Goal: Task Accomplishment & Management: Manage account settings

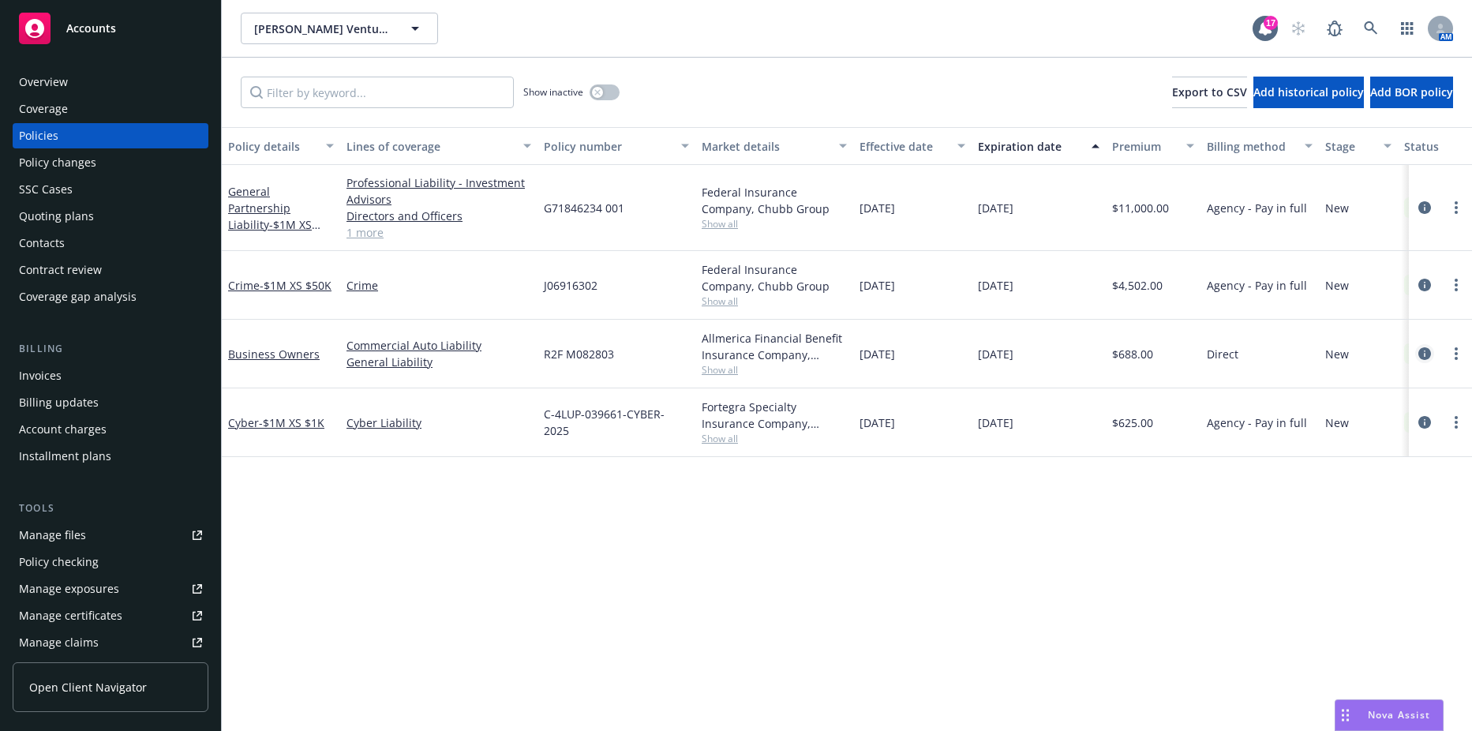
click at [1420, 349] on icon "circleInformation" at bounding box center [1424, 353] width 13 height 13
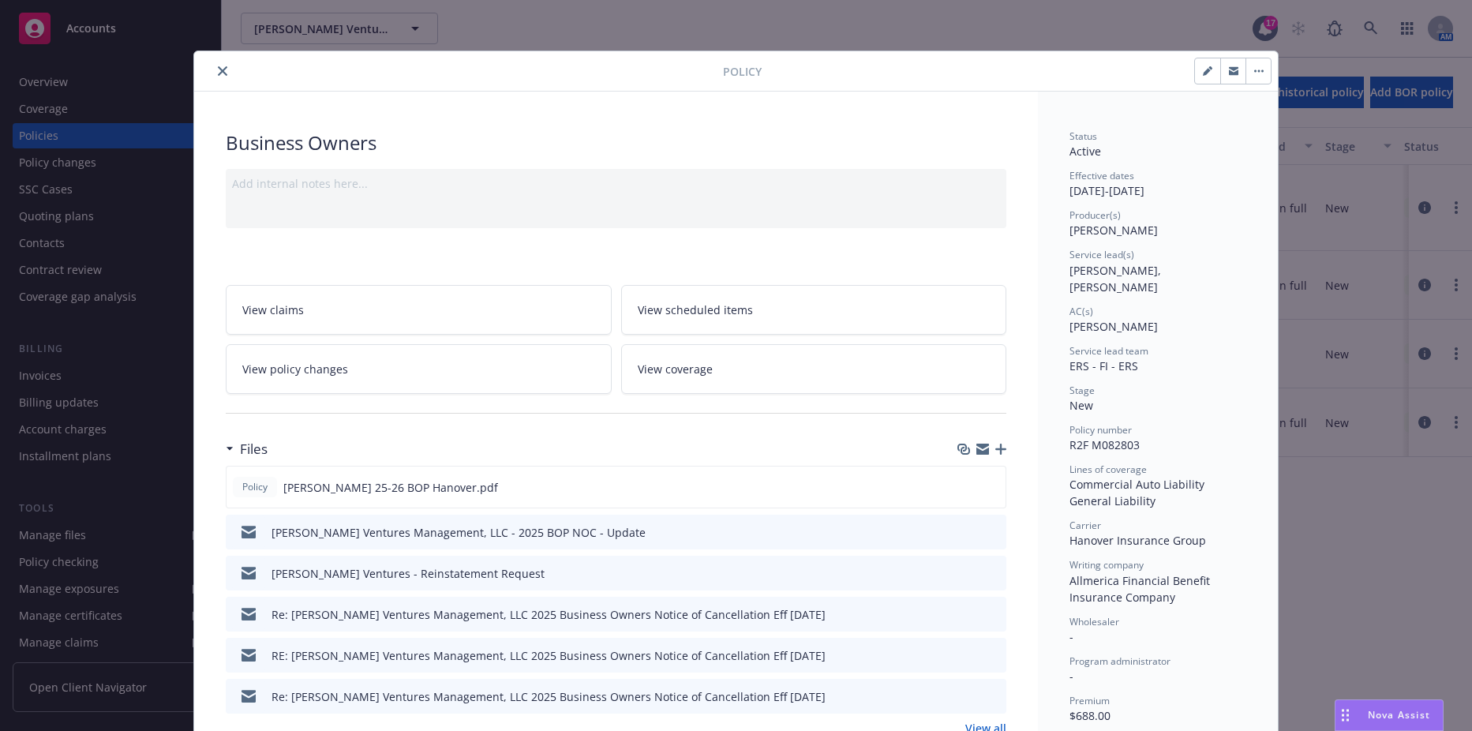
click at [995, 449] on icon "button" at bounding box center [1000, 449] width 11 height 11
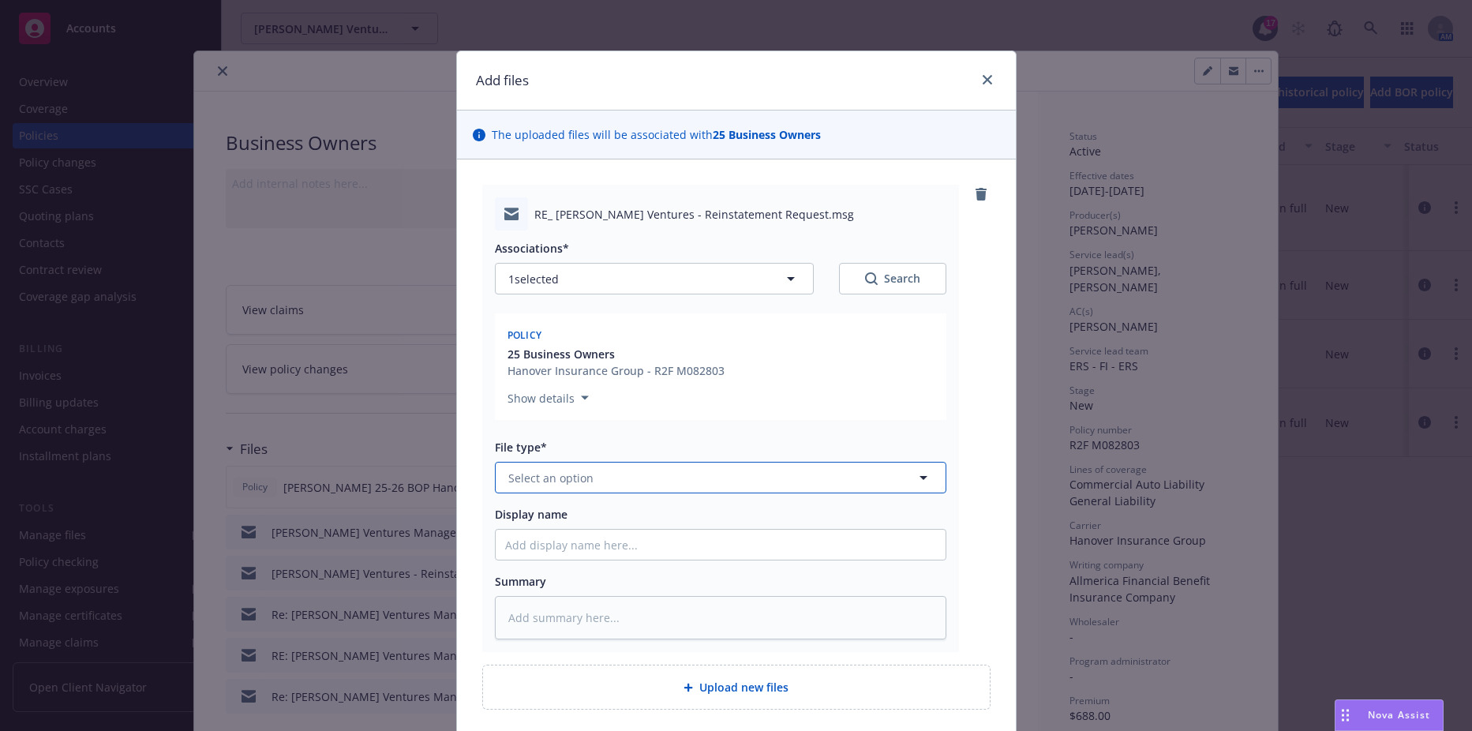
click at [557, 470] on span "Select an option" at bounding box center [550, 478] width 85 height 17
type input "reinstate"
click at [561, 516] on span "Reinstatement" at bounding box center [551, 521] width 80 height 17
click at [575, 544] on input "Display name" at bounding box center [721, 545] width 450 height 30
click at [918, 518] on div "Display name" at bounding box center [720, 514] width 451 height 17
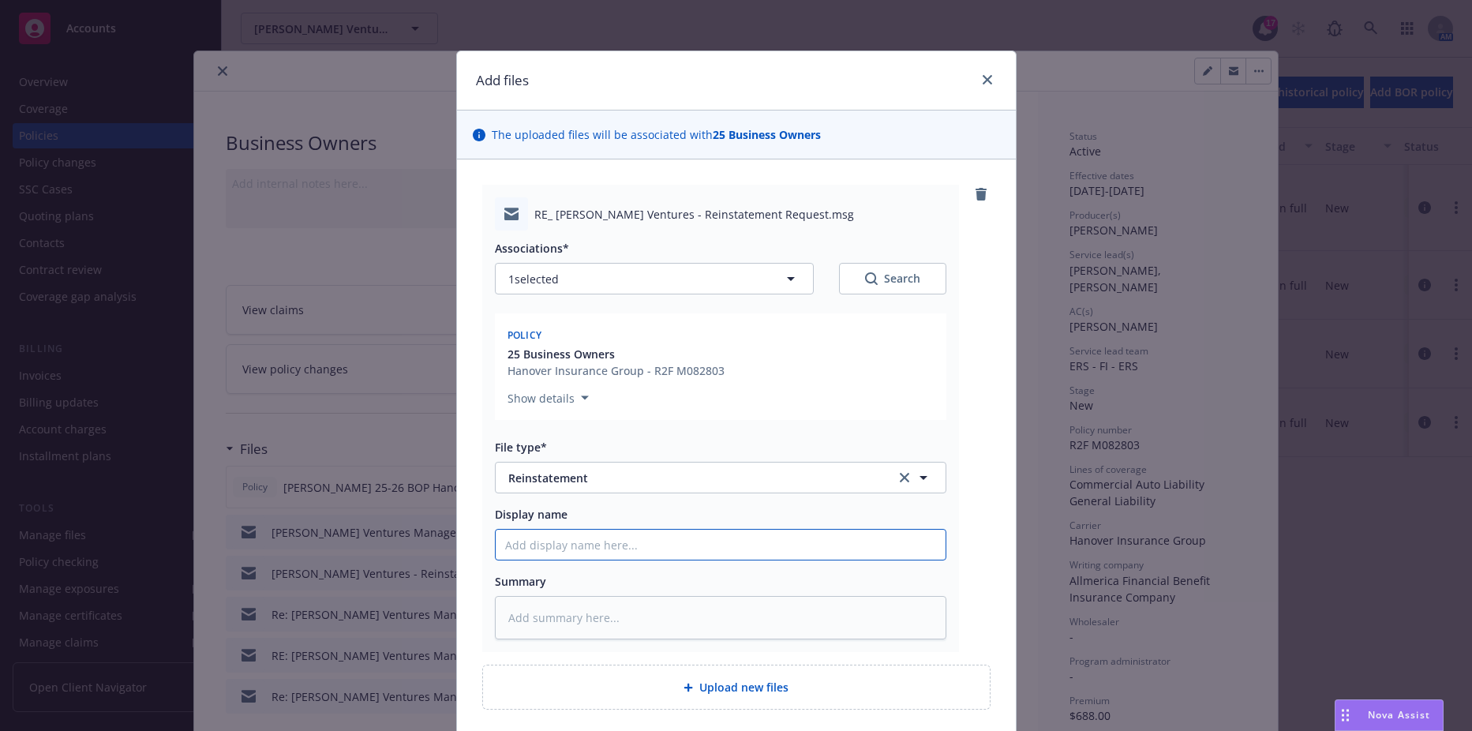
click at [844, 556] on input "Display name" at bounding box center [721, 545] width 450 height 30
type textarea "x"
type input "B"
type textarea "x"
type input "BO"
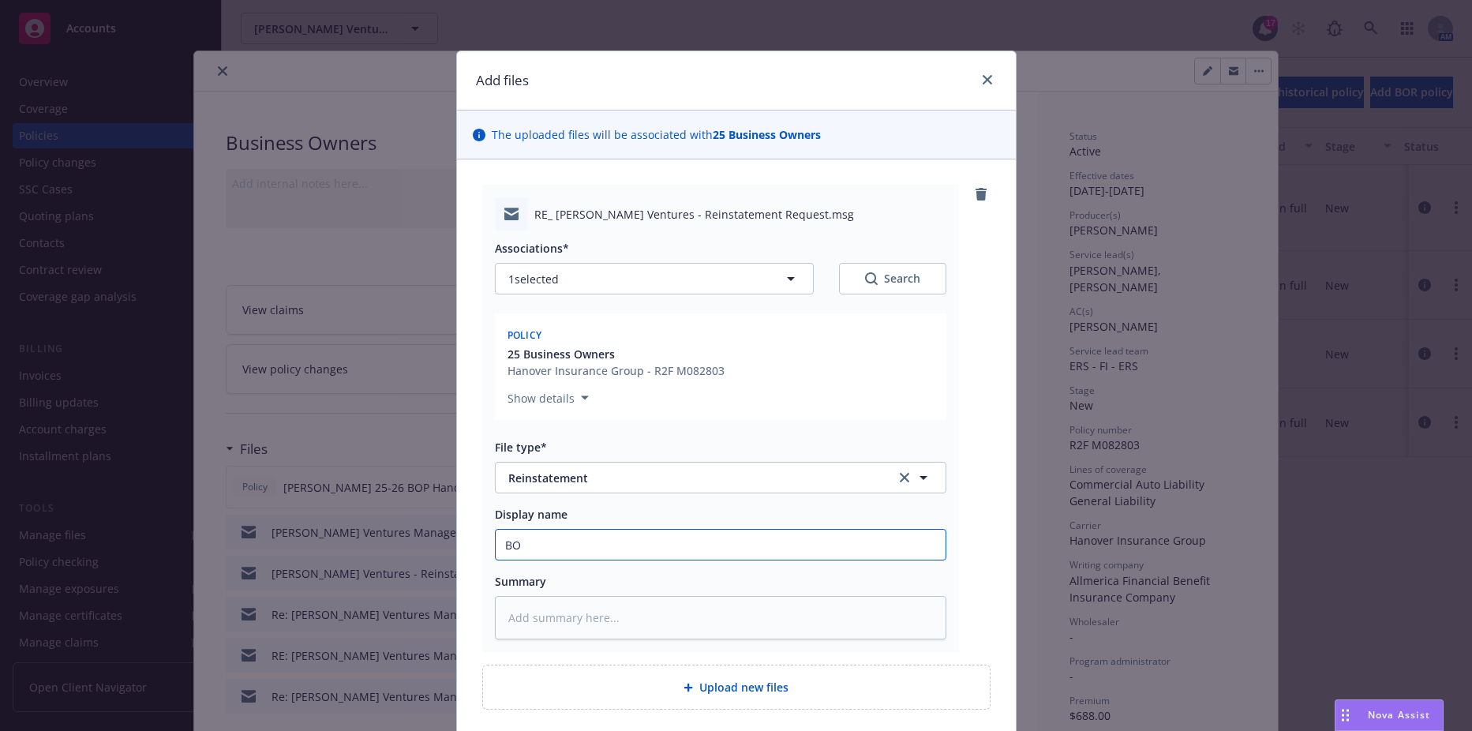
type textarea "x"
type input "BOP"
type textarea "x"
type input "BOP"
type textarea "x"
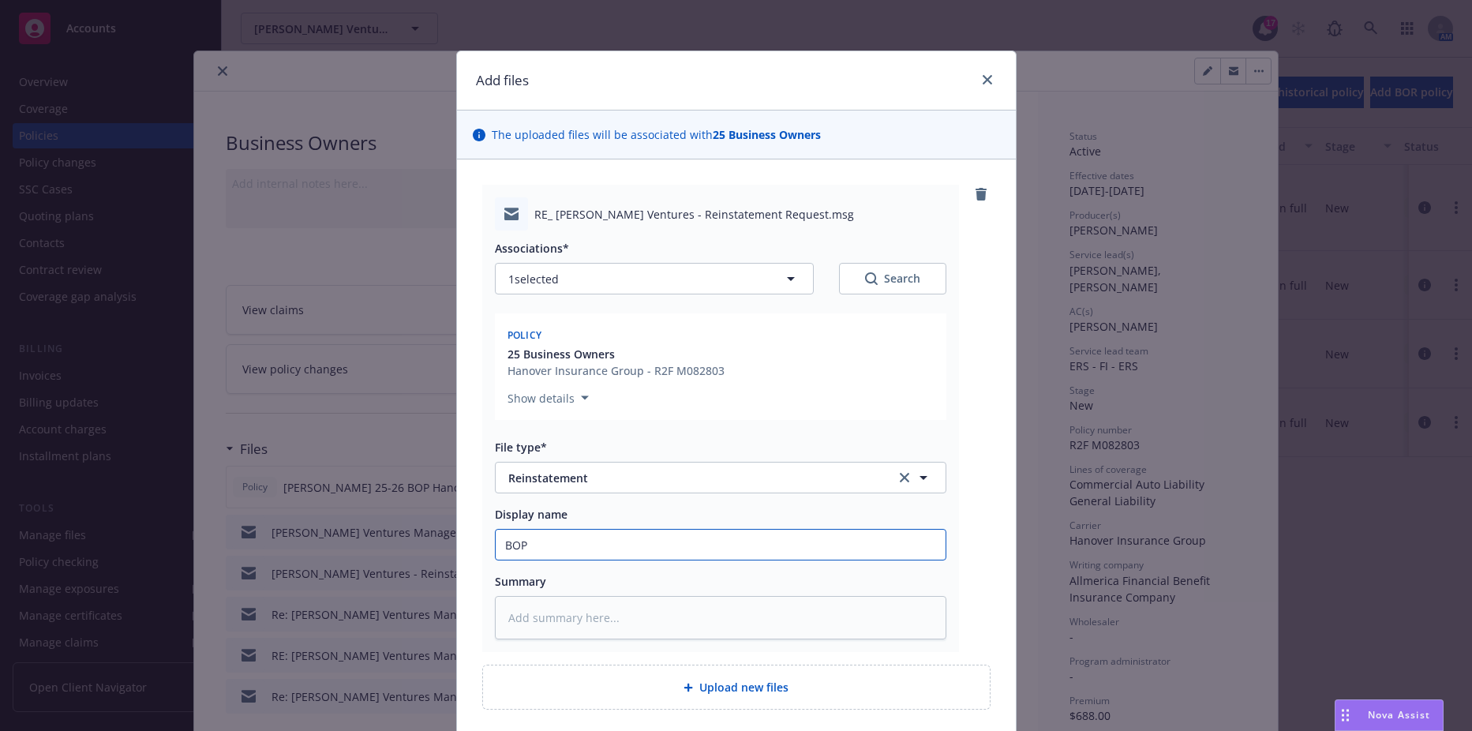
type input "BOP R"
type textarea "x"
type input "BOP Re"
type textarea "x"
type input "BOP Rei"
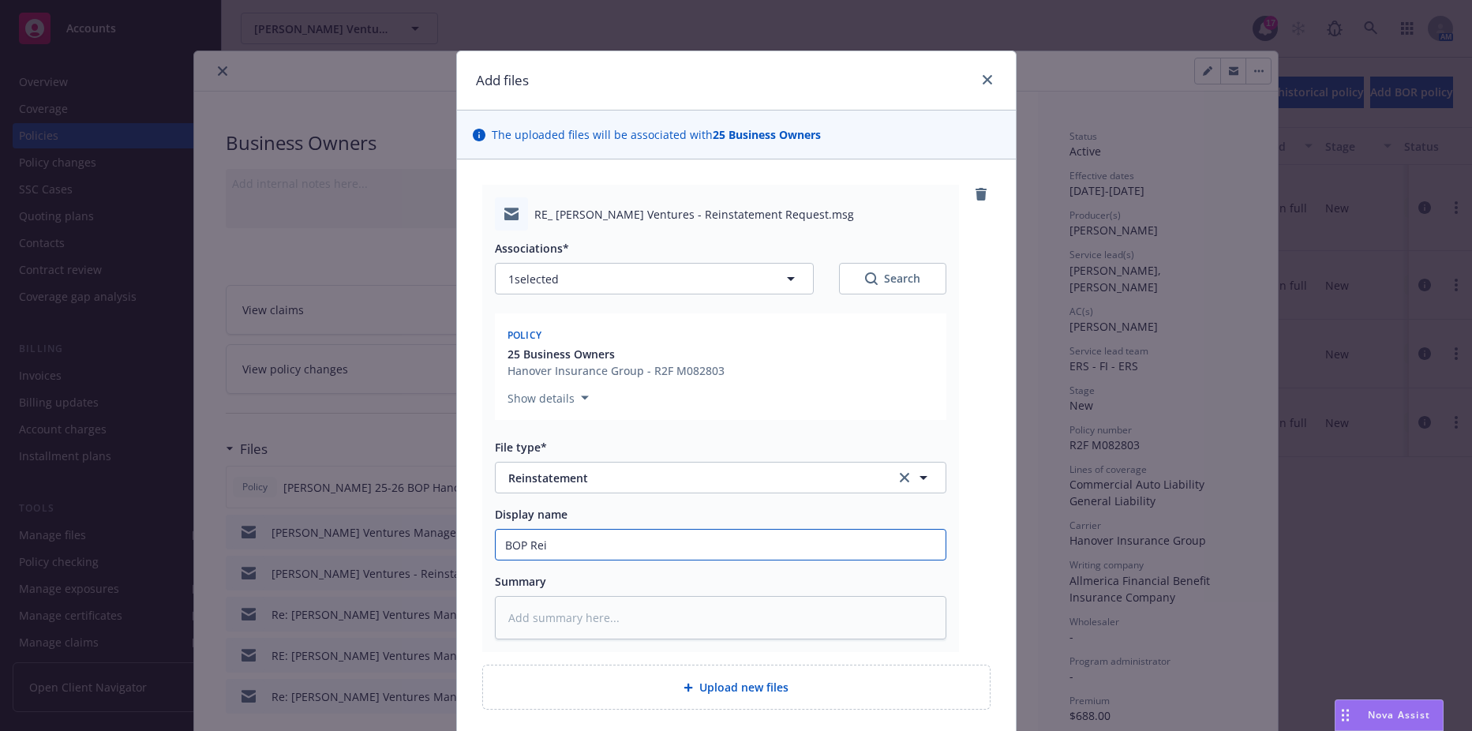
type textarea "x"
type input "BOP Rein"
type textarea "x"
type input "BOP Reins"
type textarea "x"
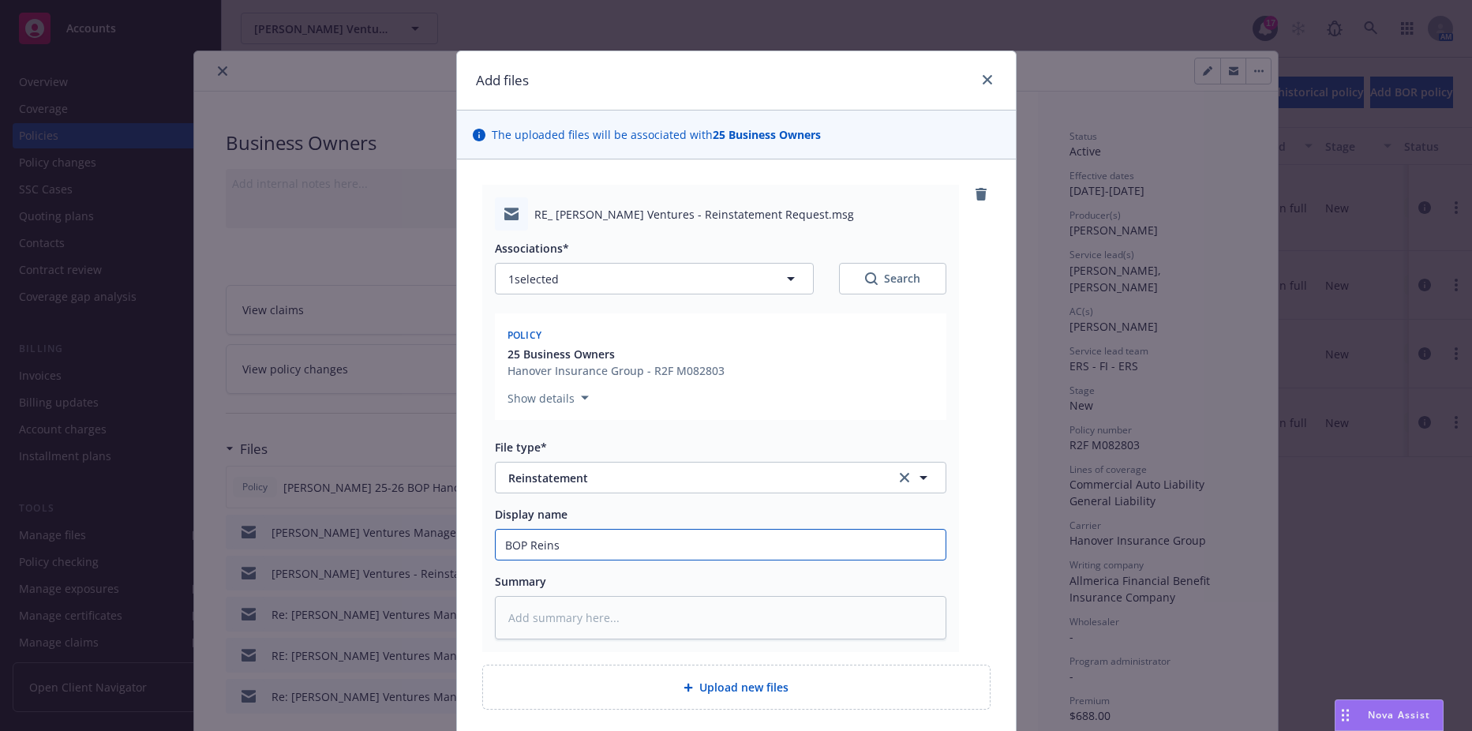
type input "BOP Reinst"
type textarea "x"
type input "BOP Reinsta"
type textarea "x"
type input "BOP Reinstat"
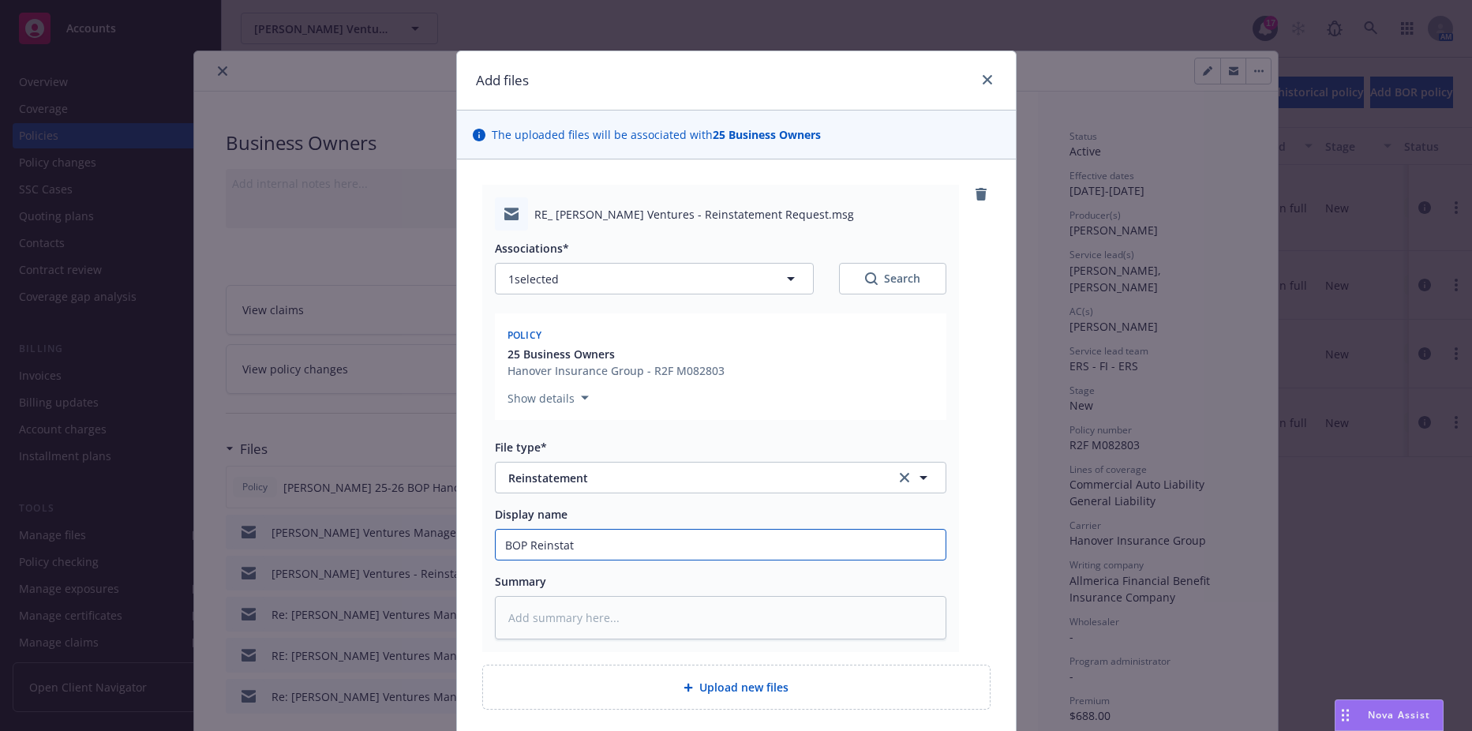
type textarea "x"
type input "BOP Reinstate"
type textarea "x"
type input "BOP Reinstatem"
type textarea "x"
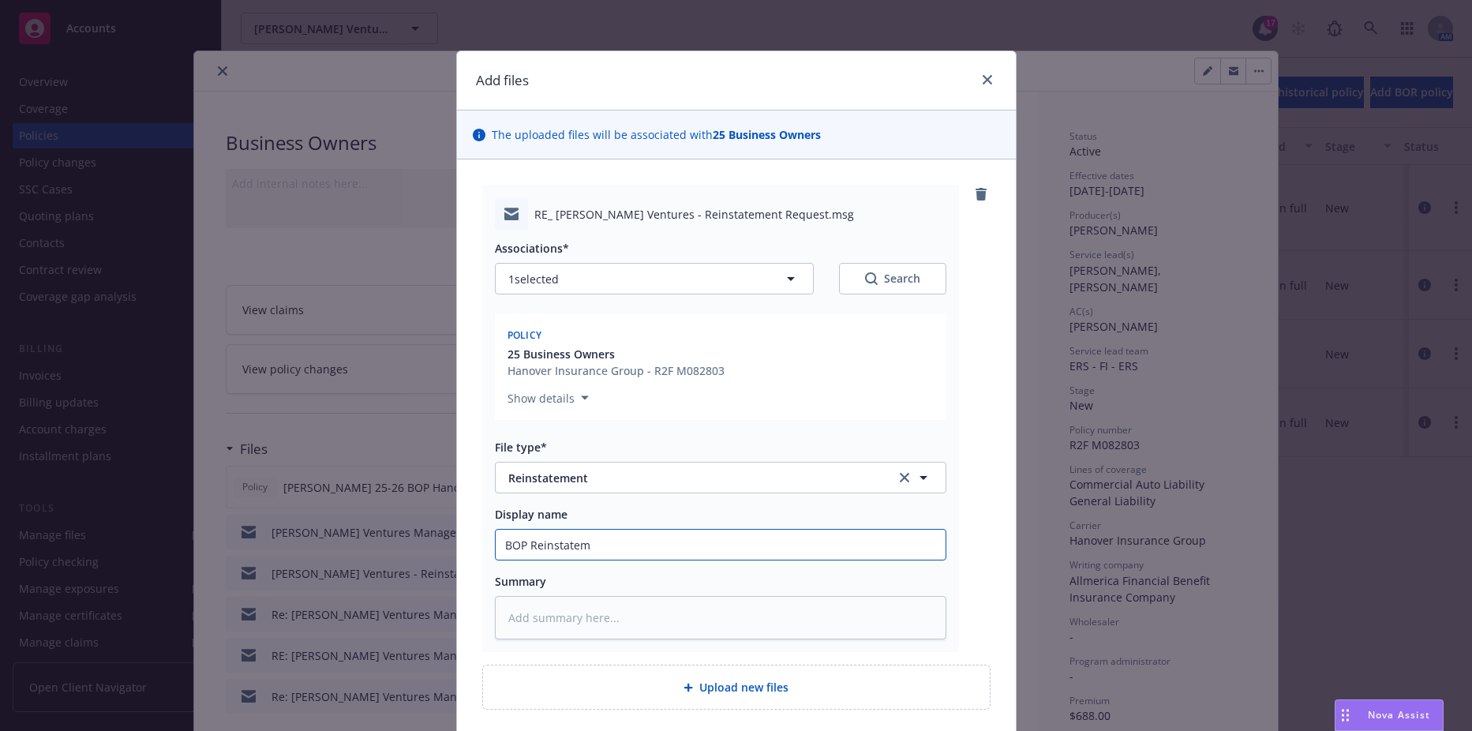
type input "BOP Reinstateme"
type textarea "x"
type input "BOP Reinstatemen"
type textarea "x"
type input "BOP Reinstatement"
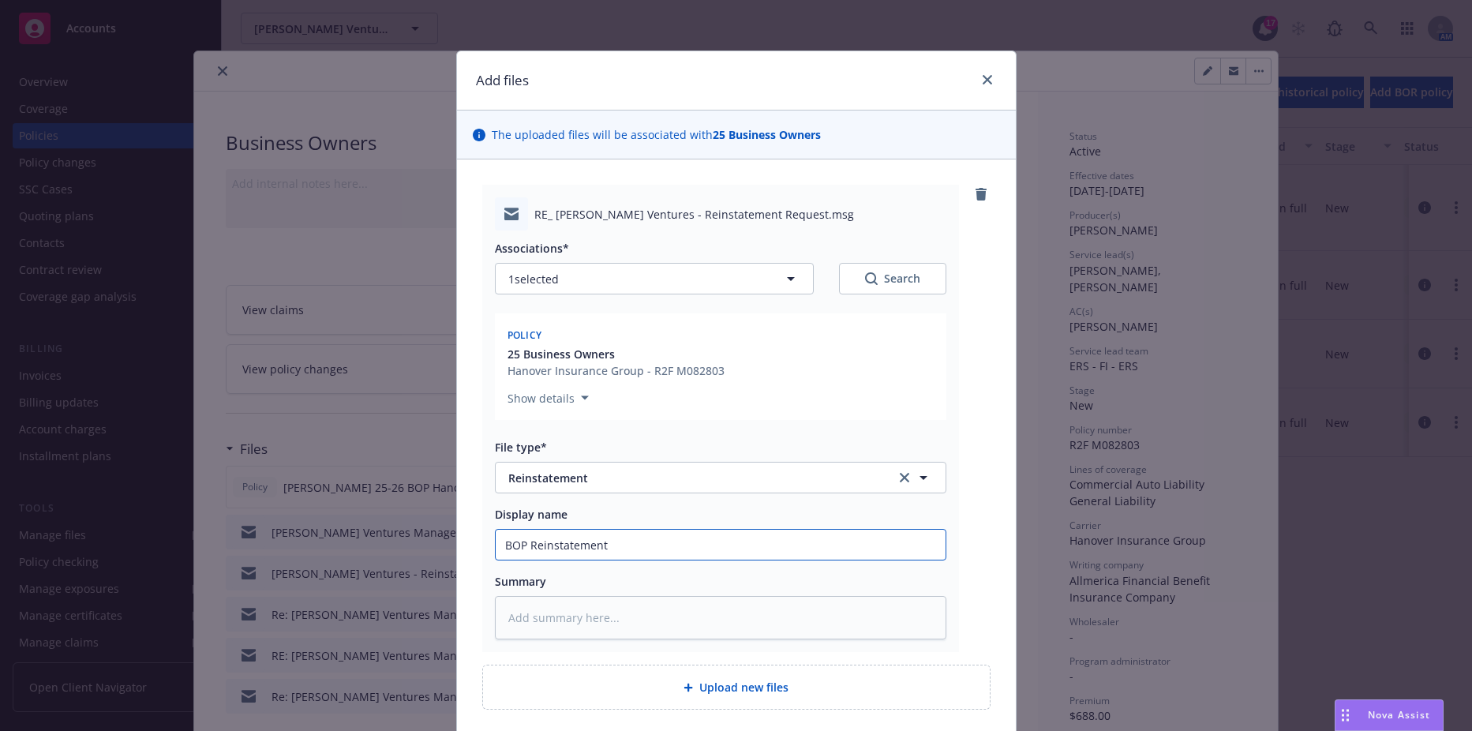
type textarea "x"
type input "BOP Reinstatement"
type textarea "x"
type input "BOP Reinstatement C"
type textarea "x"
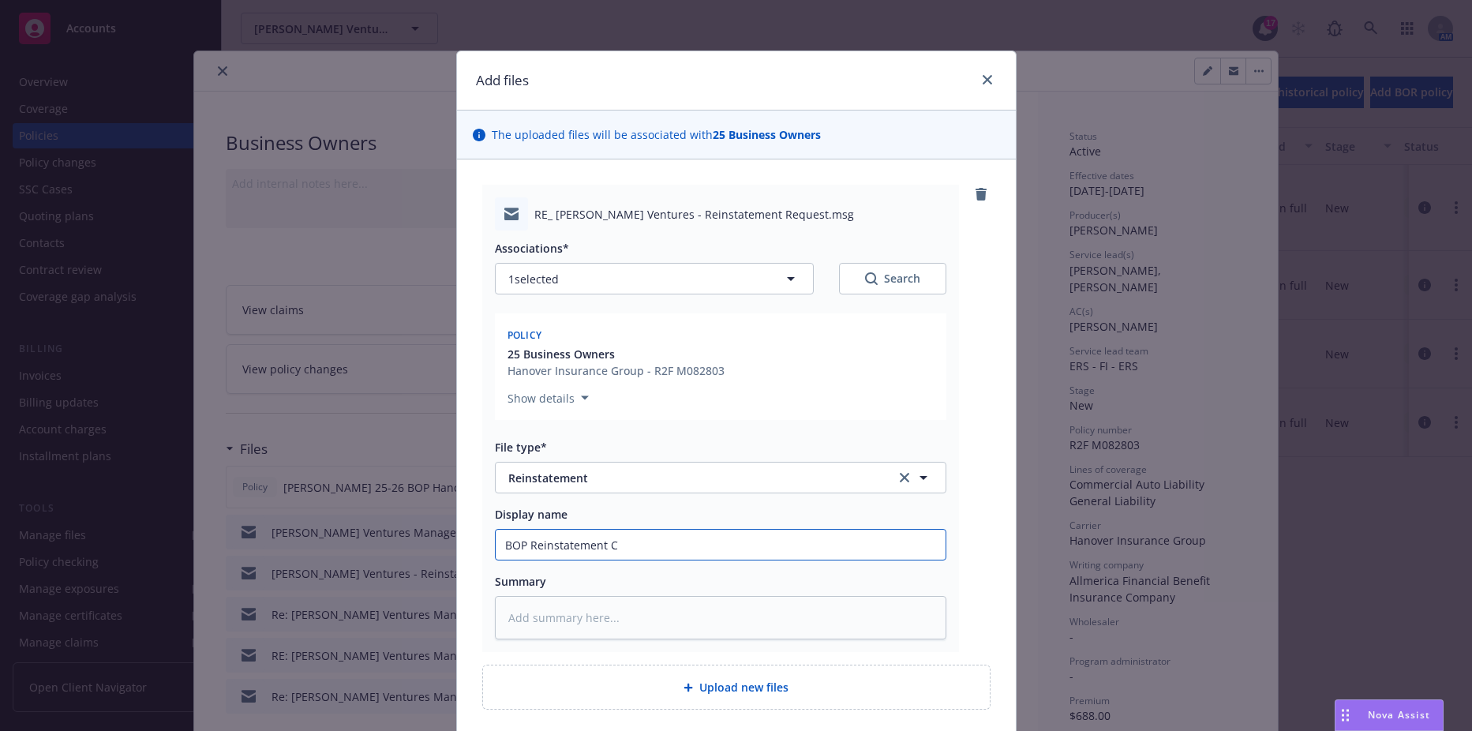
type input "BOP Reinstatement Co"
type textarea "x"
type input "BOP Reinstatement Con"
type textarea "x"
type input "BOP Reinstatement Conf"
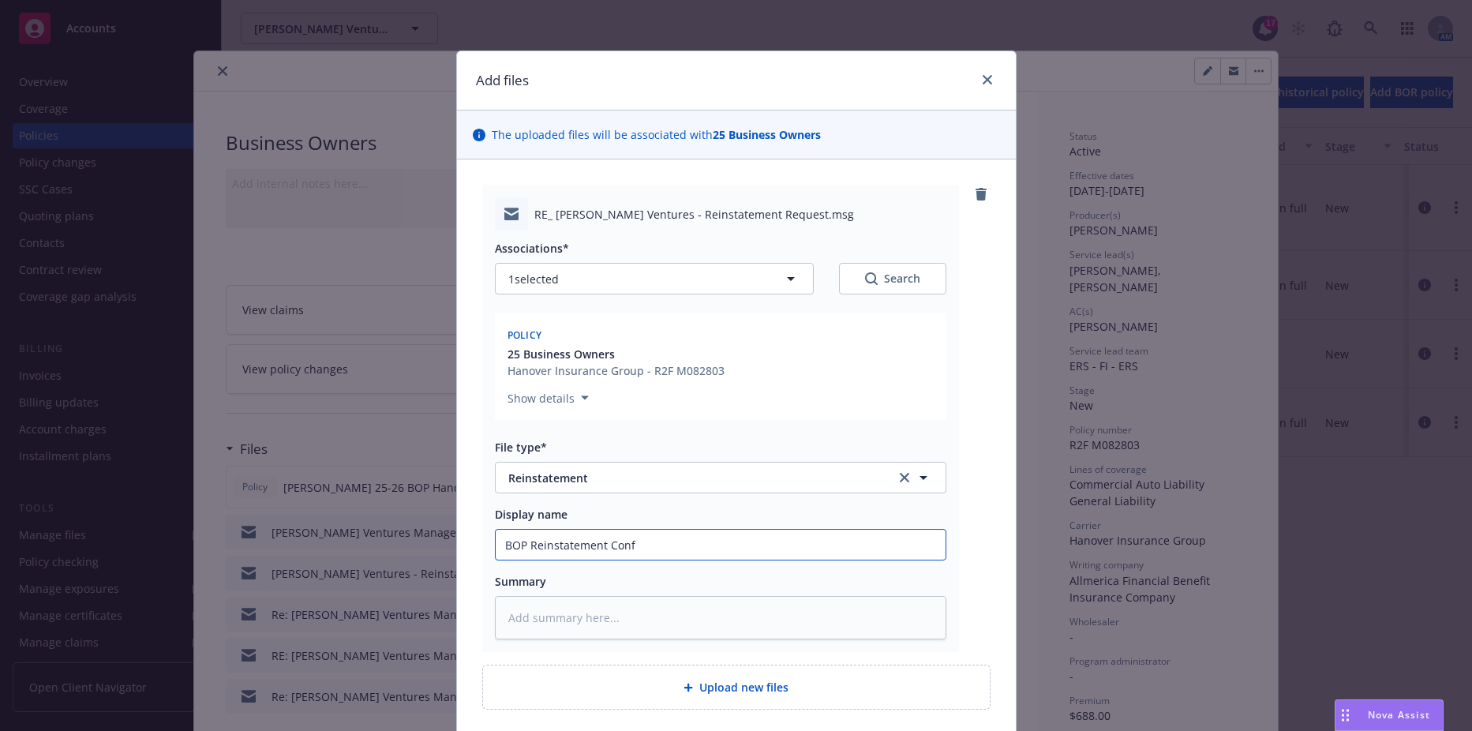
type textarea "x"
type input "BOP Reinstatement Confi"
type textarea "x"
type input "BOP Reinstatement Confir"
type textarea "x"
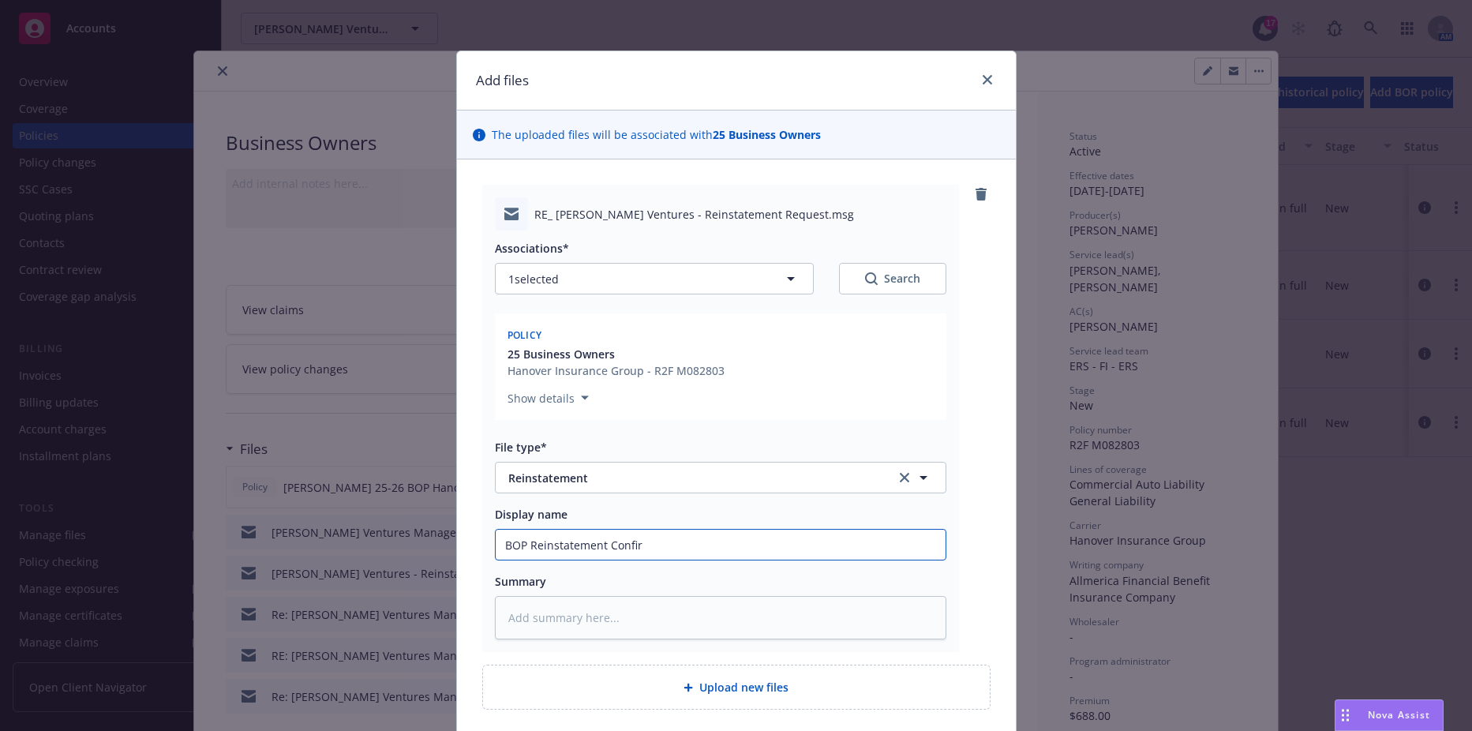
type input "BOP Reinstatement Confirm"
type textarea "x"
type input "BOP Reinstatement Confirma"
type textarea "x"
type input "BOP Reinstatement Confirmat"
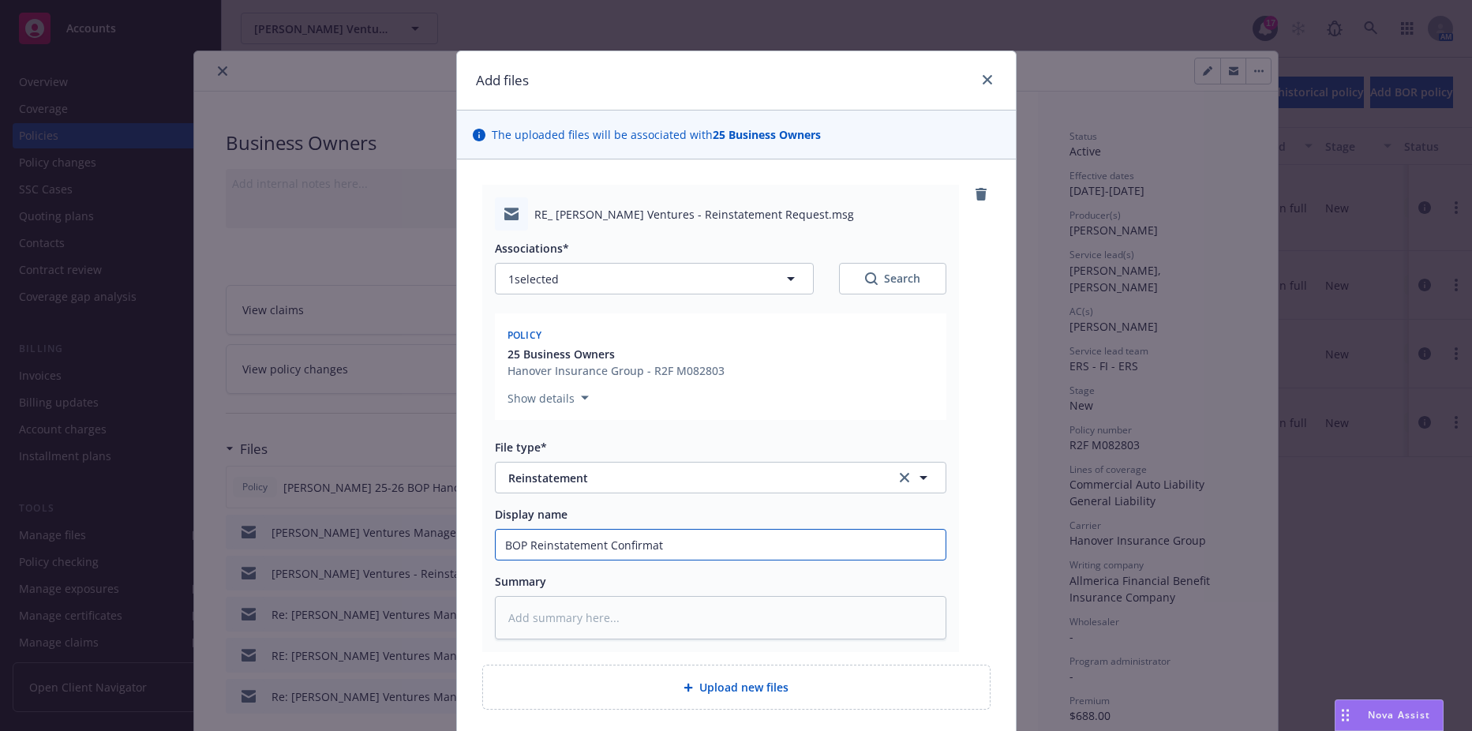
type textarea "x"
type input "BOP Reinstatement Confirmatio"
type textarea "x"
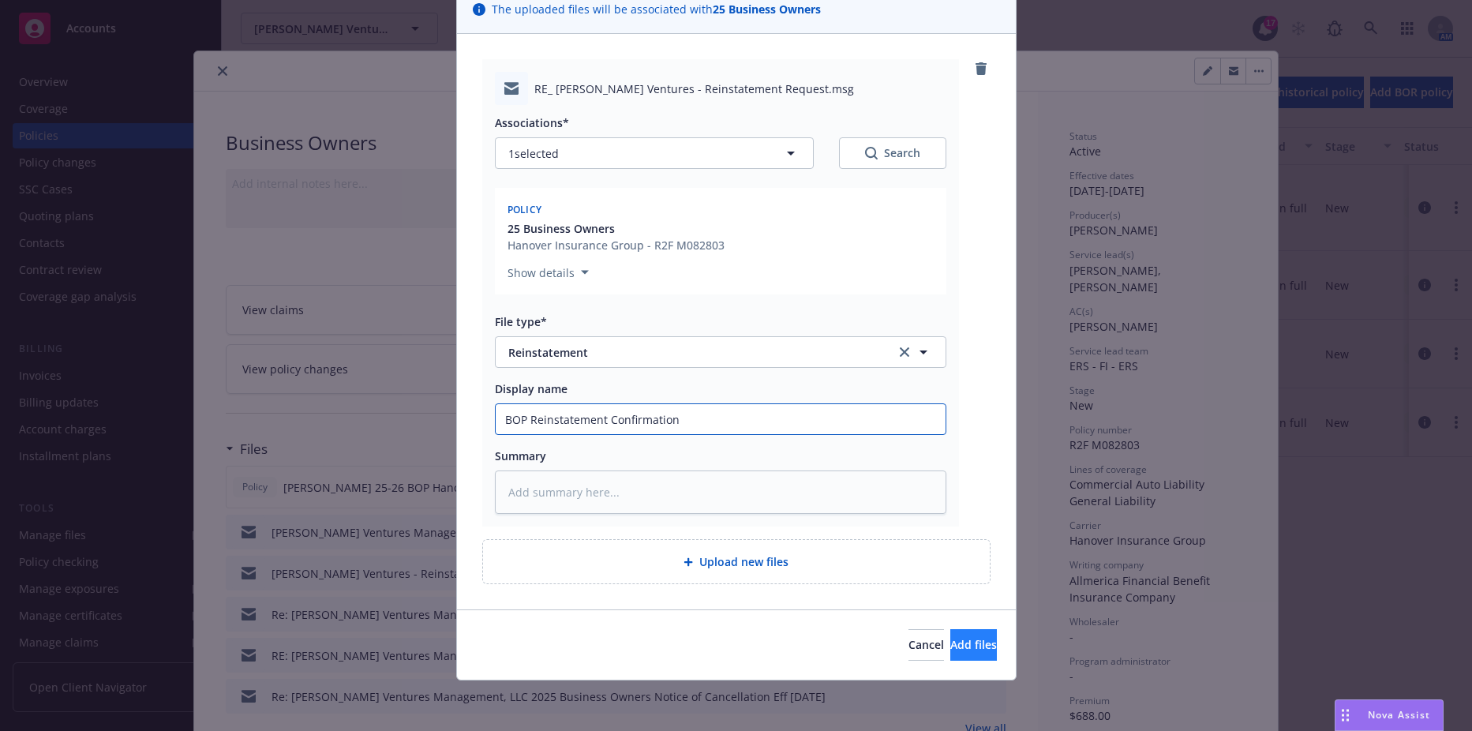
type input "BOP Reinstatement Confirmation"
click at [950, 636] on button "Add files" at bounding box center [973, 645] width 47 height 32
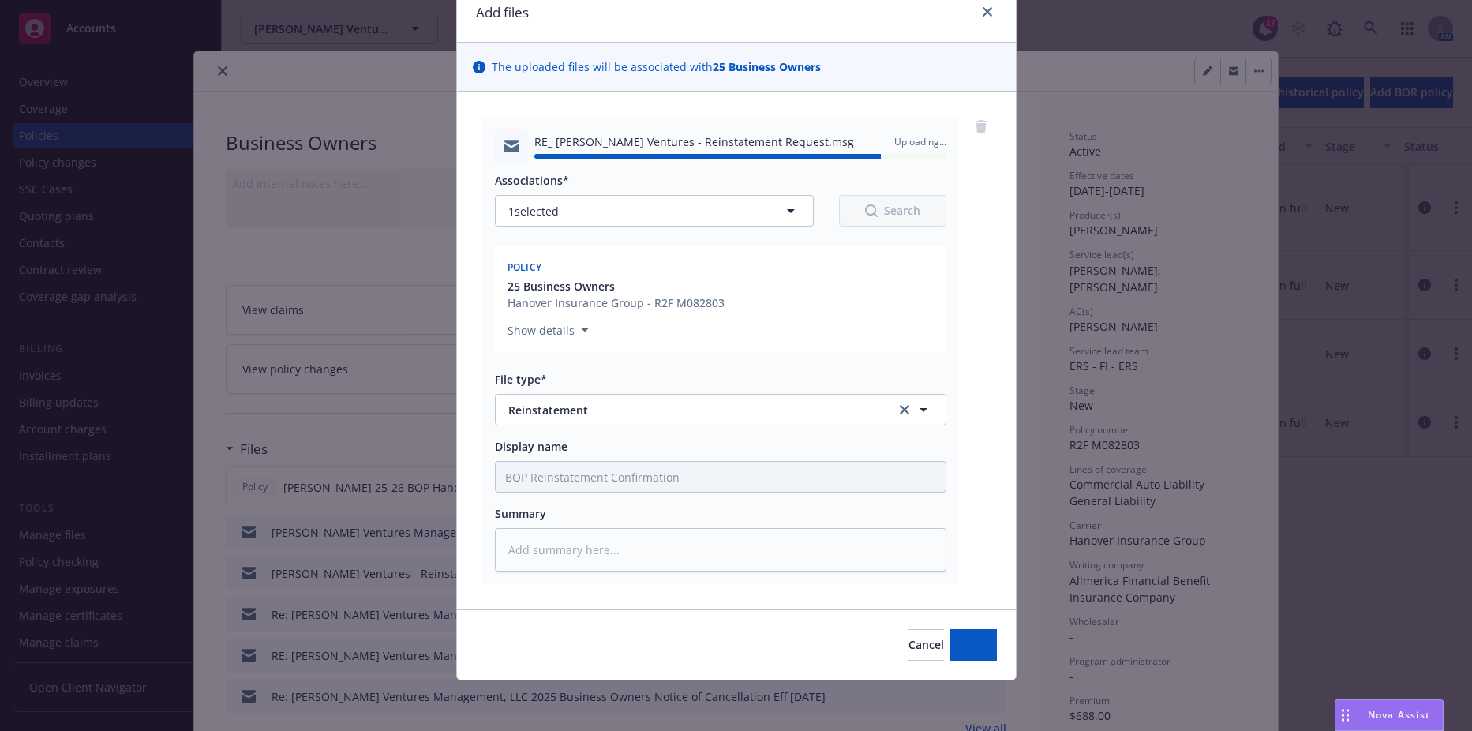
type textarea "x"
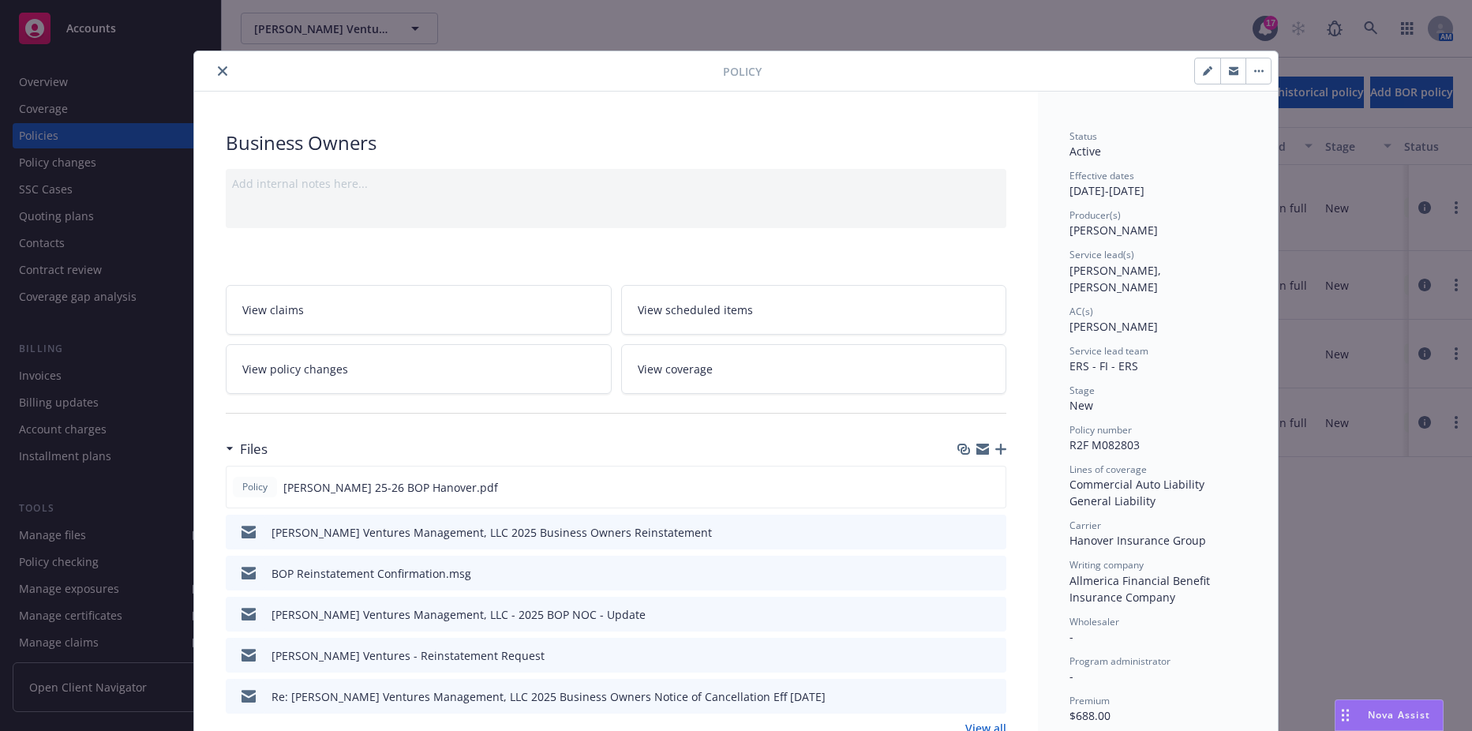
click at [213, 69] on button "close" at bounding box center [222, 71] width 19 height 19
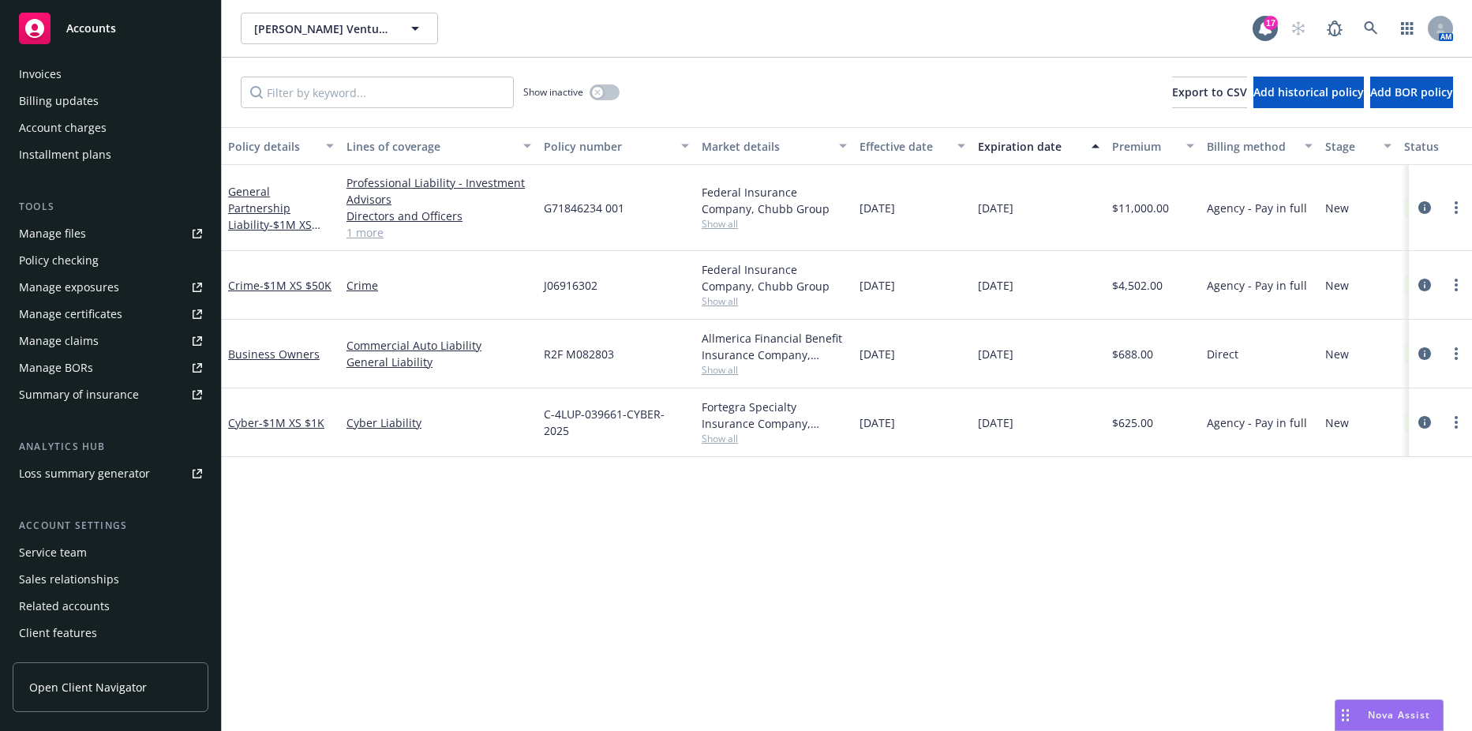
scroll to position [316, 0]
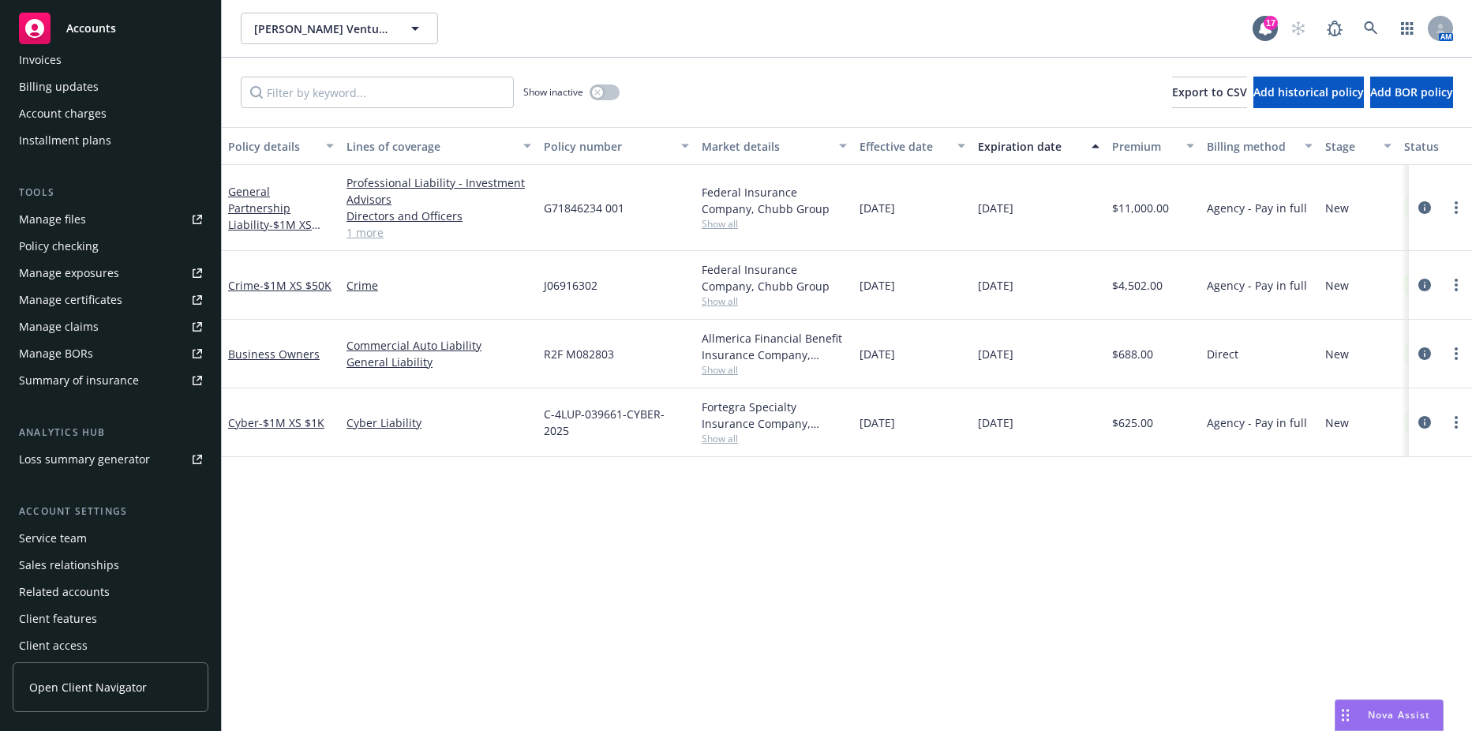
click at [95, 219] on link "Manage files" at bounding box center [111, 219] width 196 height 25
click at [387, 35] on span "[PERSON_NAME] Ventures Management, LLC" at bounding box center [322, 29] width 137 height 17
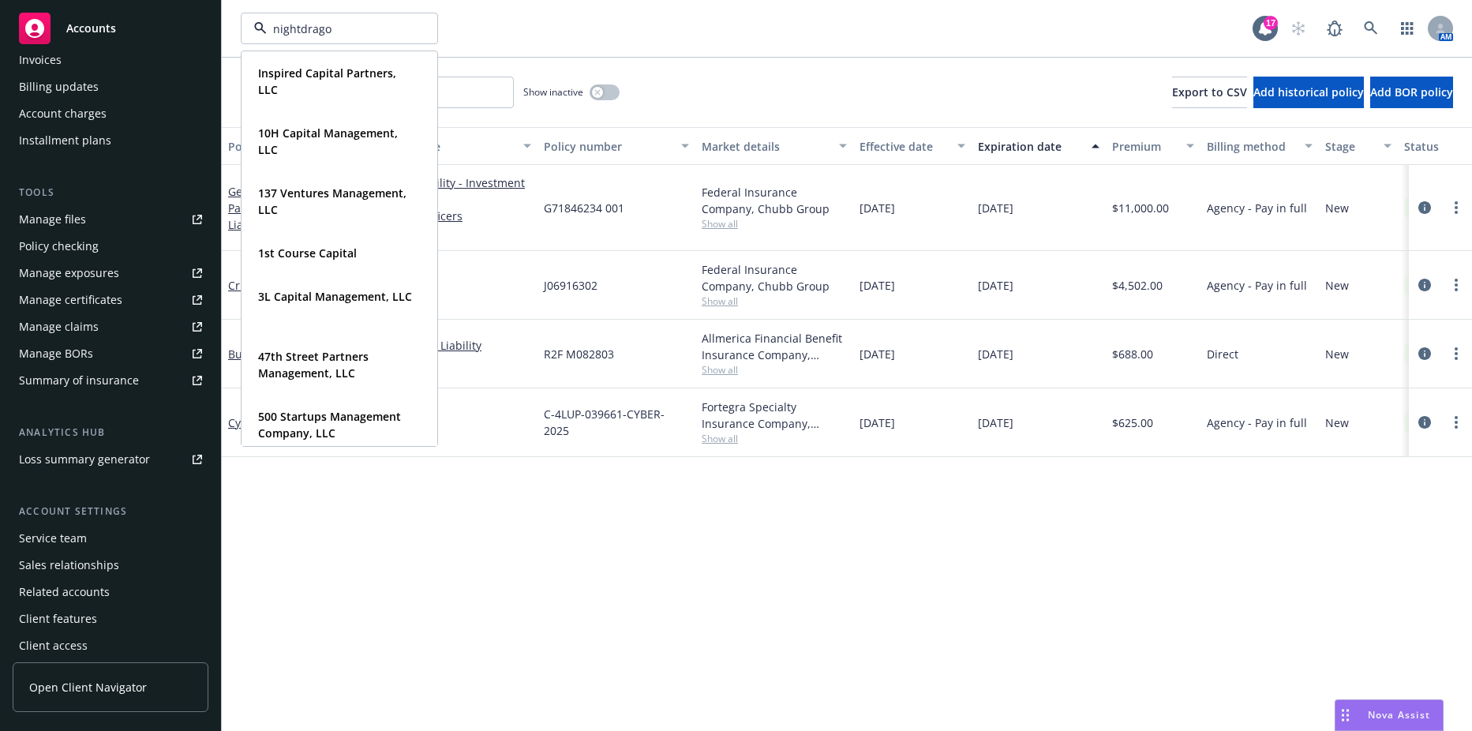
type input "nightdragon"
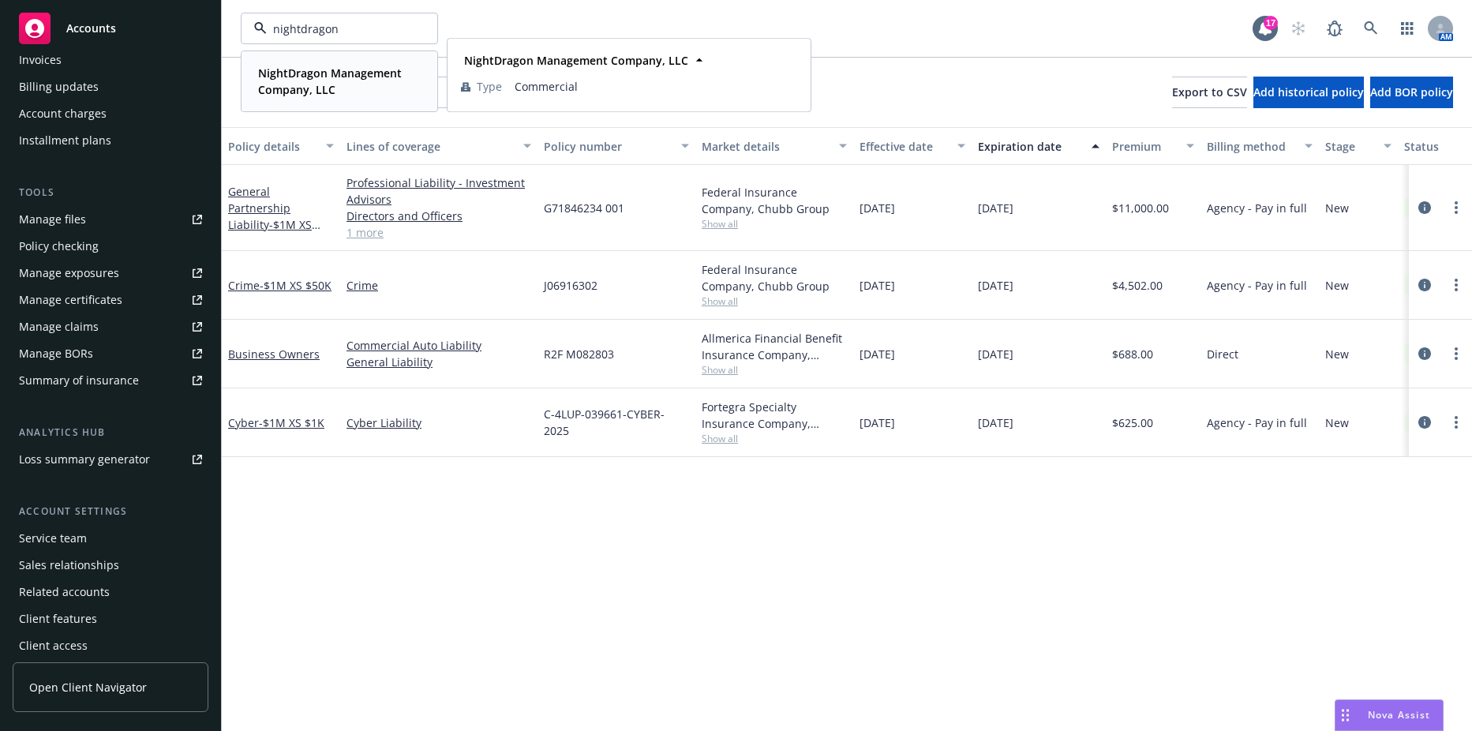
click at [324, 91] on strong "NightDragon Management Company, LLC" at bounding box center [330, 82] width 144 height 32
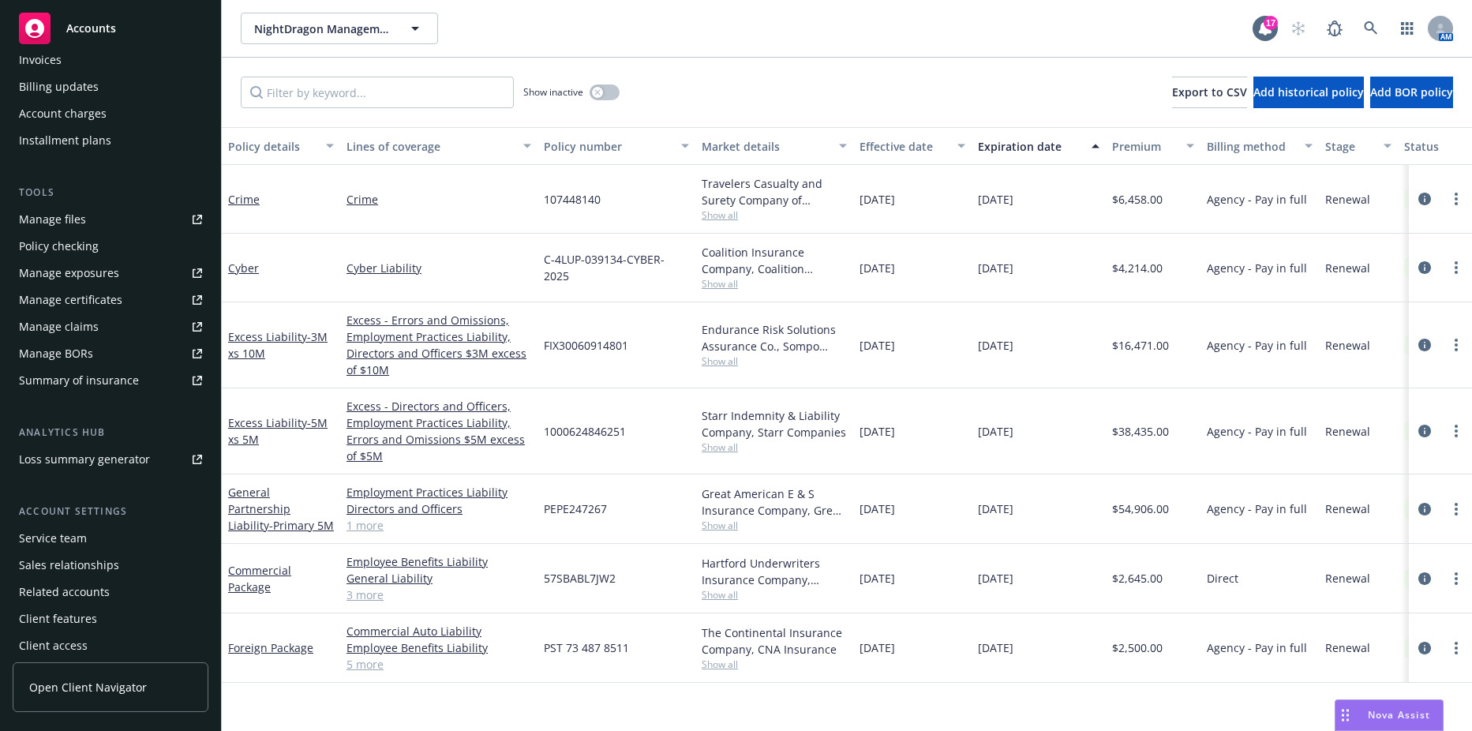
click at [283, 500] on div "General Partnership Liability - Primary 5M" at bounding box center [281, 509] width 106 height 50
click at [275, 518] on span "- Primary 5M" at bounding box center [301, 525] width 65 height 15
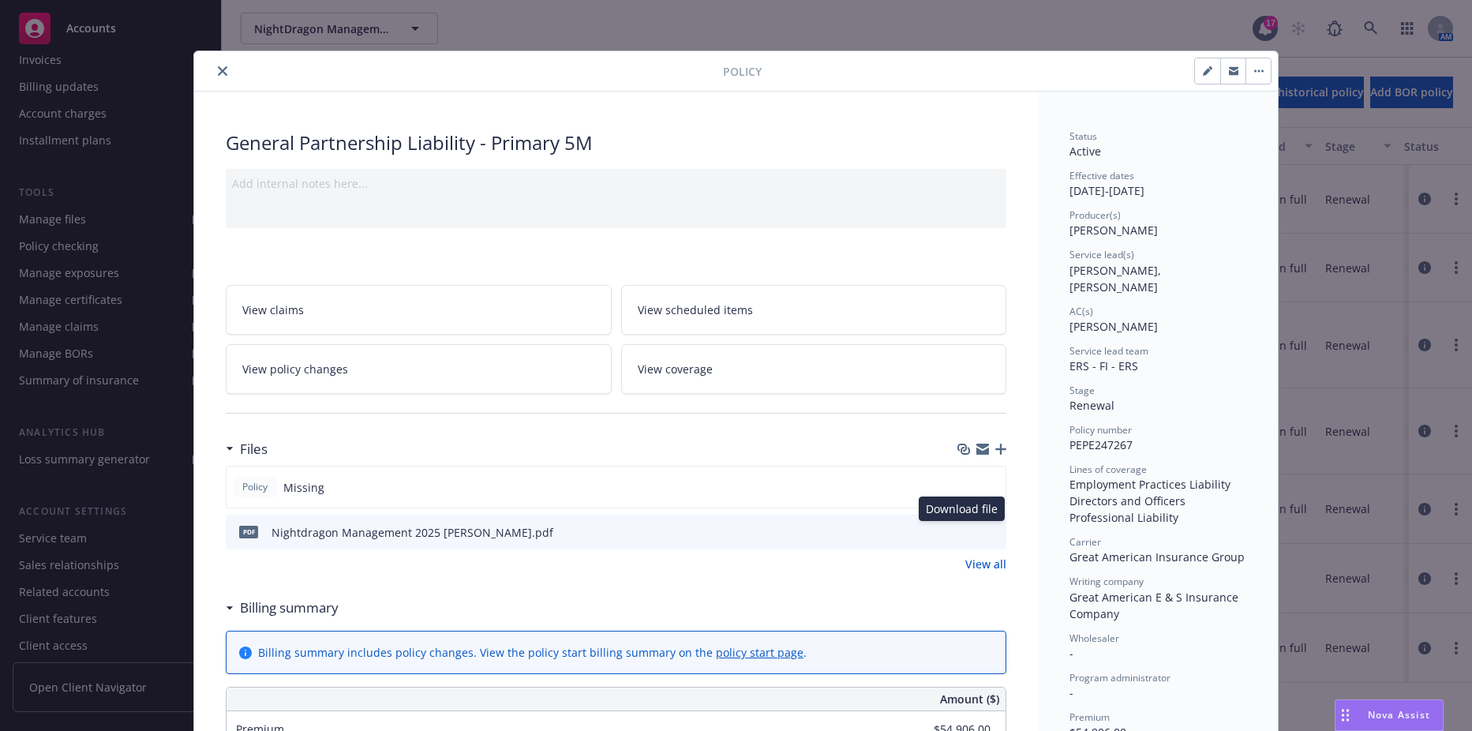
click at [963, 530] on icon "download file" at bounding box center [965, 529] width 10 height 9
click at [990, 536] on icon "preview file" at bounding box center [991, 531] width 14 height 11
click at [1221, 71] on button "button" at bounding box center [1232, 70] width 25 height 25
click at [1108, 437] on span "PEPE247267" at bounding box center [1100, 444] width 63 height 15
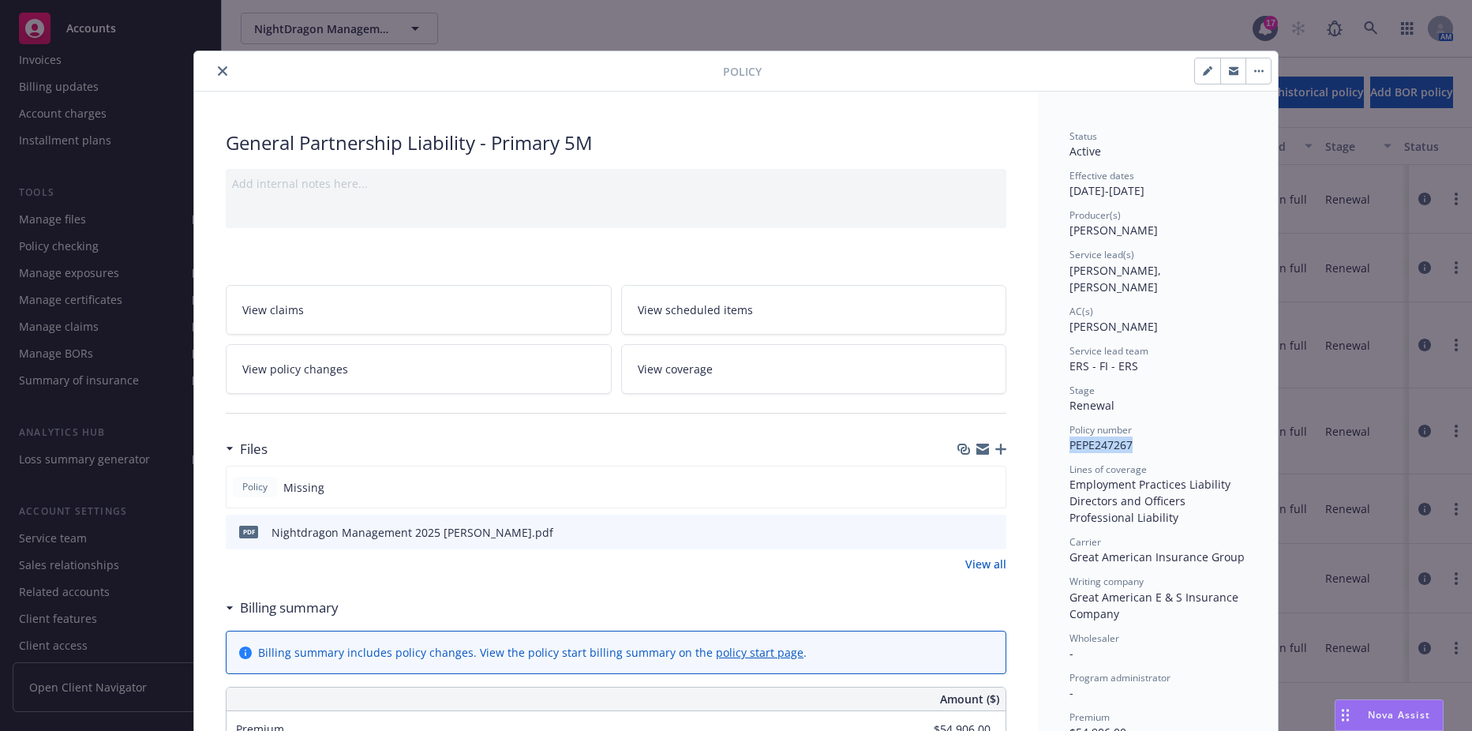
copy span "PEPE247267"
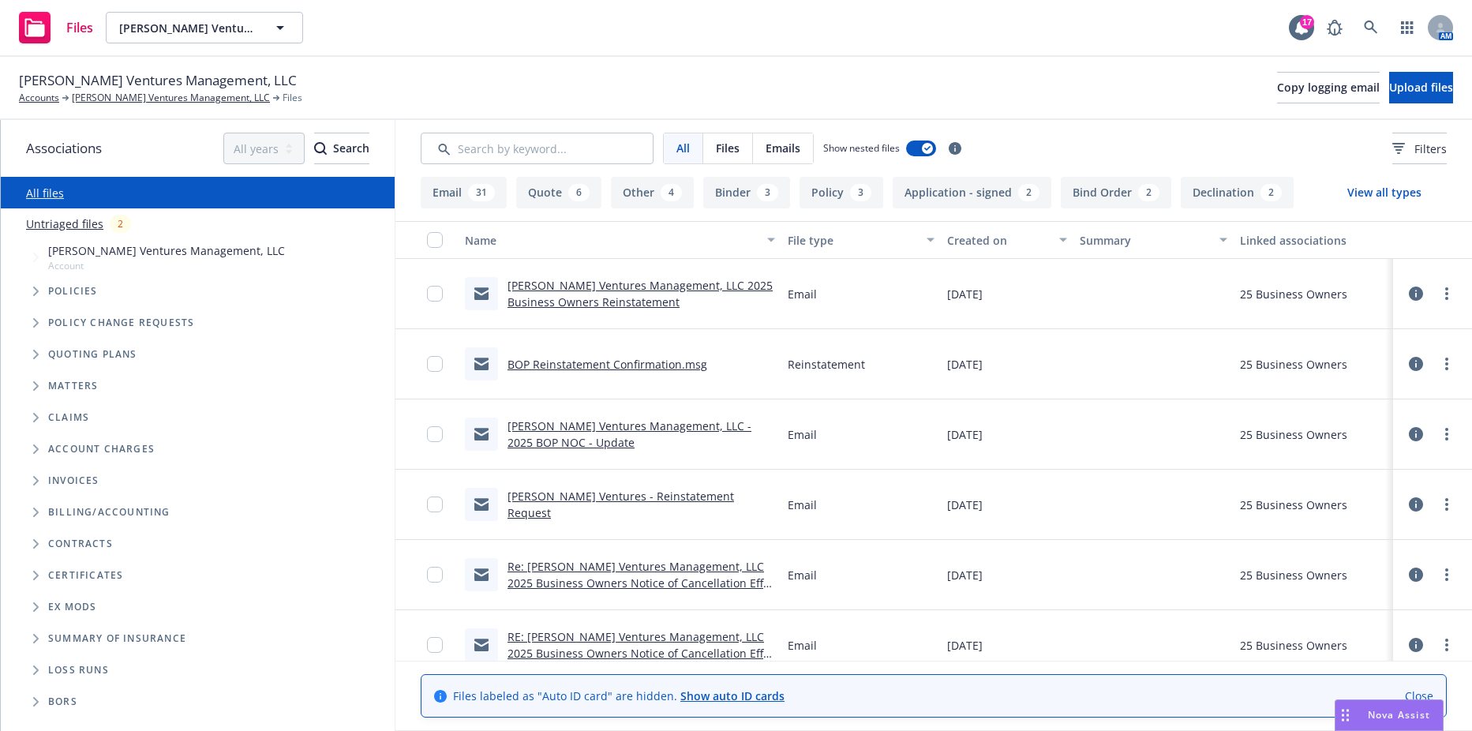
click at [1416, 70] on div "[PERSON_NAME] Ventures Management, LLC Accounts [PERSON_NAME] Ventures Manageme…" at bounding box center [736, 87] width 1434 height 35
click at [1416, 86] on span "Upload files" at bounding box center [1421, 87] width 64 height 15
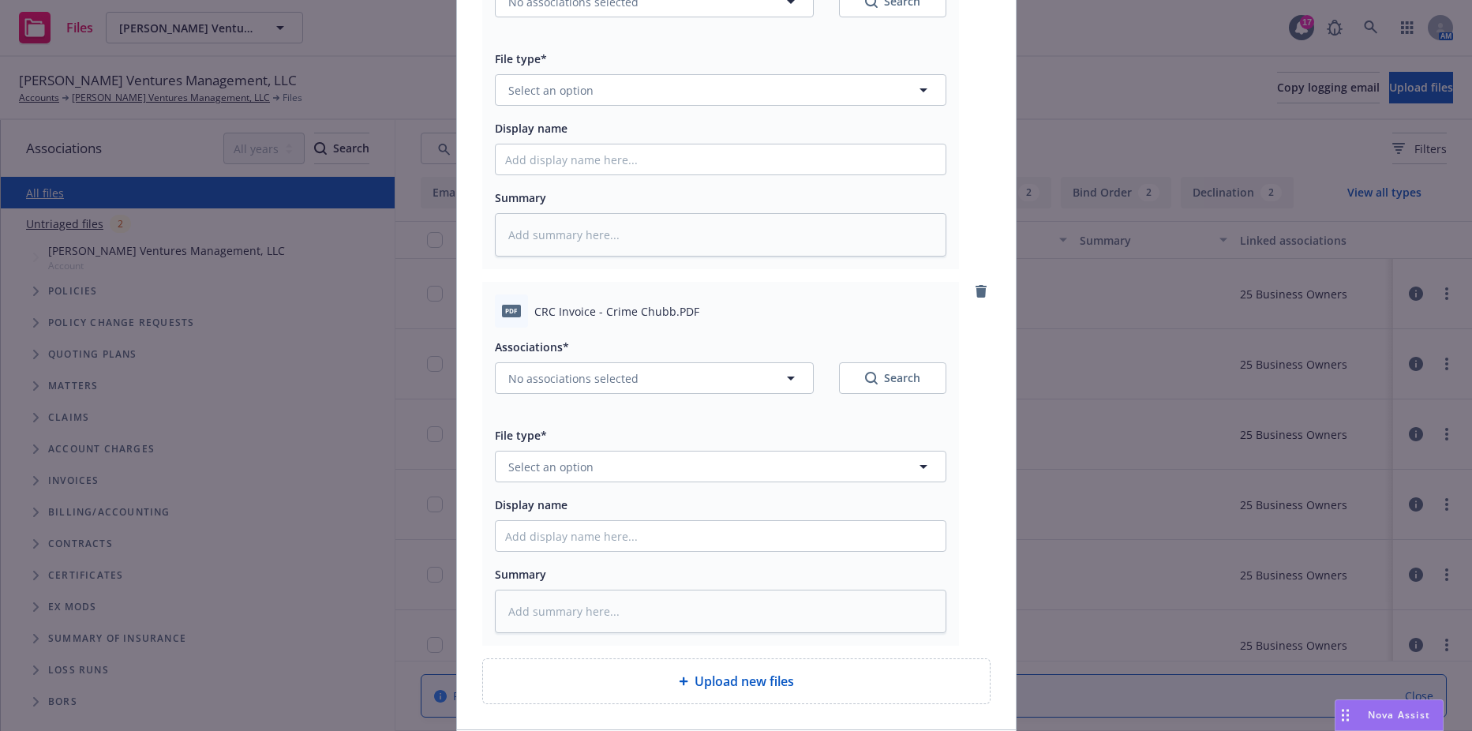
scroll to position [350, 0]
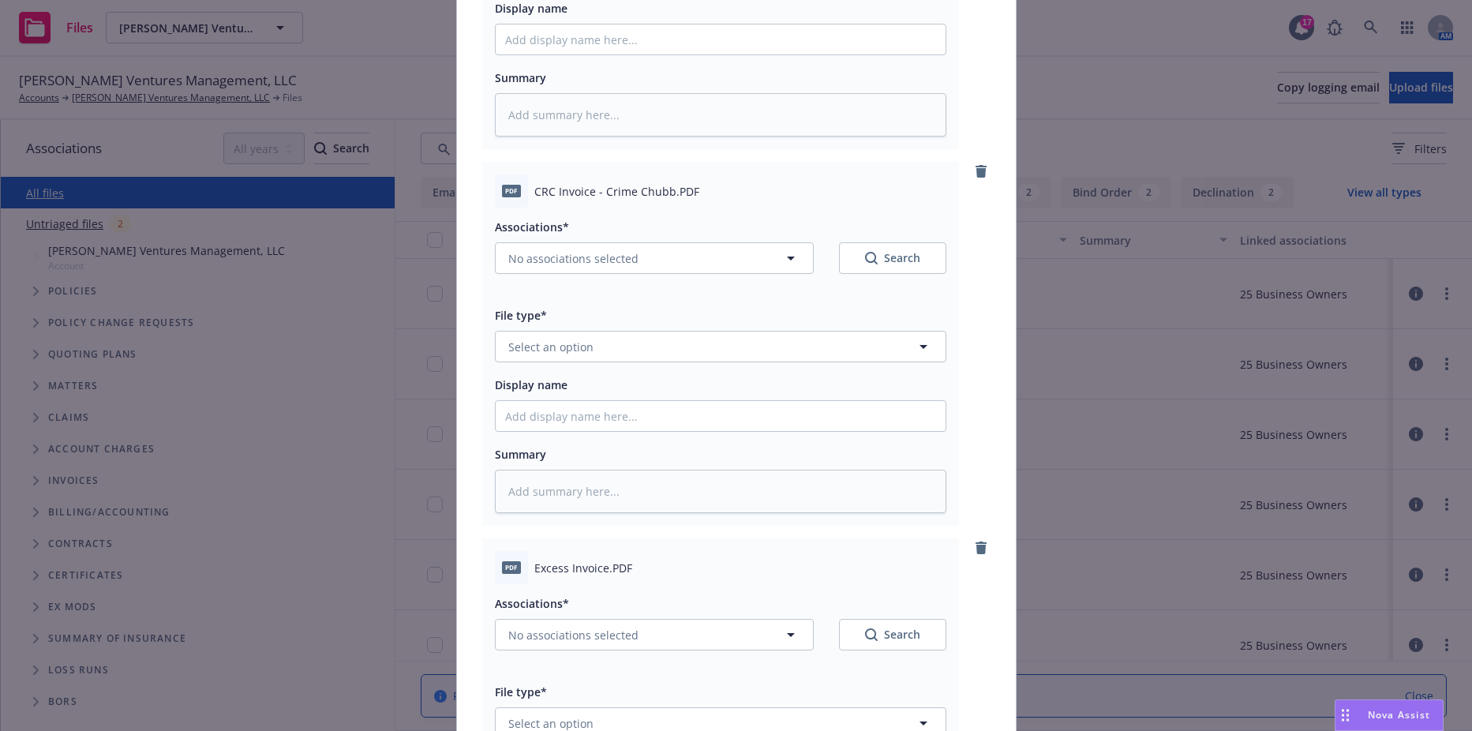
click at [792, 548] on div "PDF Excess Invoice.PDF Associations* No associations selected Search File type*…" at bounding box center [720, 720] width 477 height 364
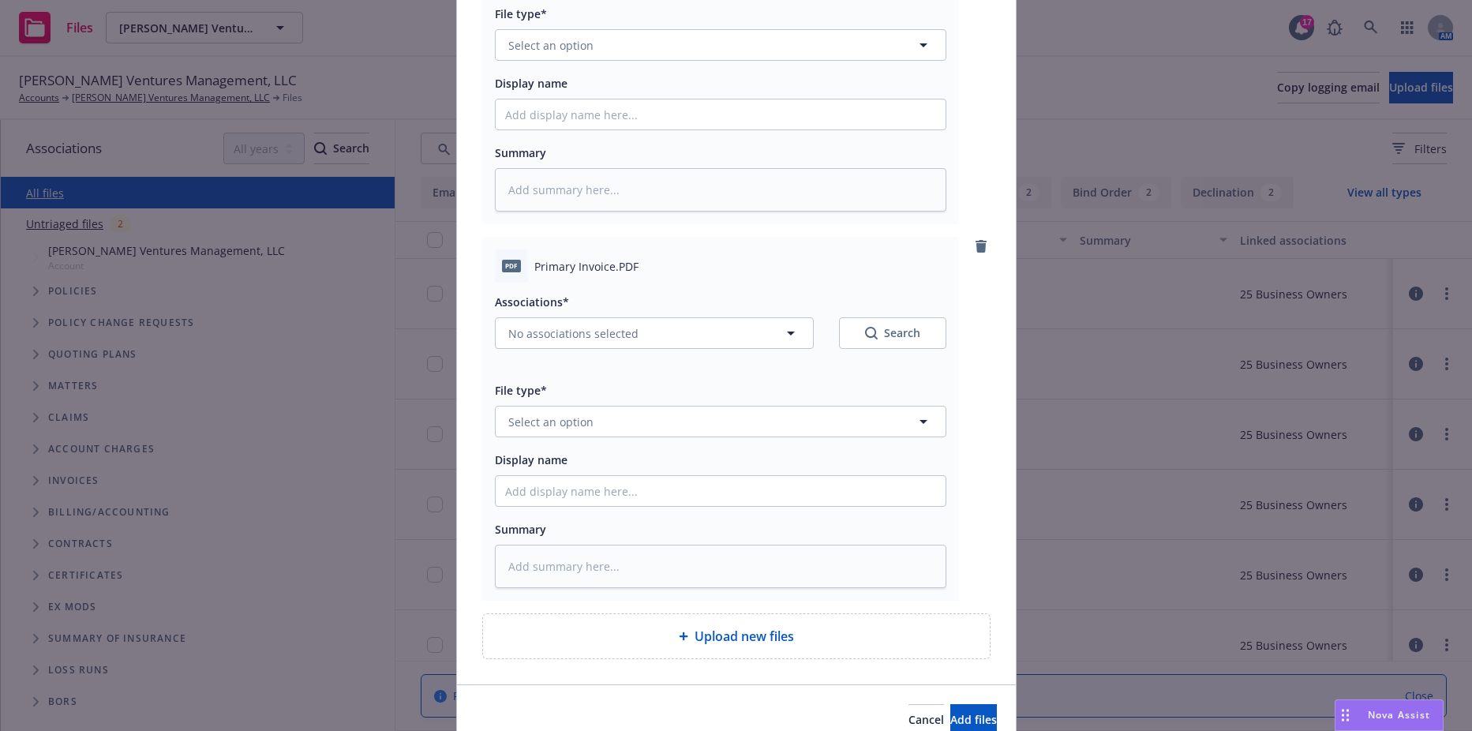
scroll to position [1103, 0]
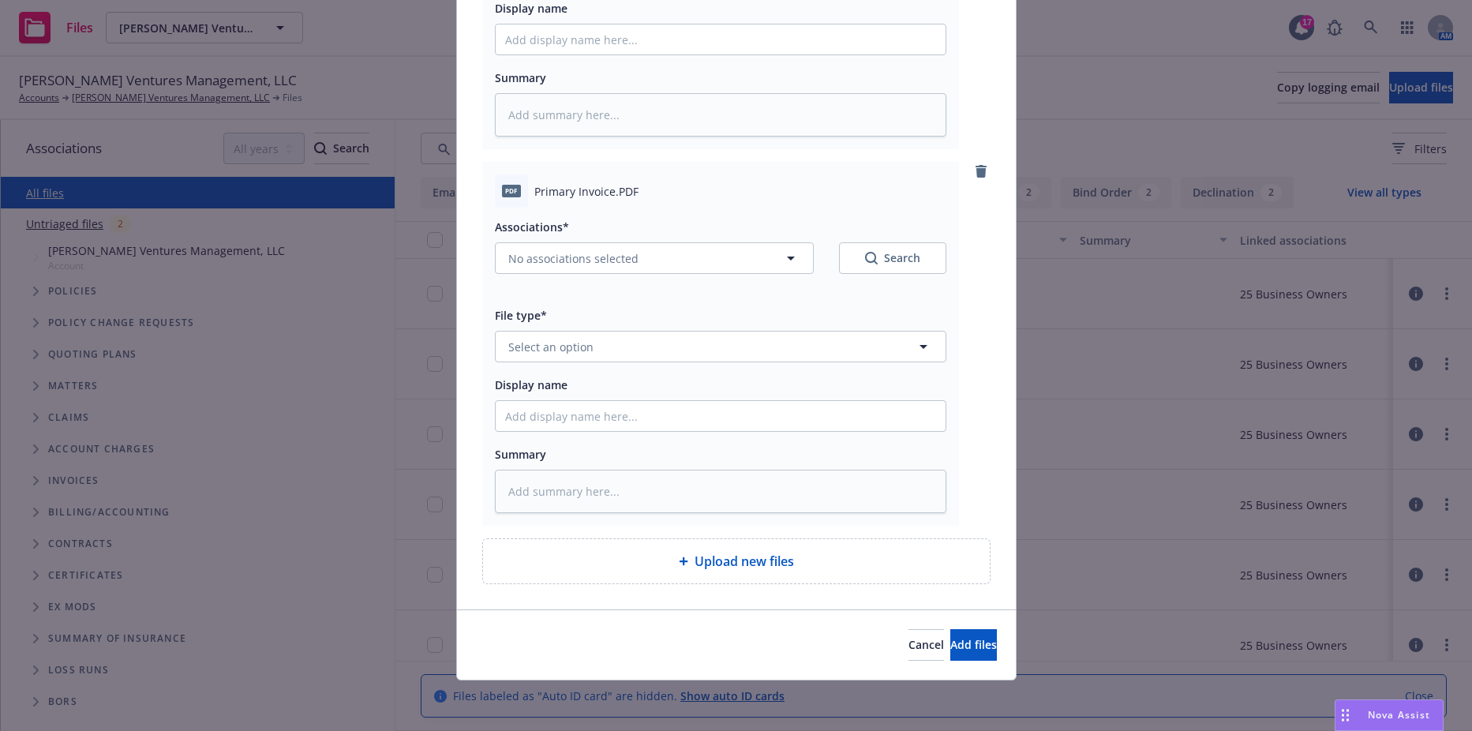
type textarea "x"
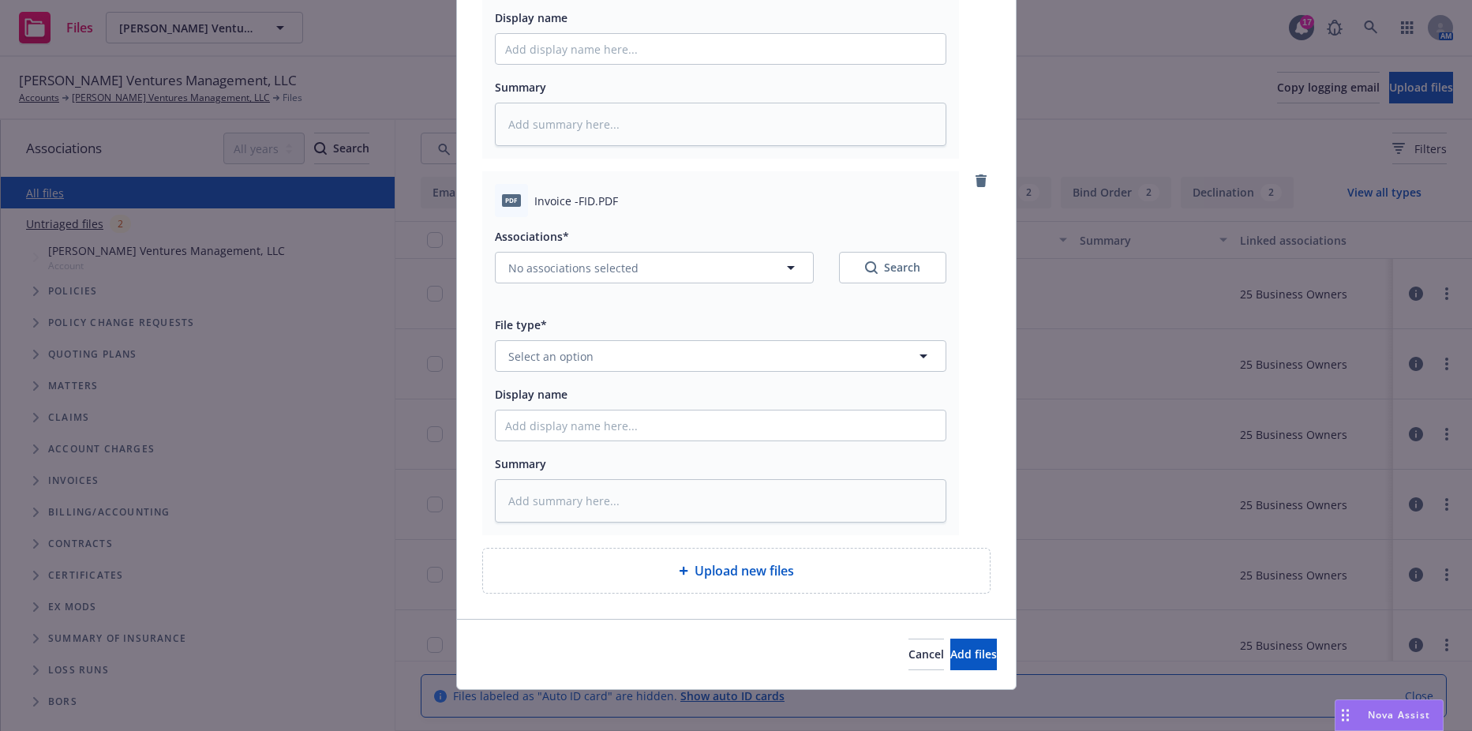
scroll to position [1480, 0]
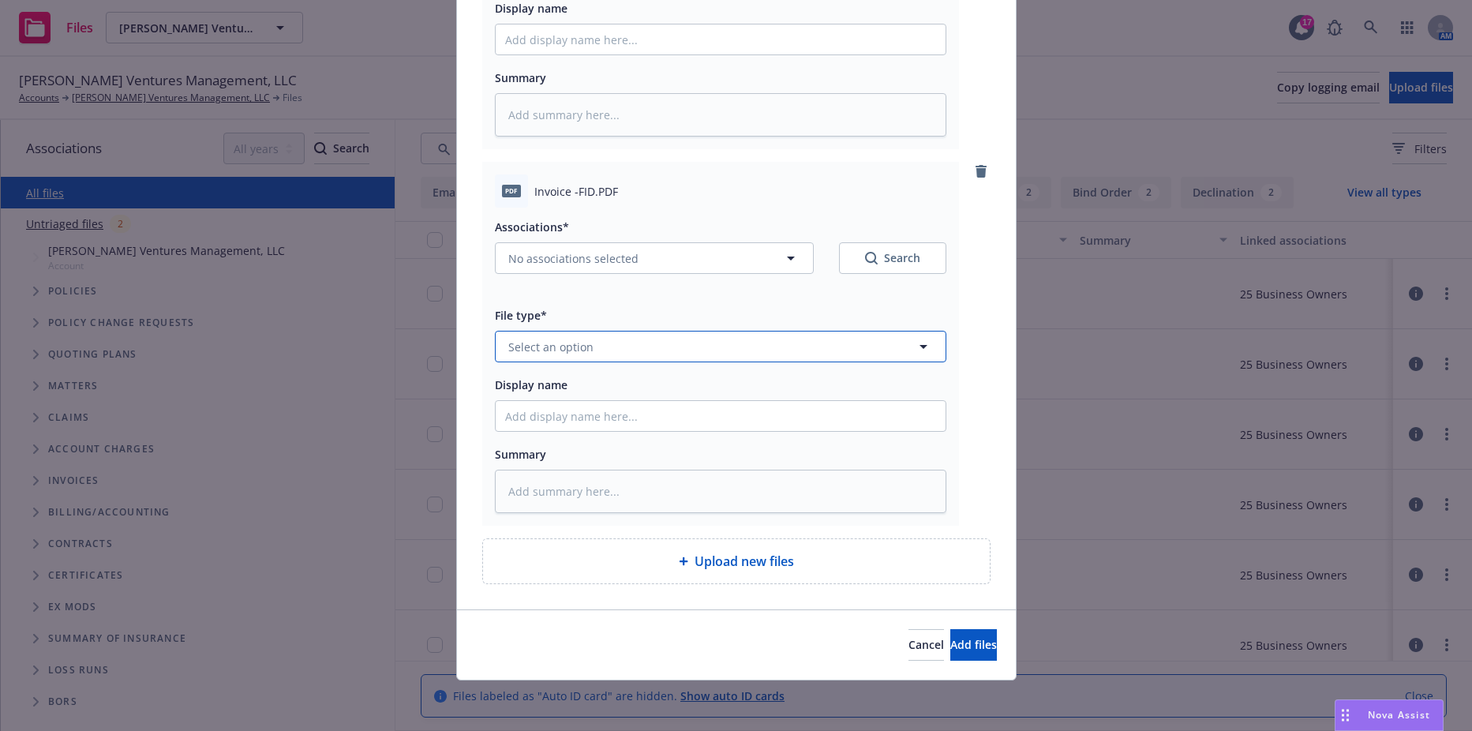
click at [572, 342] on span "Select an option" at bounding box center [550, 347] width 85 height 17
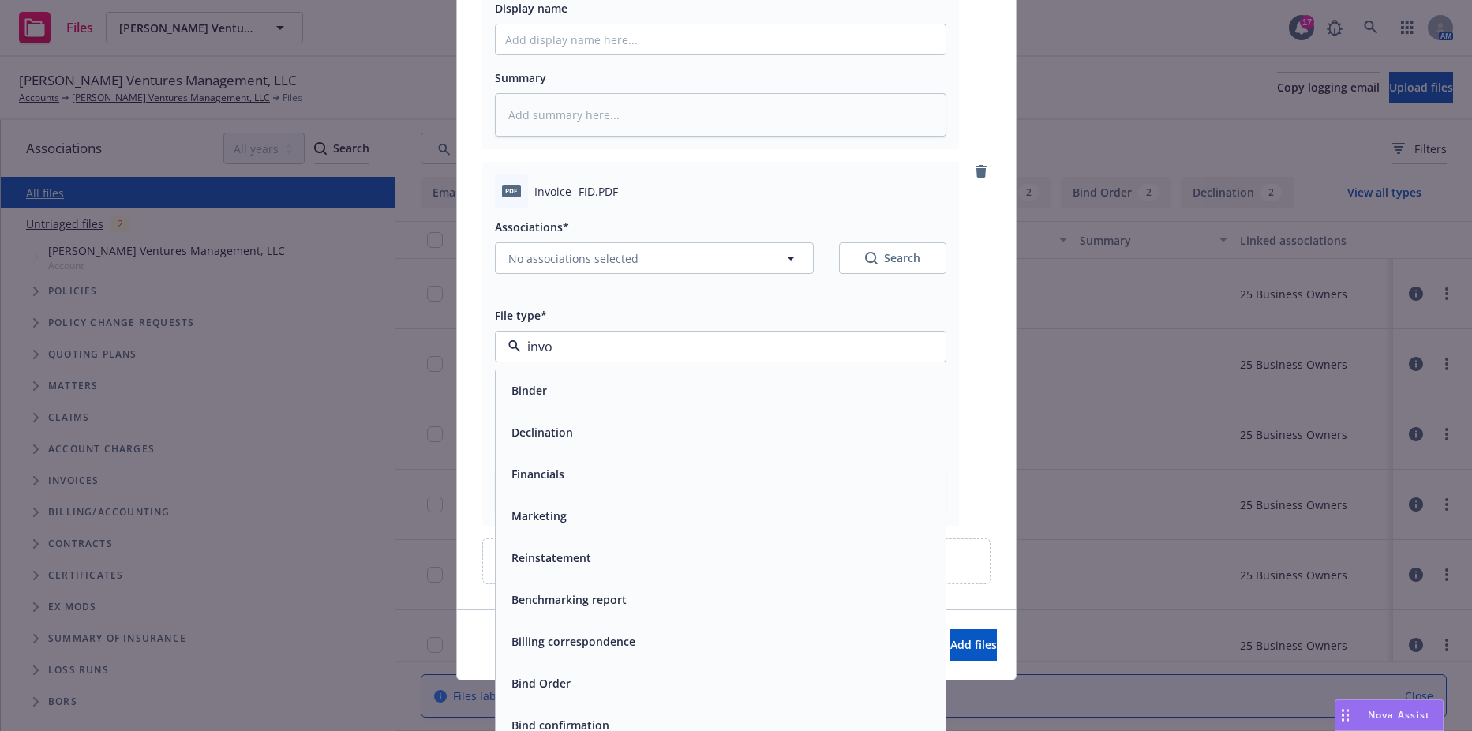
type input "invoi"
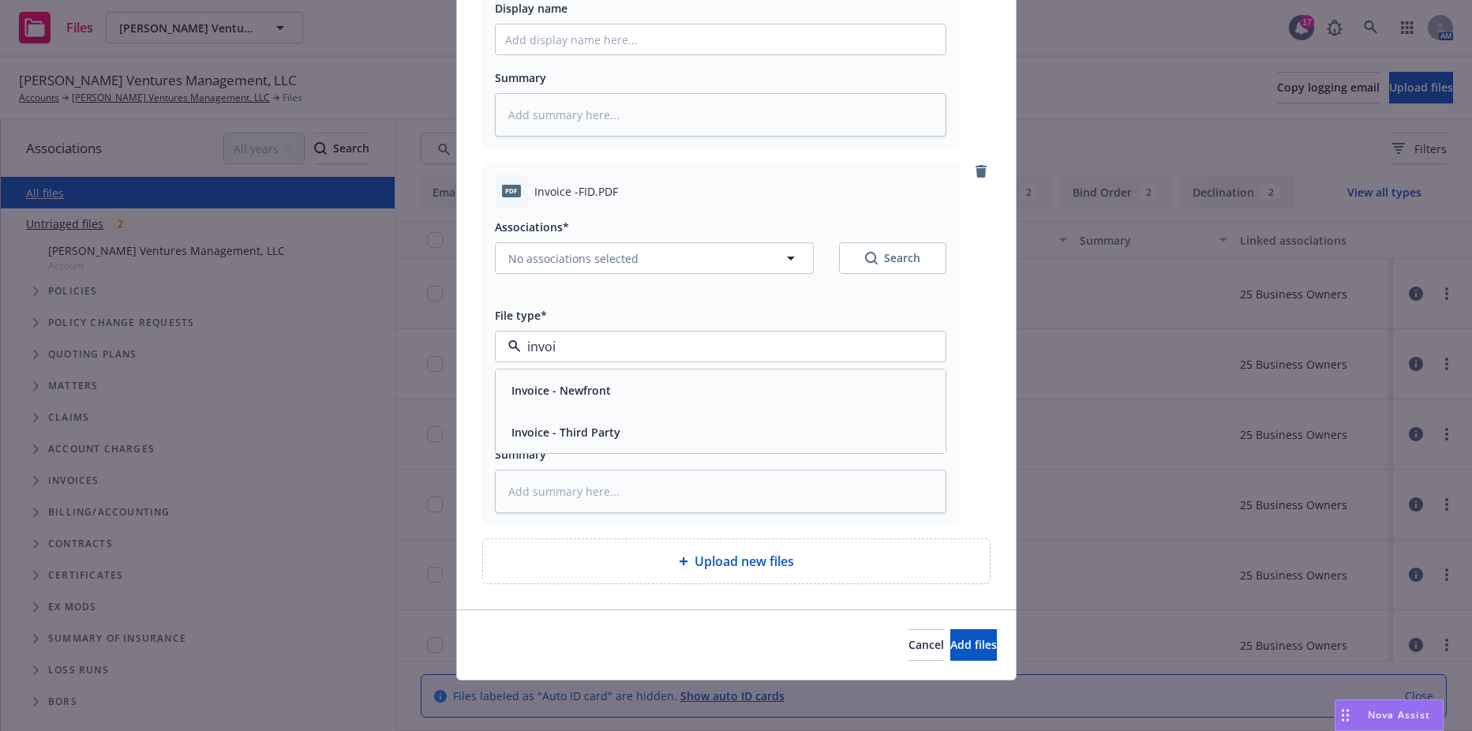
click at [542, 439] on span "Invoice - Third Party" at bounding box center [565, 432] width 109 height 17
type textarea "x"
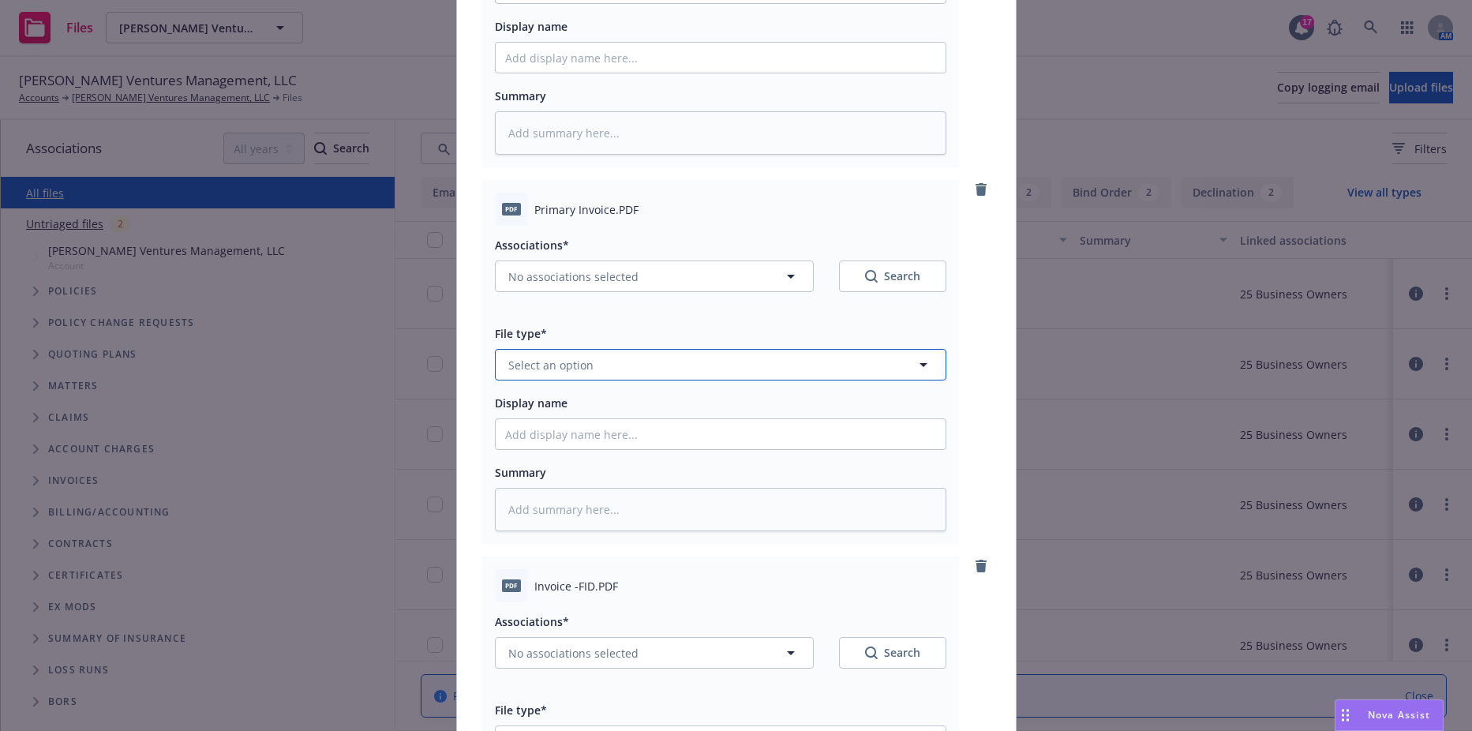
click at [575, 357] on span "Select an option" at bounding box center [550, 365] width 85 height 17
type input "invo"
click at [571, 444] on span "Invoice - Third Party" at bounding box center [565, 450] width 109 height 17
type textarea "x"
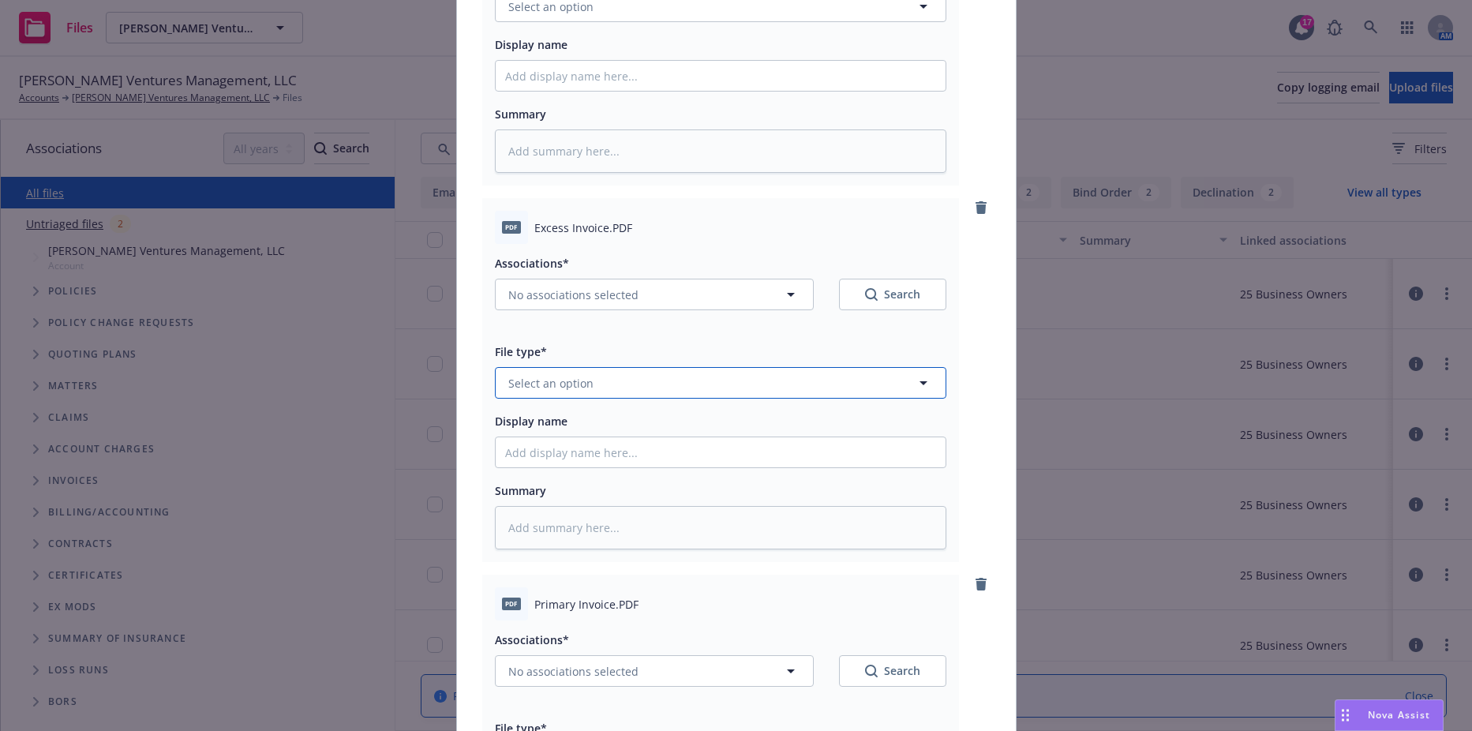
click at [552, 386] on span "Select an option" at bounding box center [550, 383] width 85 height 17
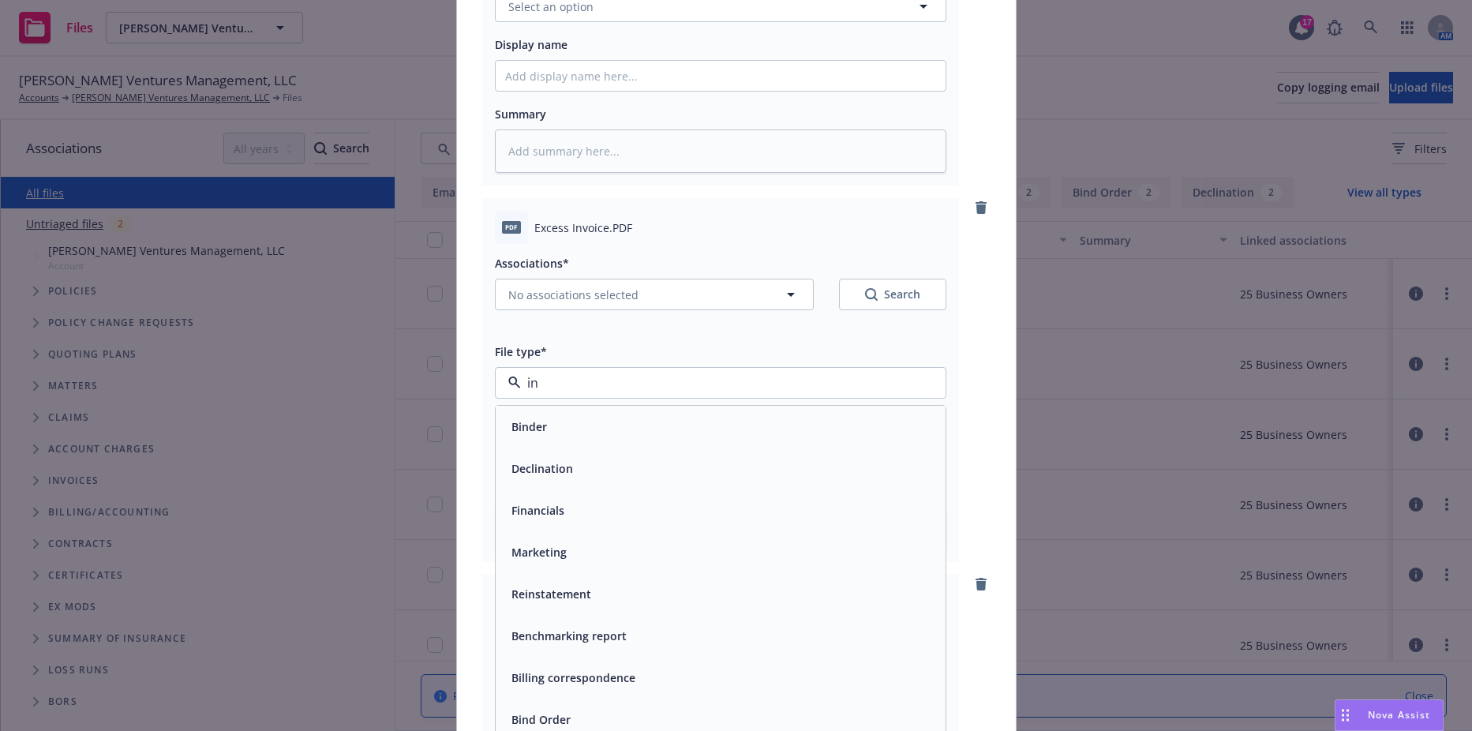
type input "inv"
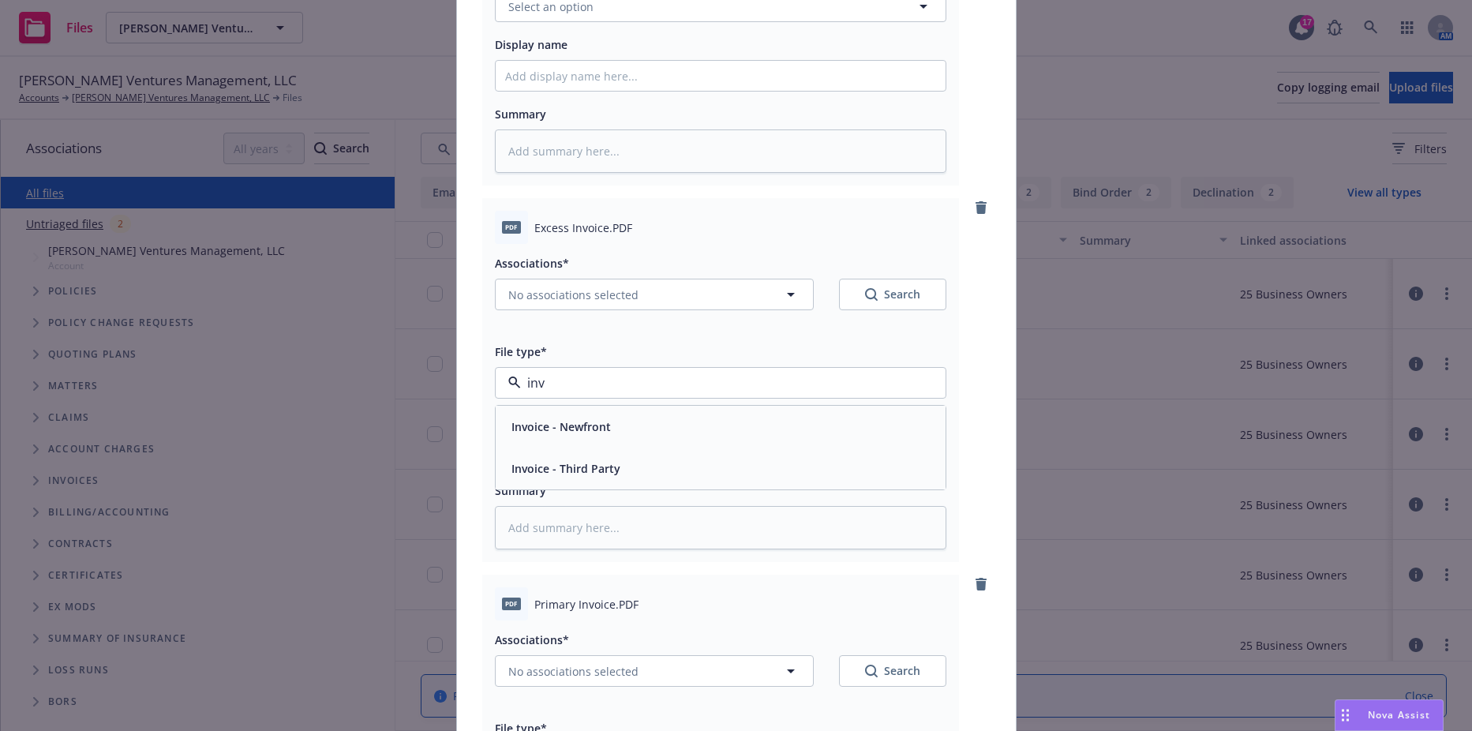
click at [535, 456] on div "Invoice - Third Party" at bounding box center [721, 468] width 450 height 42
type textarea "x"
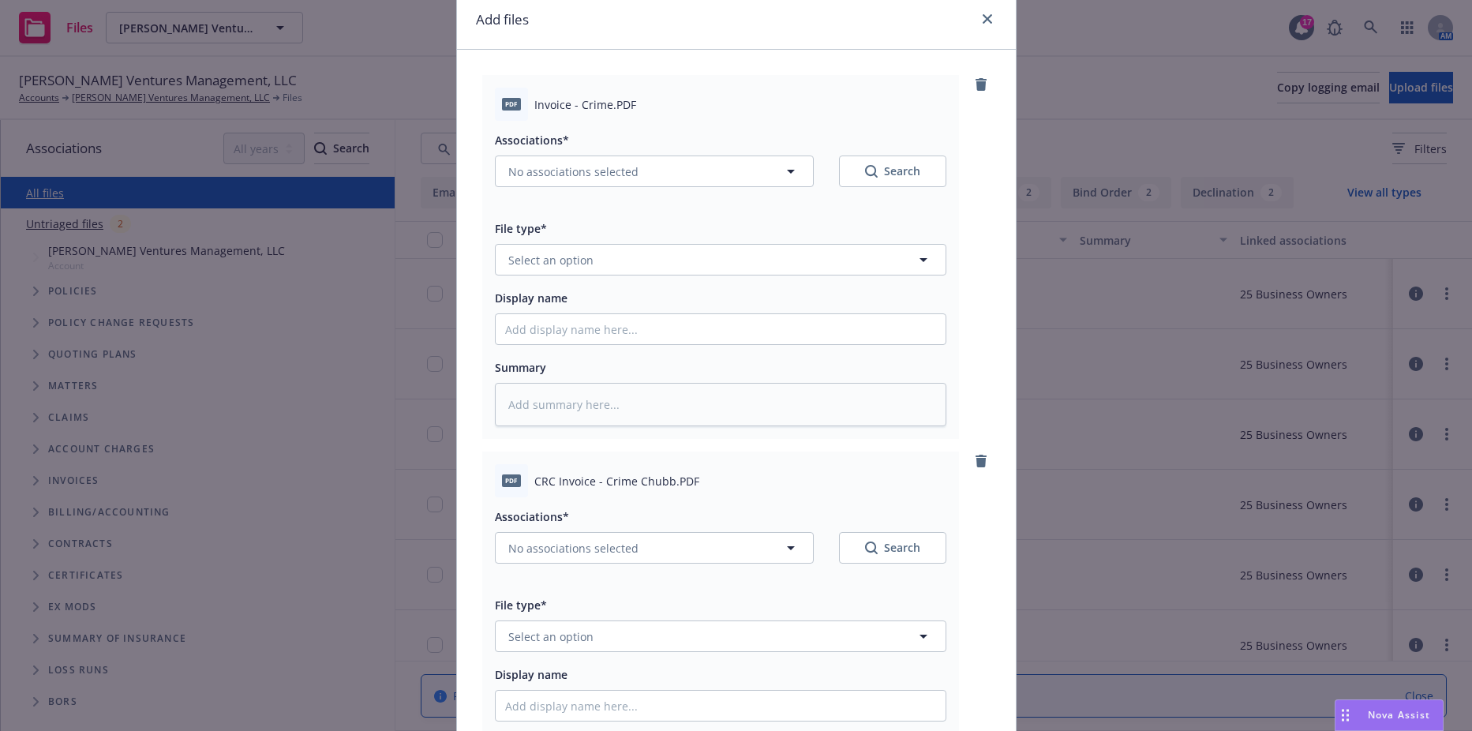
scroll to position [59, 0]
click at [571, 651] on button "Select an option" at bounding box center [720, 638] width 451 height 32
type input "invo"
click at [579, 615] on div "Invoice - Newfront Invoice - Third Party" at bounding box center [720, 572] width 451 height 85
drag, startPoint x: 579, startPoint y: 615, endPoint x: 575, endPoint y: 597, distance: 17.8
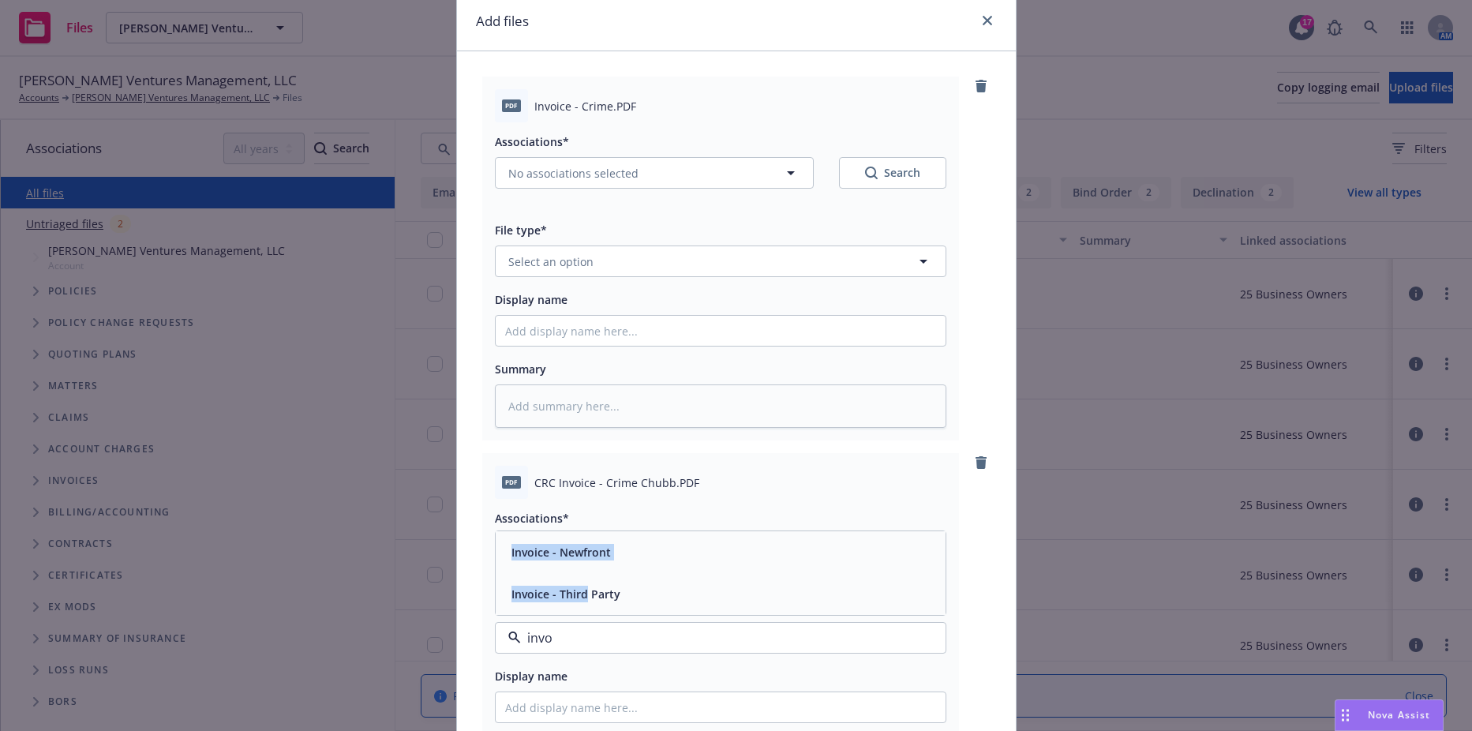
click at [575, 597] on span "Invoice - Third Party" at bounding box center [565, 594] width 109 height 17
type textarea "x"
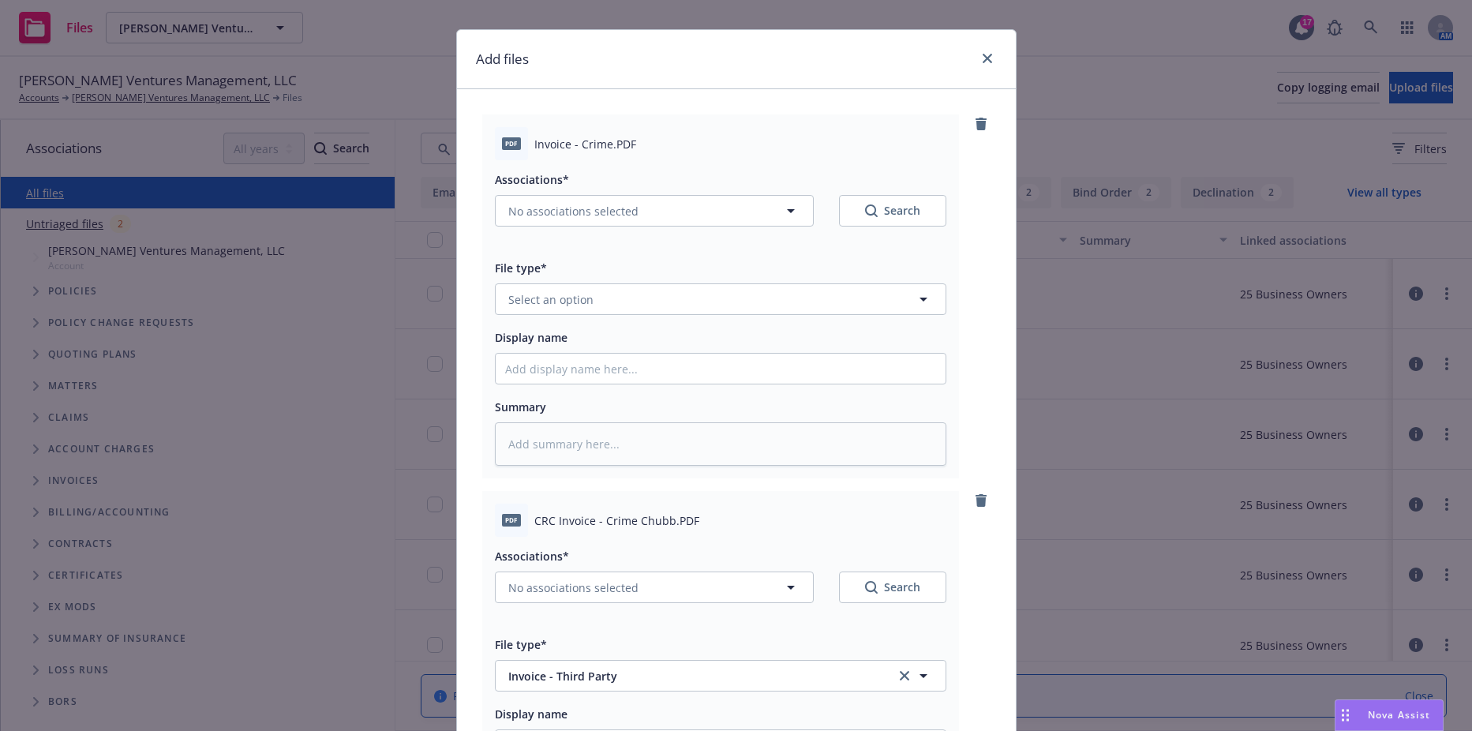
scroll to position [0, 0]
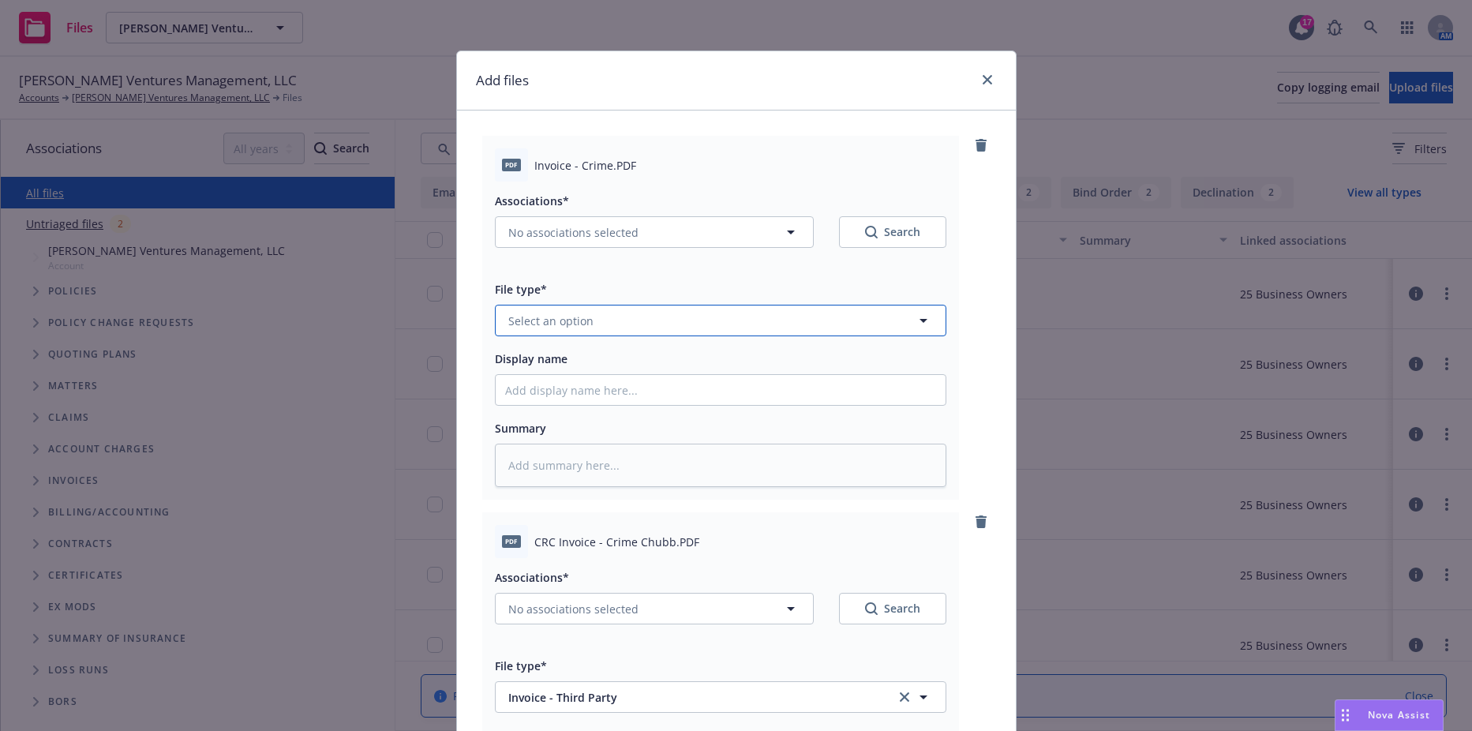
click at [556, 325] on span "Select an option" at bounding box center [550, 321] width 85 height 17
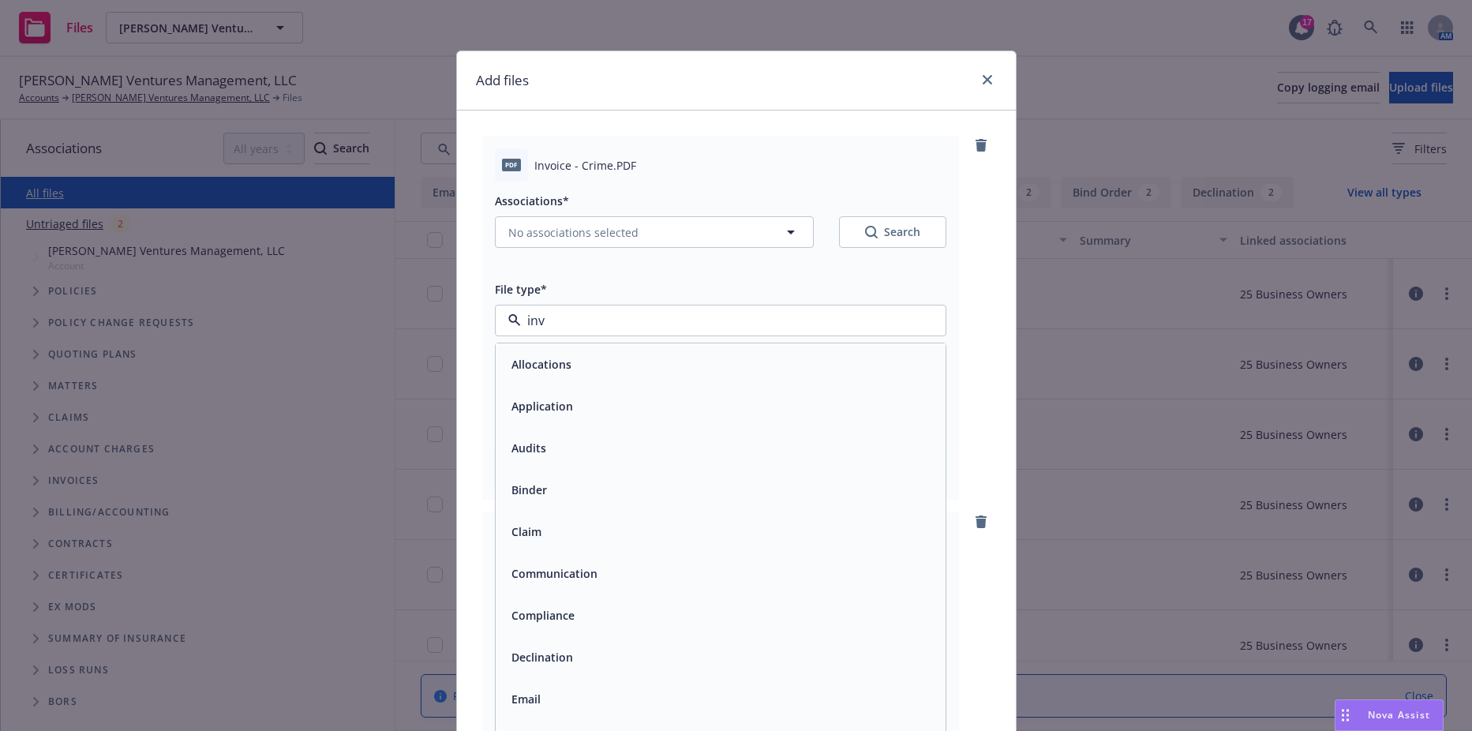
type input "invo"
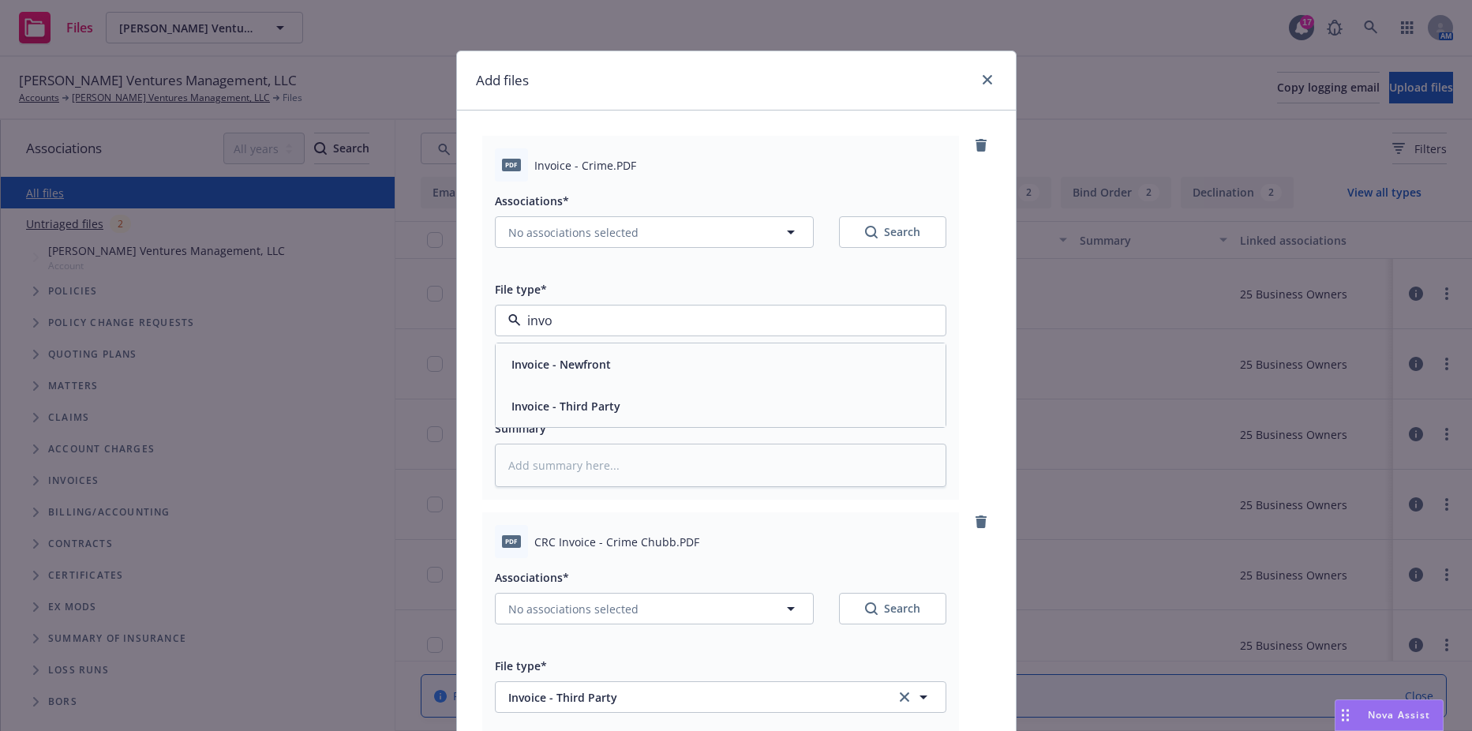
click at [548, 398] on span "Invoice - Third Party" at bounding box center [565, 406] width 109 height 17
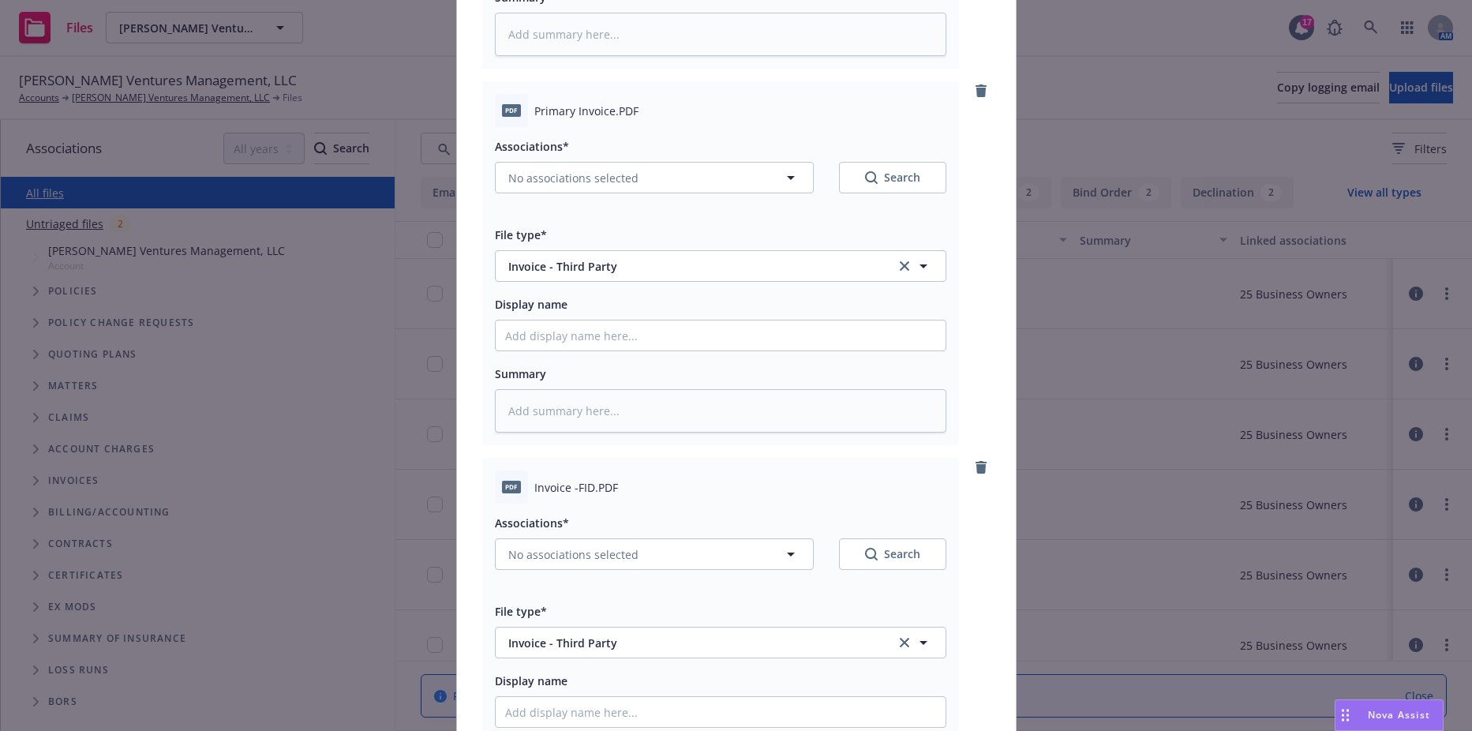
scroll to position [1480, 0]
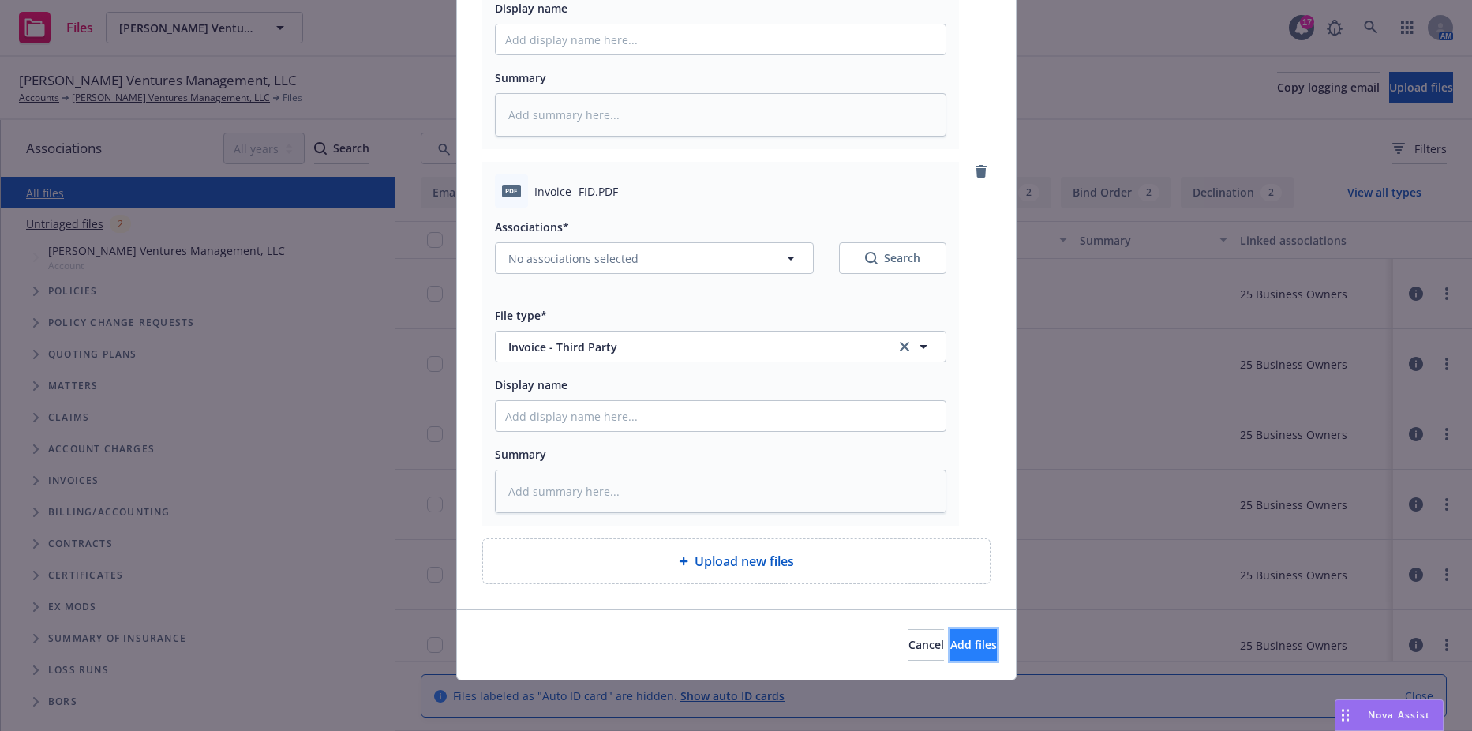
click at [950, 654] on button "Add files" at bounding box center [973, 645] width 47 height 32
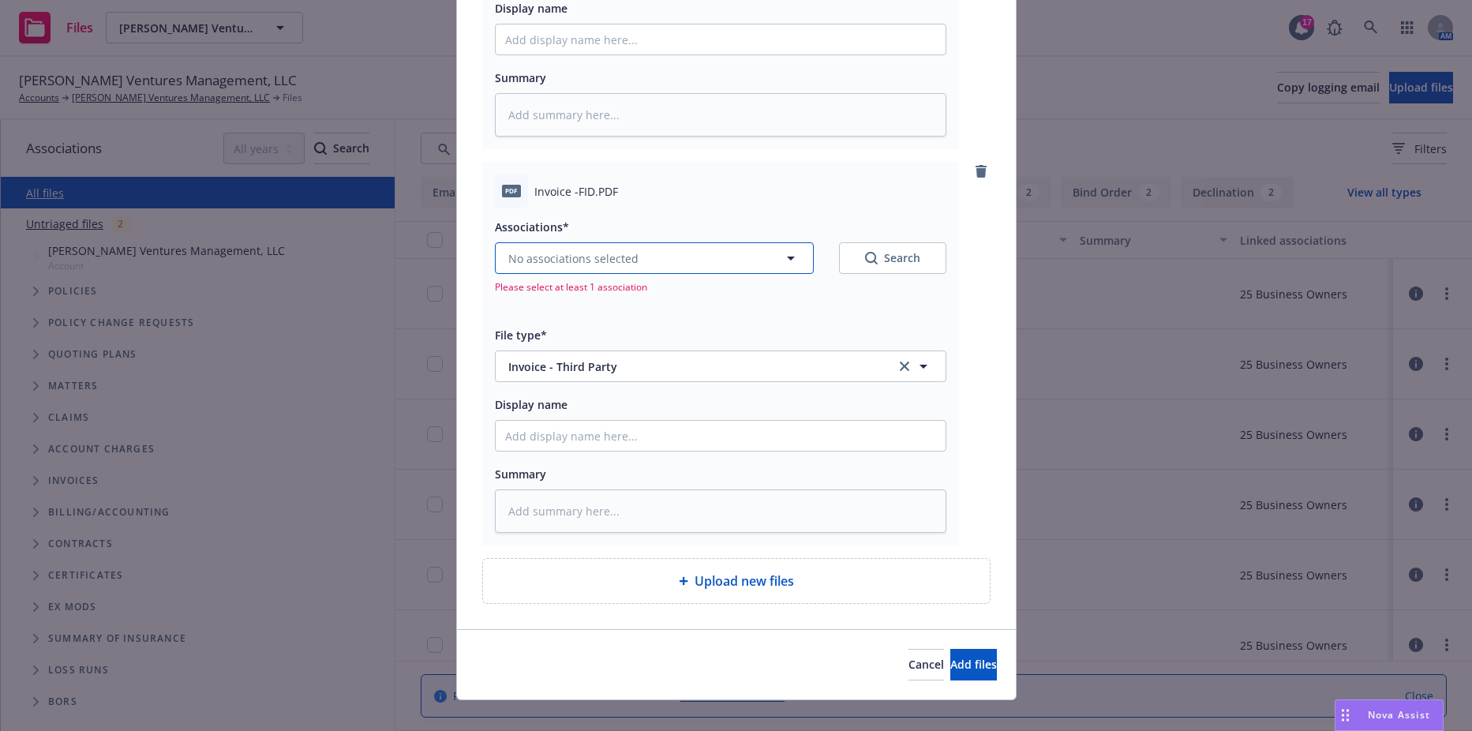
click at [614, 263] on span "No associations selected" at bounding box center [573, 258] width 130 height 17
type textarea "x"
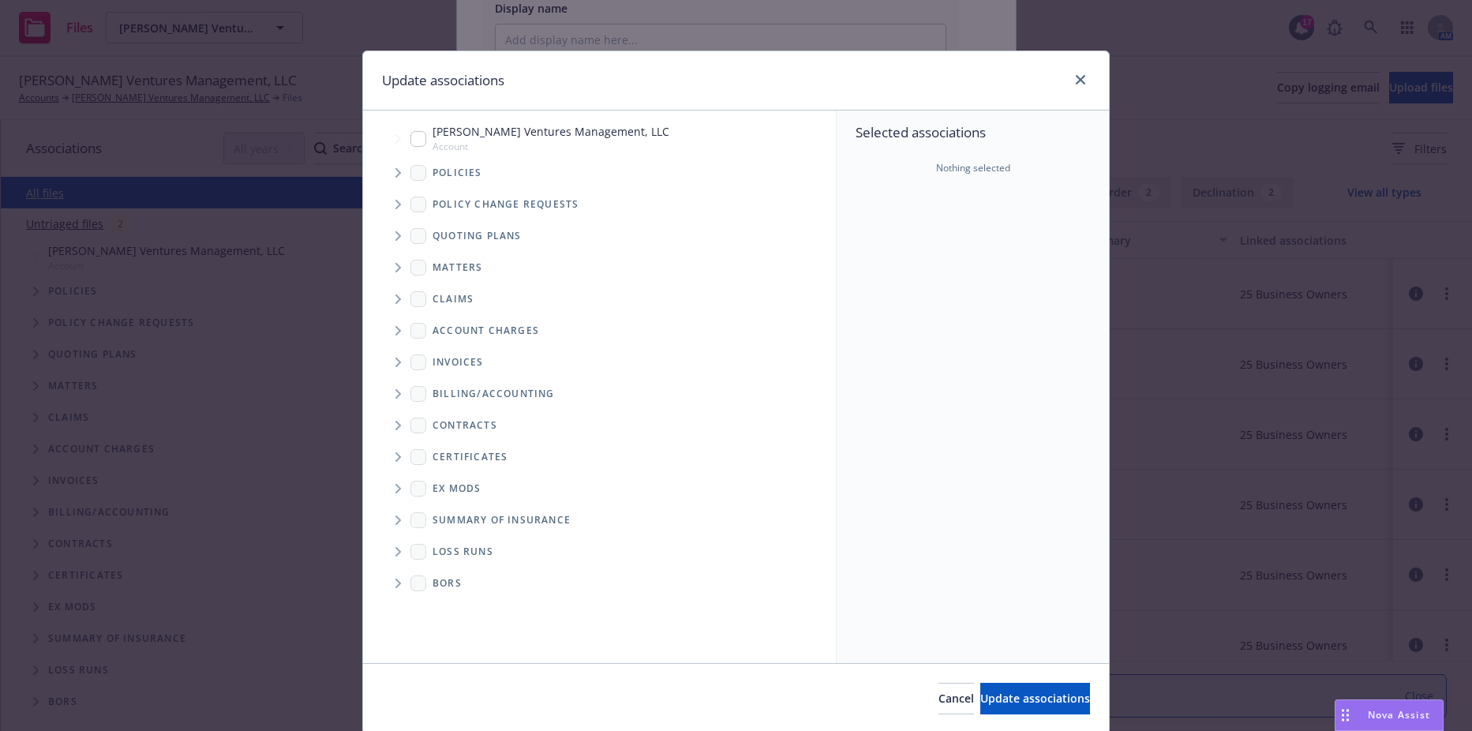
click at [412, 137] on input "Tree Example" at bounding box center [418, 139] width 16 height 16
checkbox input "true"
click at [987, 698] on span "Update associations" at bounding box center [1035, 698] width 110 height 15
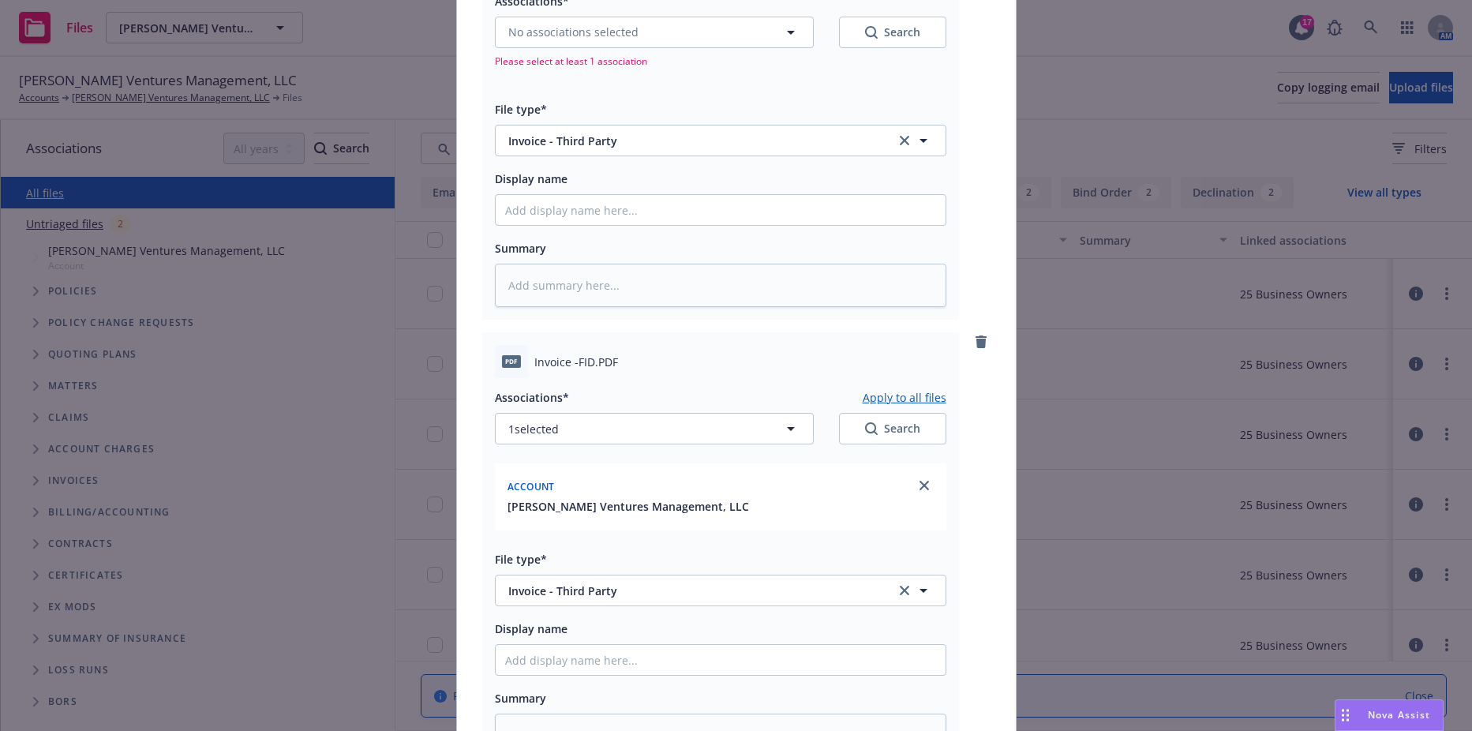
scroll to position [1165, 0]
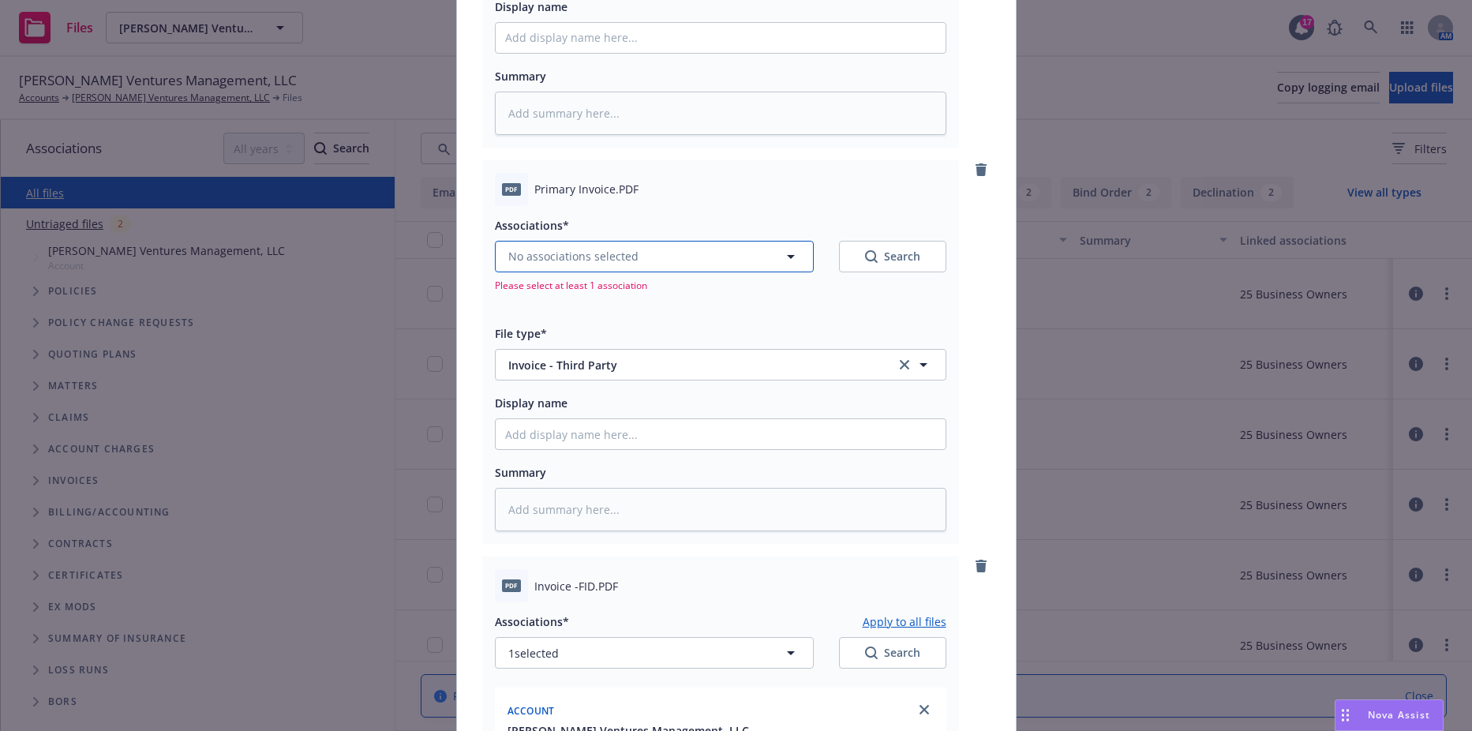
click at [605, 268] on button "No associations selected" at bounding box center [654, 257] width 319 height 32
type textarea "x"
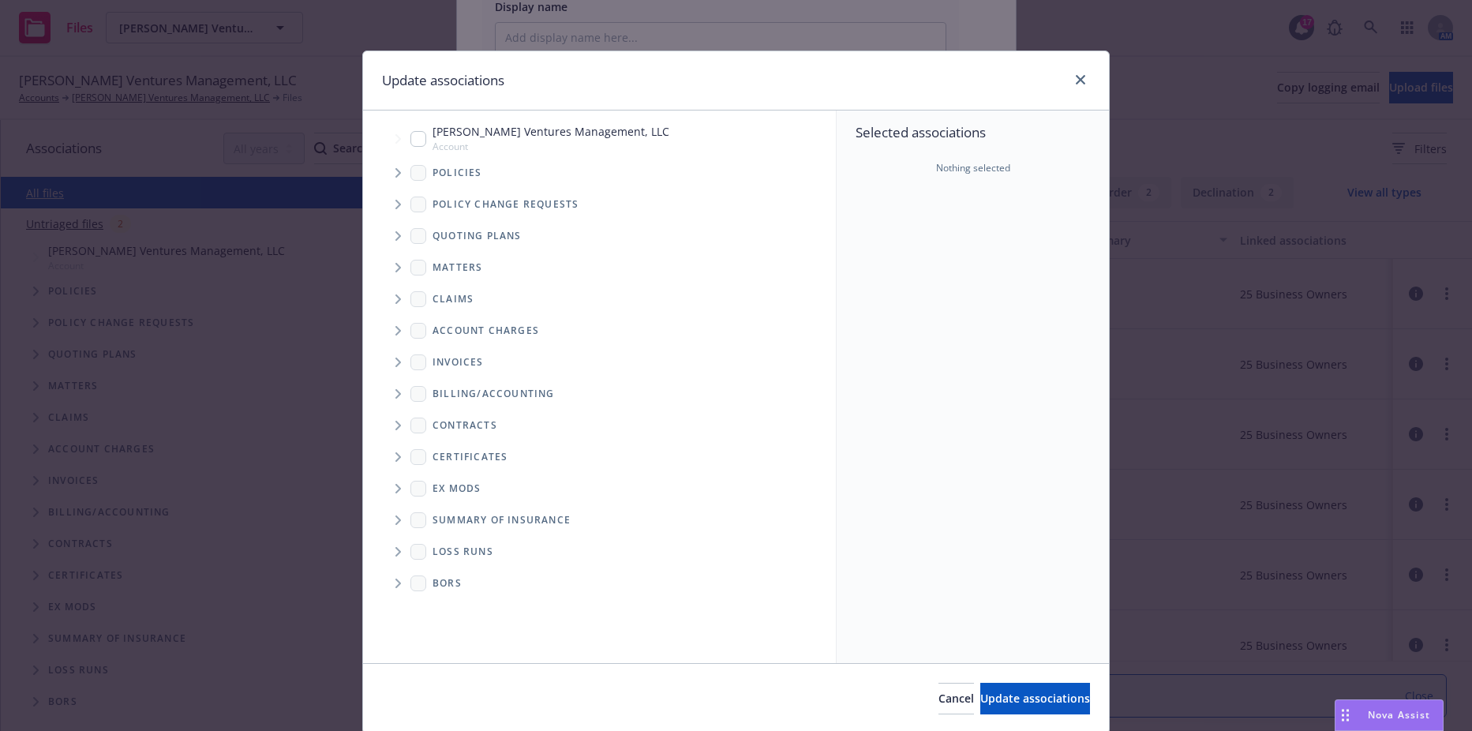
click at [403, 138] on span "Tree Example" at bounding box center [397, 138] width 25 height 25
checkbox input "true"
click at [980, 691] on span "Update associations" at bounding box center [1035, 698] width 110 height 15
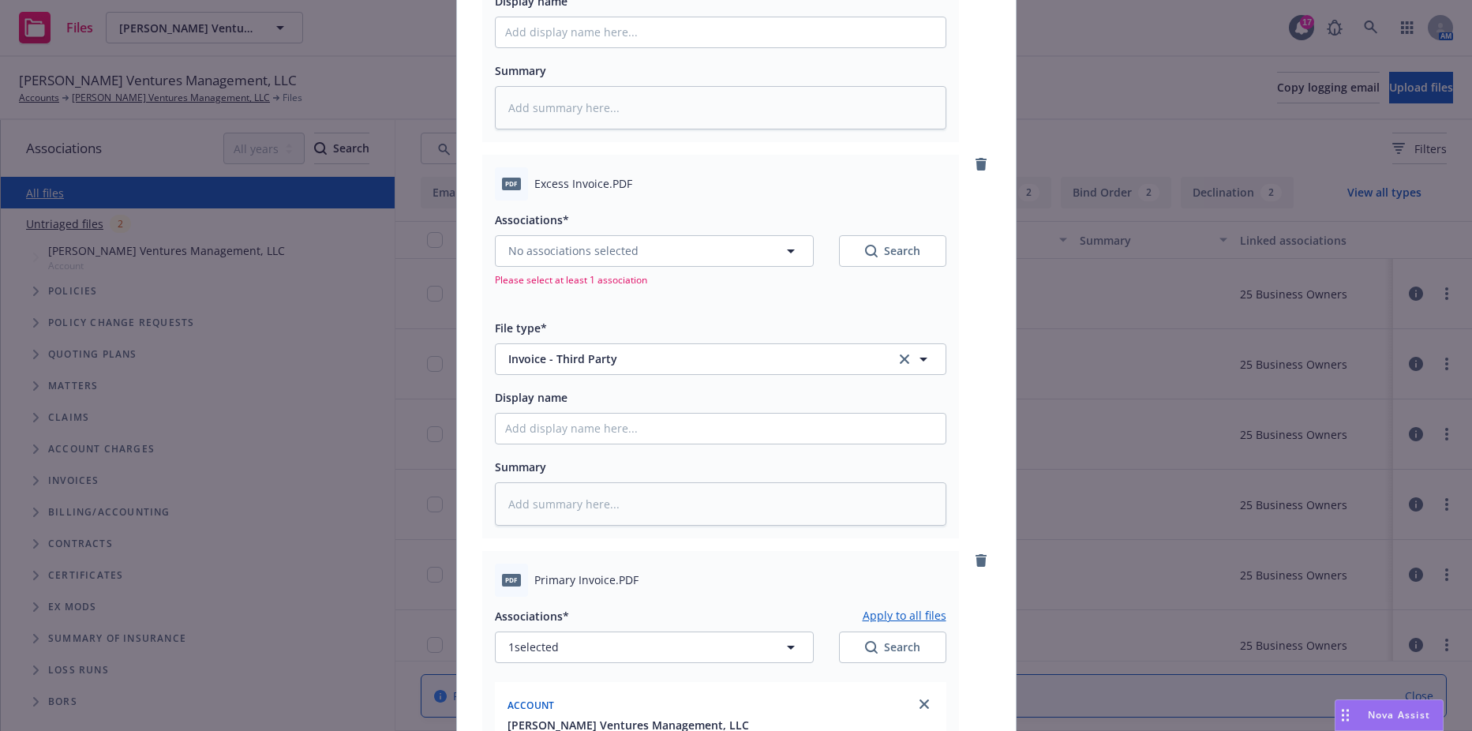
scroll to position [770, 0]
click at [532, 255] on span "No associations selected" at bounding box center [573, 254] width 130 height 17
type textarea "x"
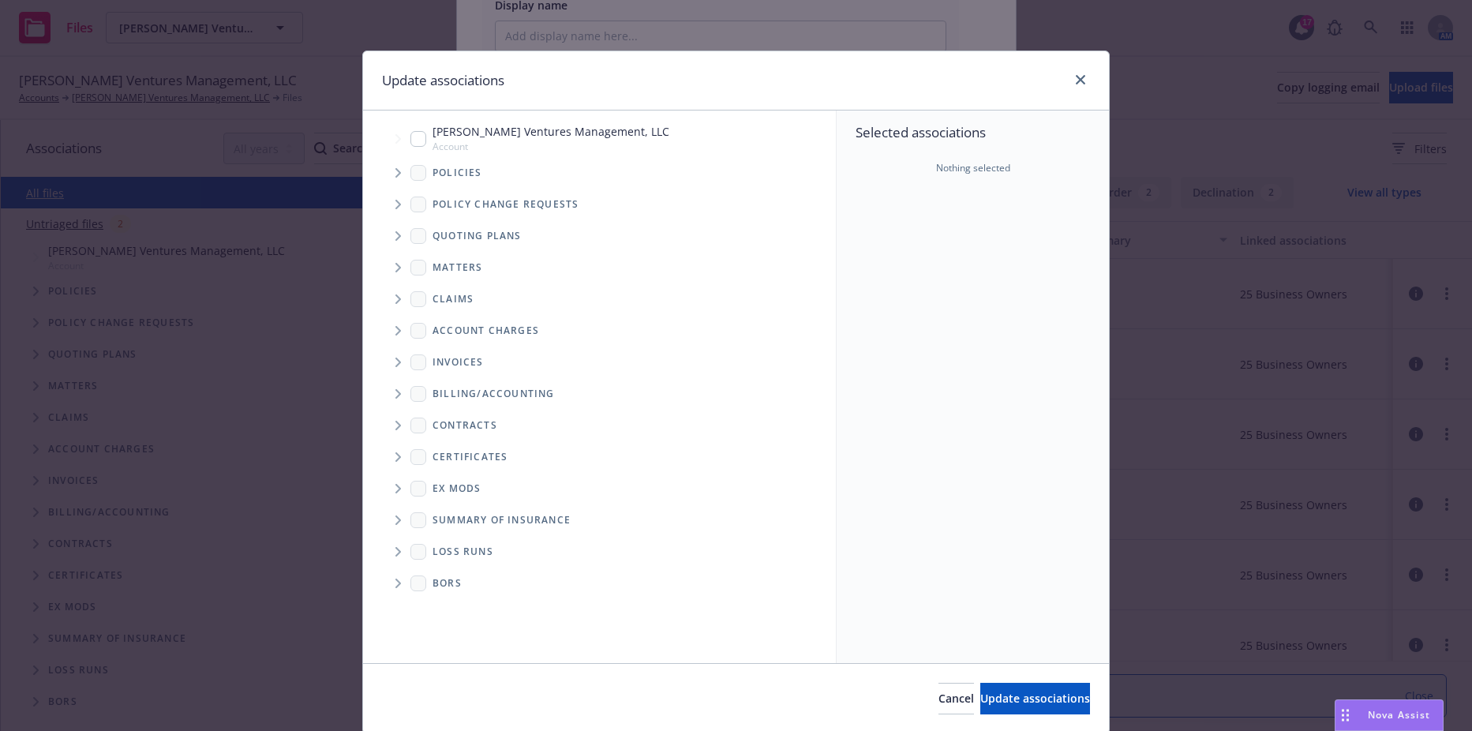
click at [418, 133] on input "Tree Example" at bounding box center [418, 139] width 16 height 16
checkbox input "true"
click at [1003, 690] on button "Update associations" at bounding box center [1035, 699] width 110 height 32
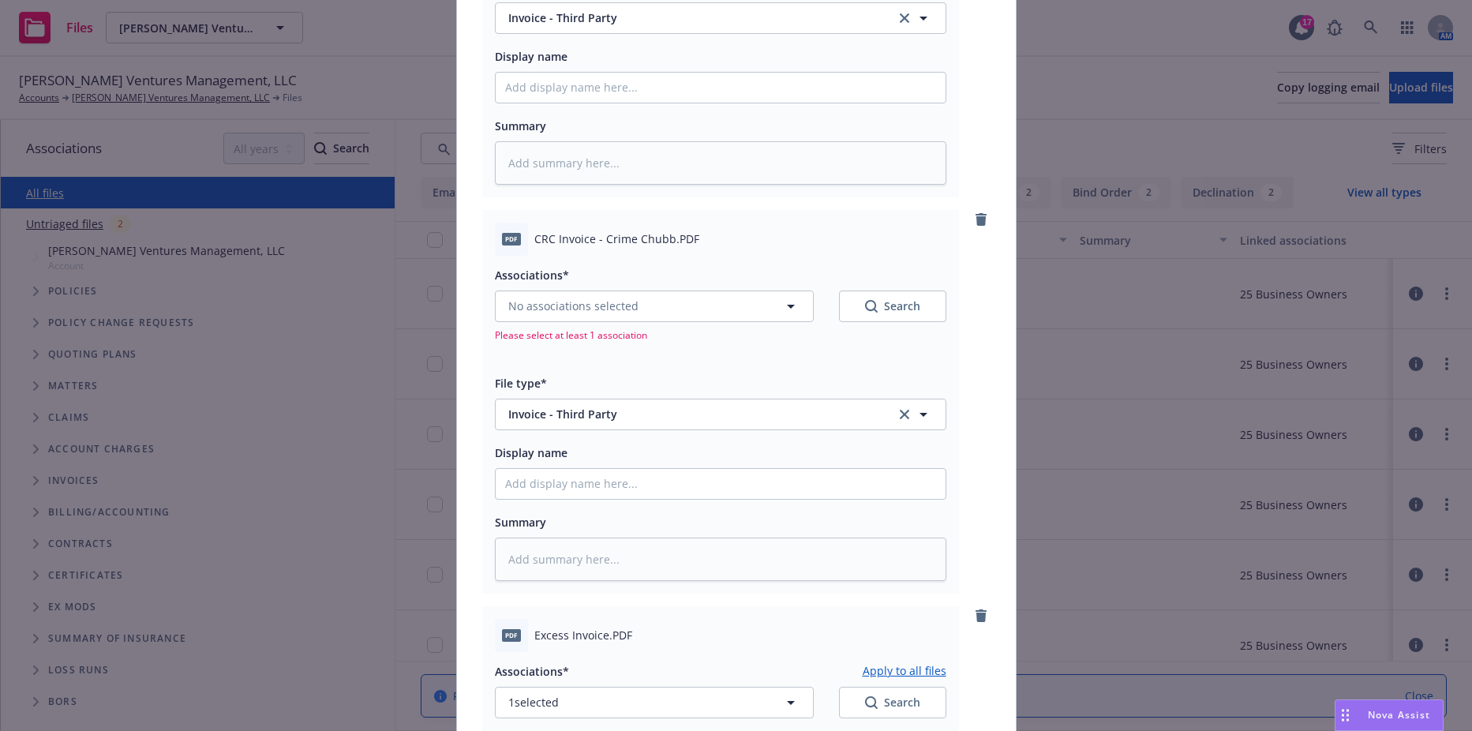
scroll to position [297, 0]
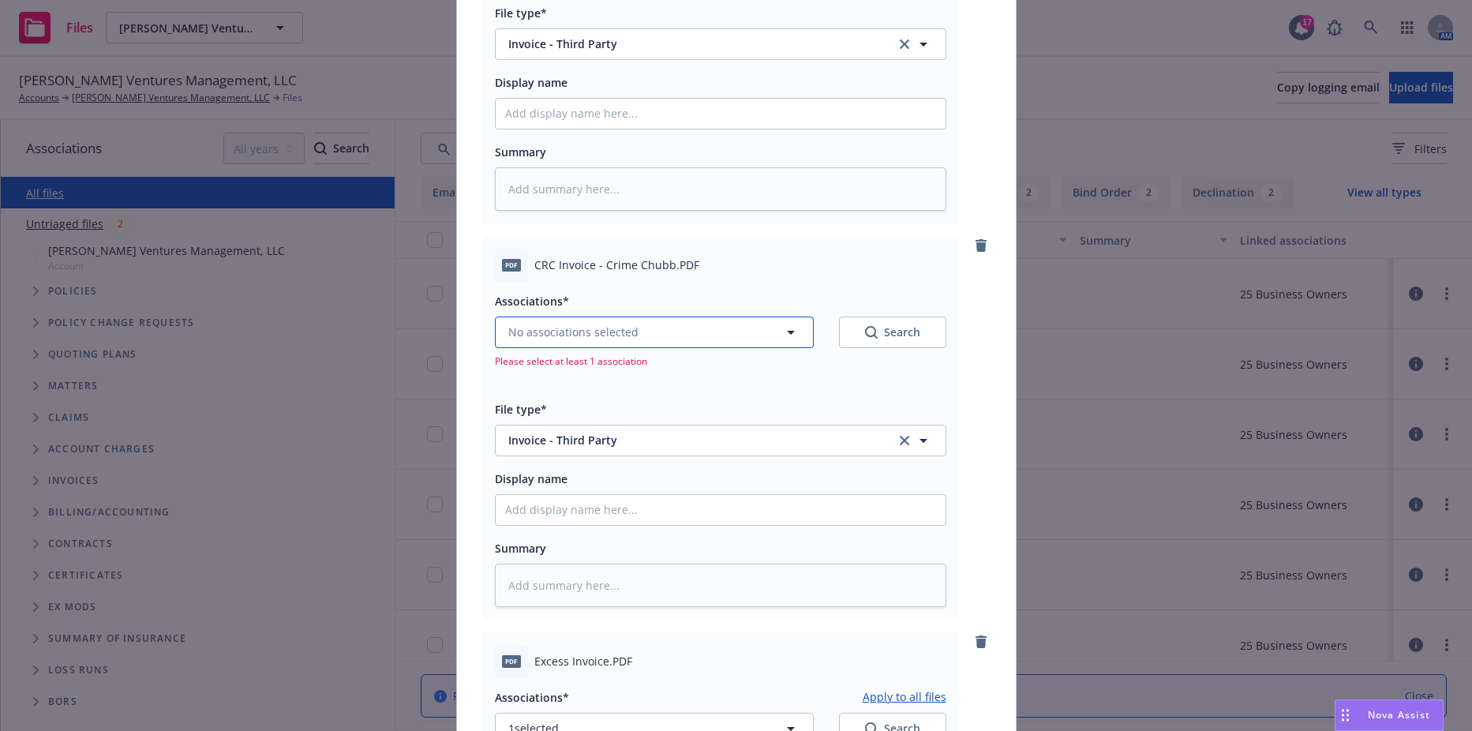
click at [546, 329] on span "No associations selected" at bounding box center [573, 332] width 130 height 17
type textarea "x"
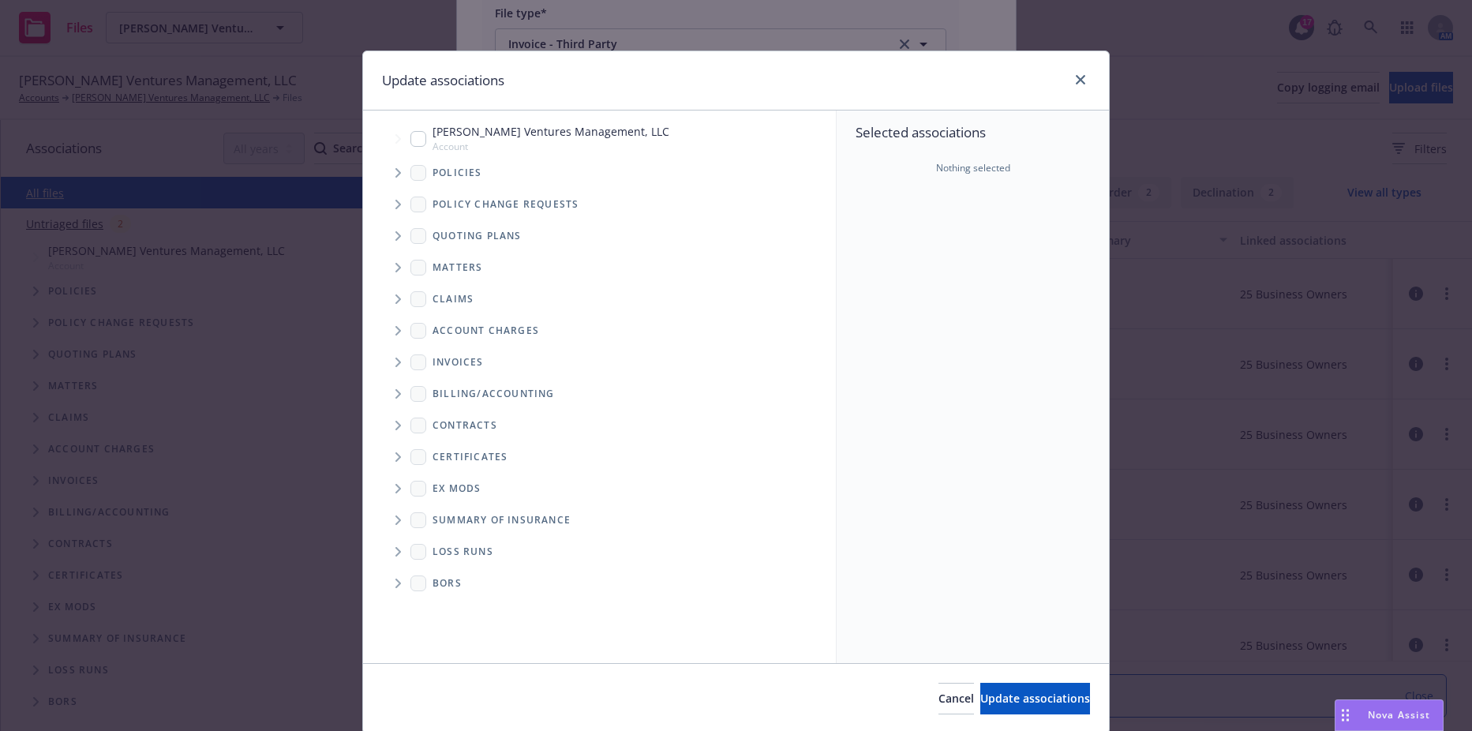
click at [410, 136] on input "Tree Example" at bounding box center [418, 139] width 16 height 16
checkbox input "true"
click at [980, 712] on button "Update associations" at bounding box center [1035, 699] width 110 height 32
type textarea "x"
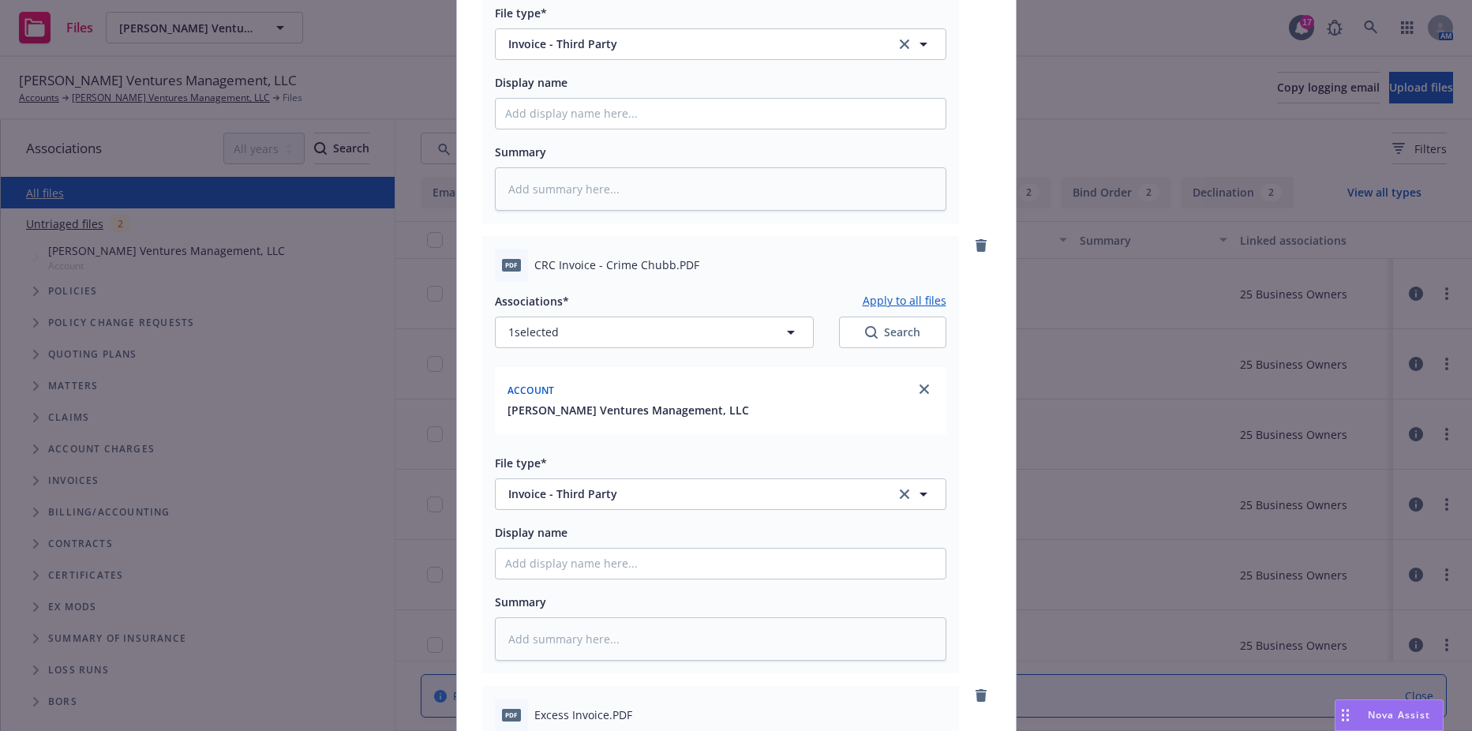
scroll to position [0, 0]
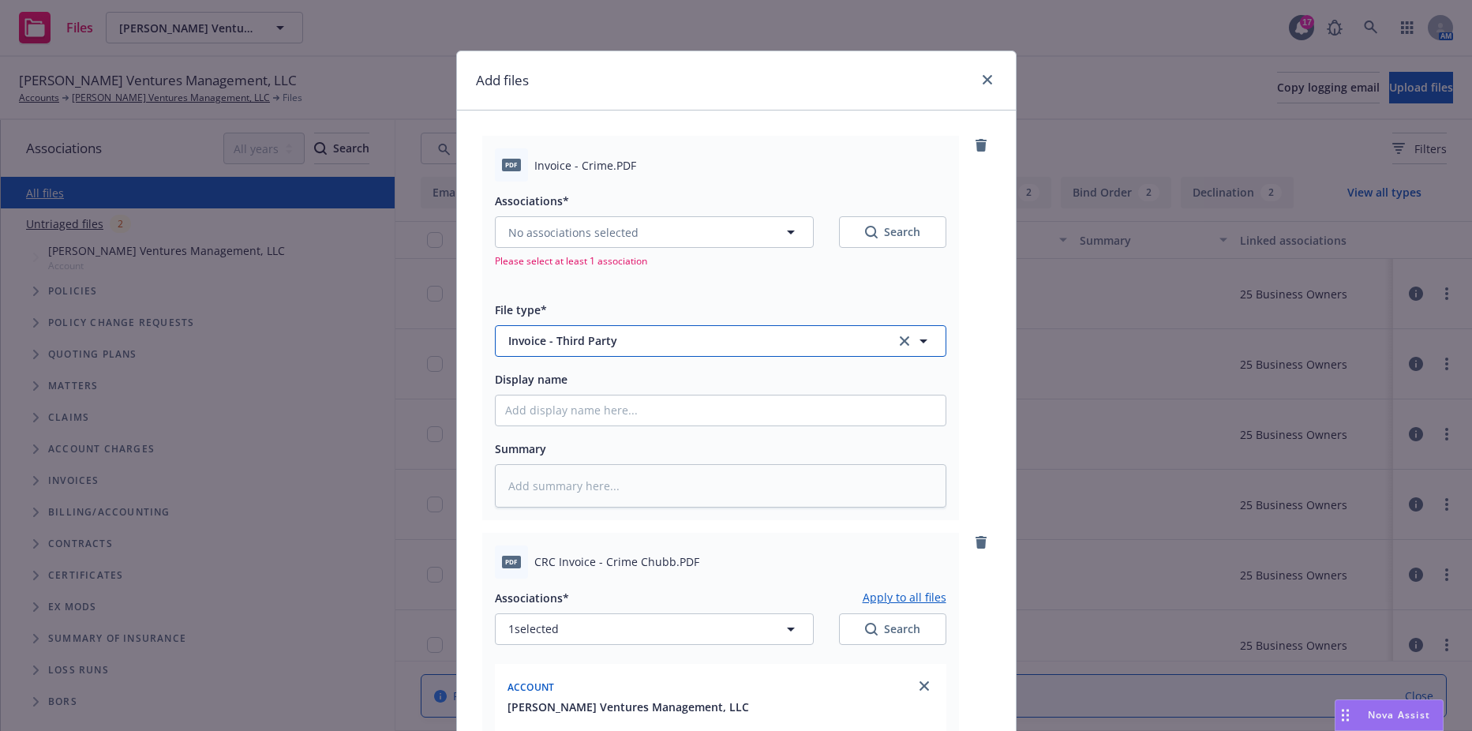
click at [553, 349] on span "Invoice - Third Party" at bounding box center [690, 340] width 365 height 17
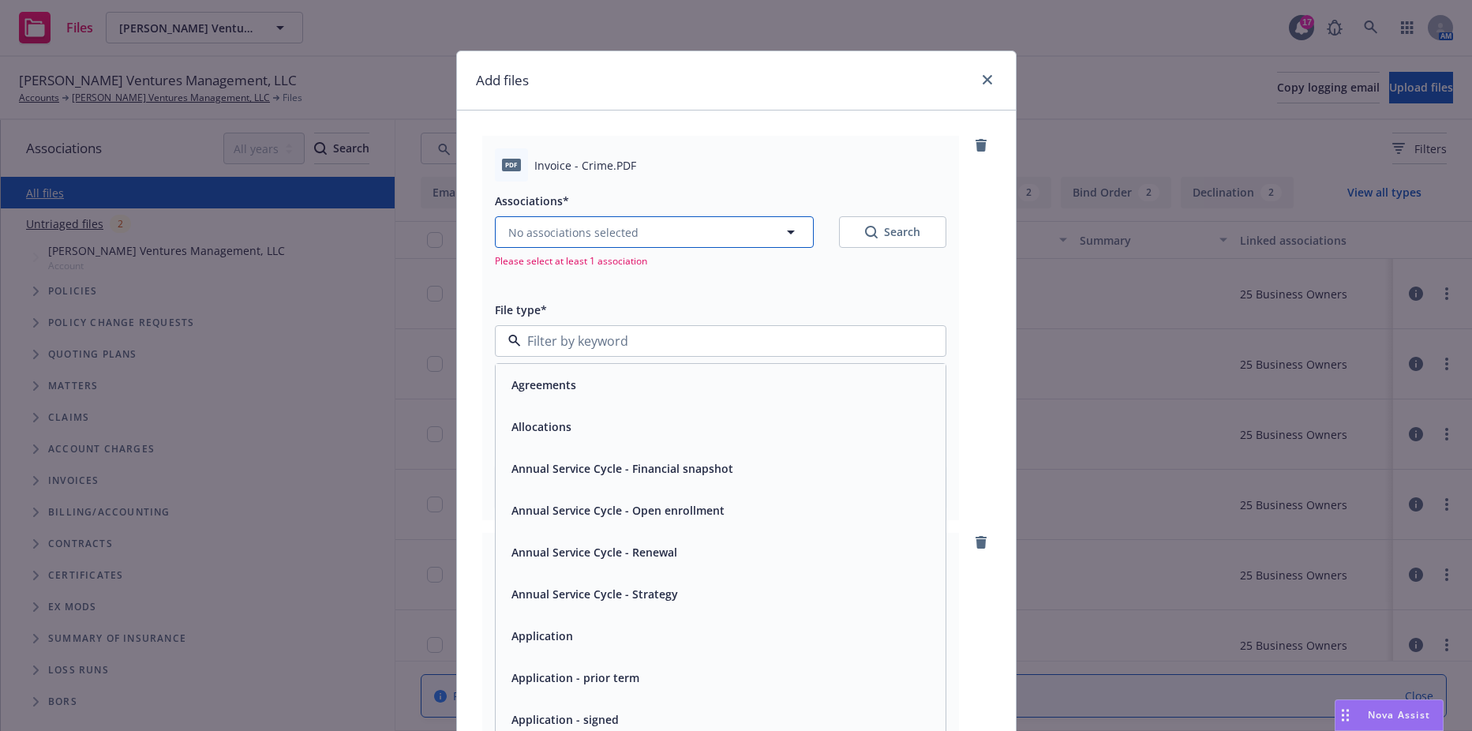
click at [552, 224] on span "No associations selected" at bounding box center [573, 232] width 130 height 17
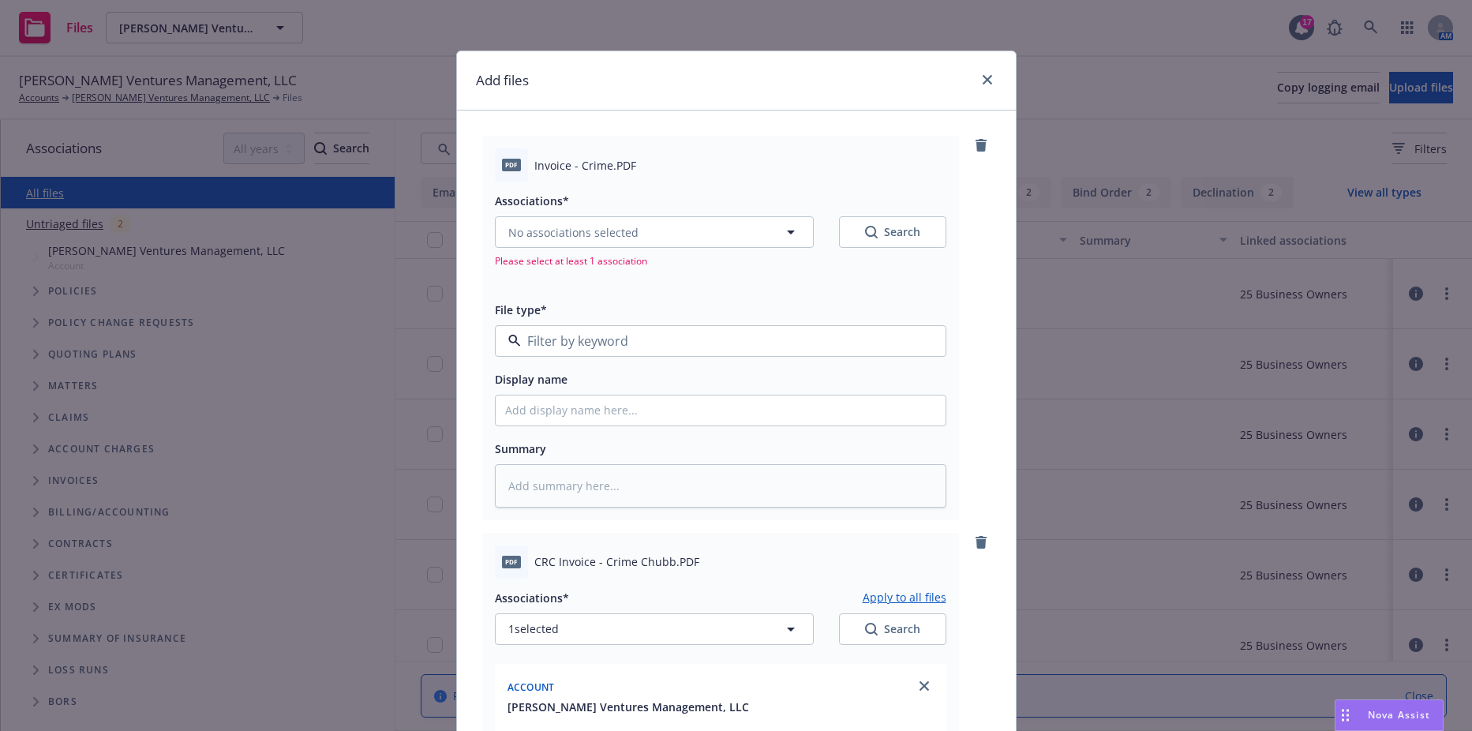
type textarea "x"
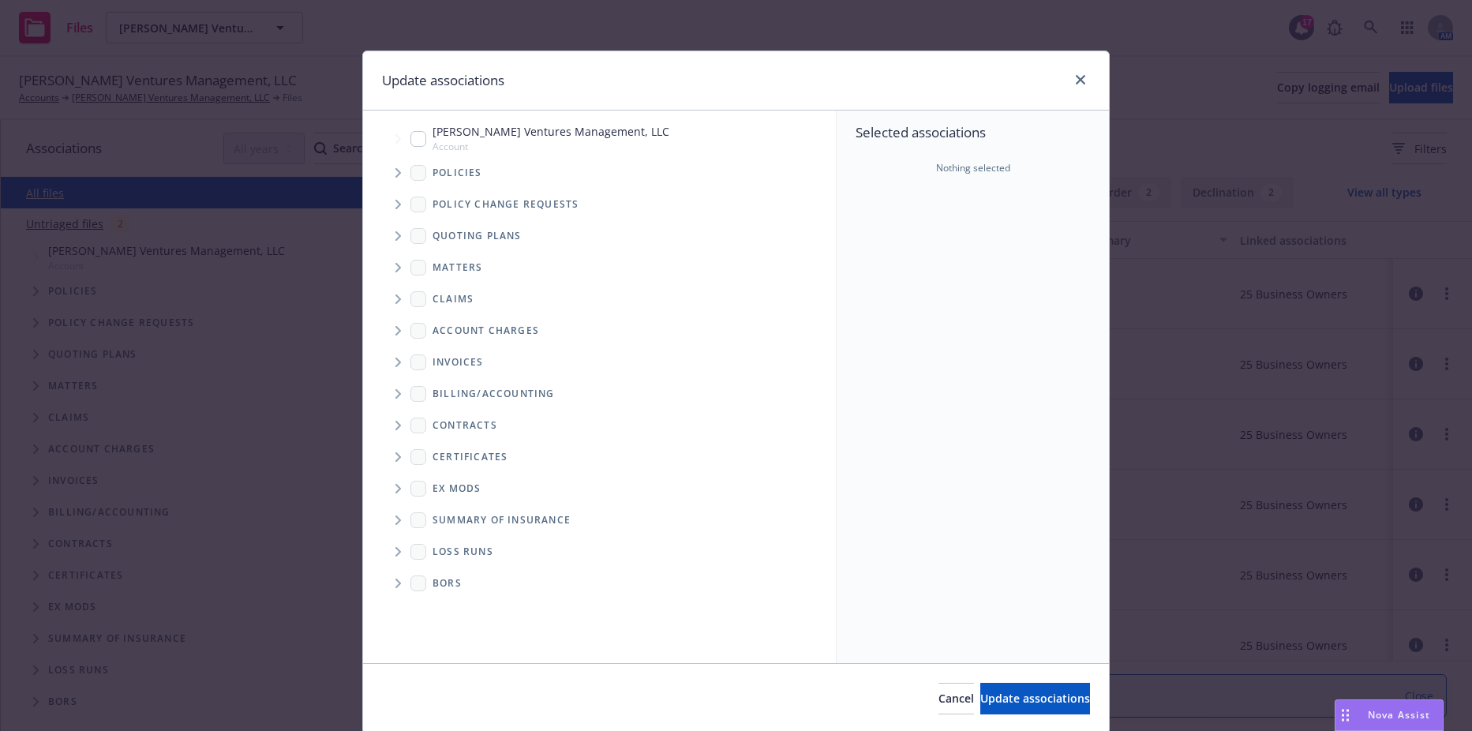
click at [419, 141] on input "Tree Example" at bounding box center [418, 139] width 16 height 16
checkbox input "true"
click at [1013, 694] on span "Update associations" at bounding box center [1035, 698] width 110 height 15
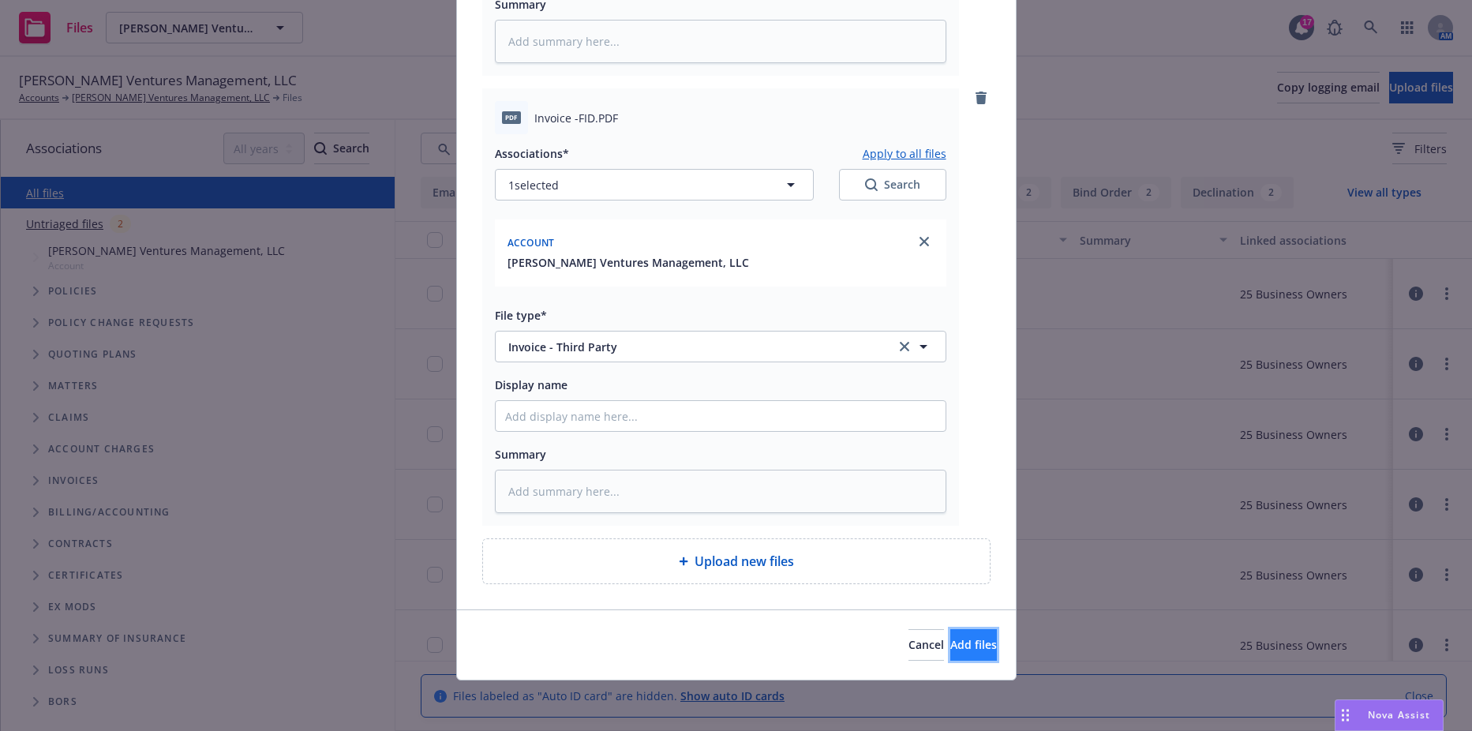
click at [953, 651] on span "Add files" at bounding box center [973, 644] width 47 height 15
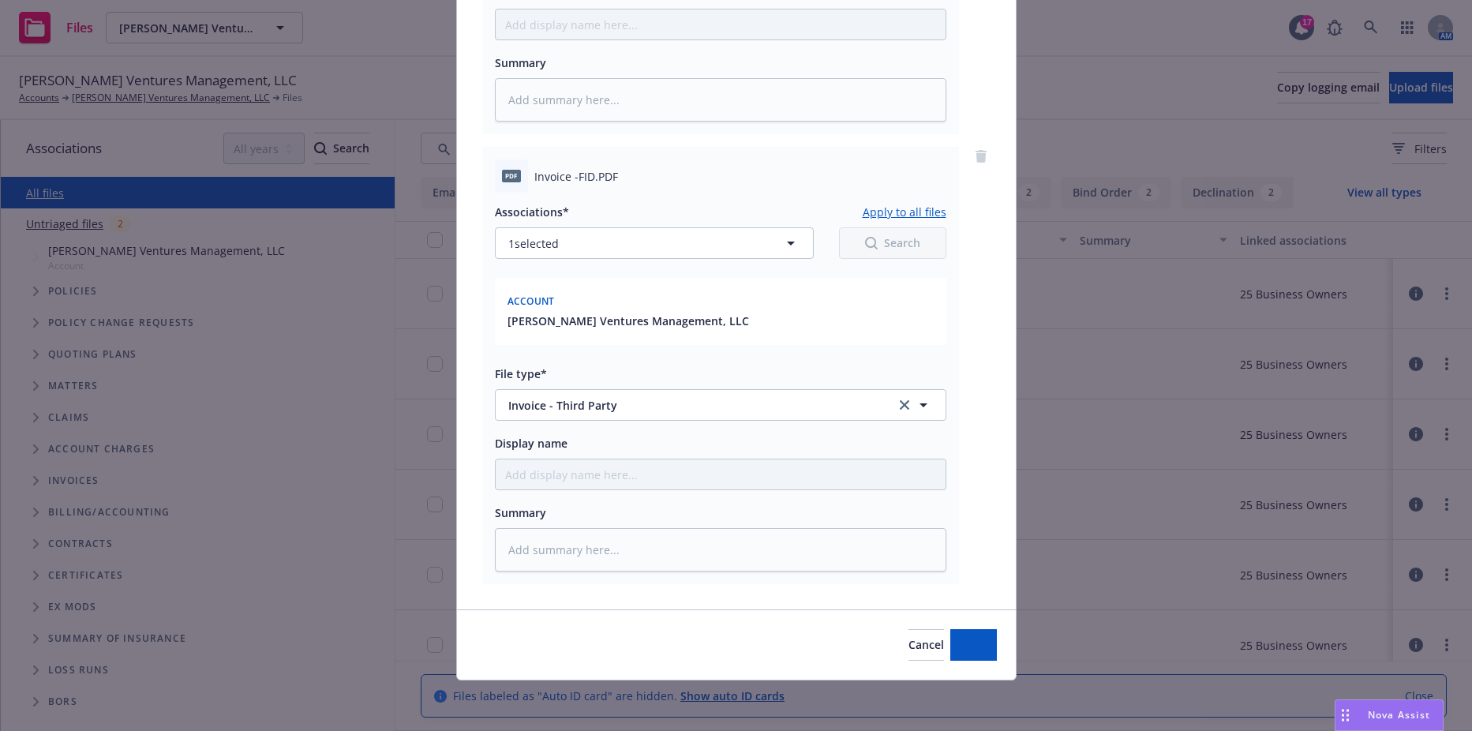
type textarea "x"
